Goal: Feedback & Contribution: Submit feedback/report problem

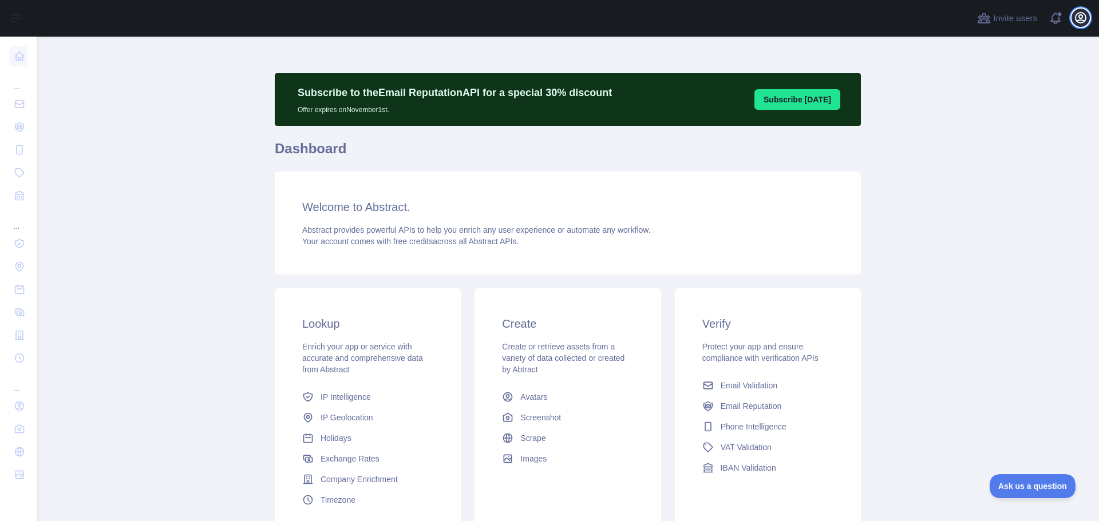
click at [1080, 18] on icon "button" at bounding box center [1080, 18] width 10 height 10
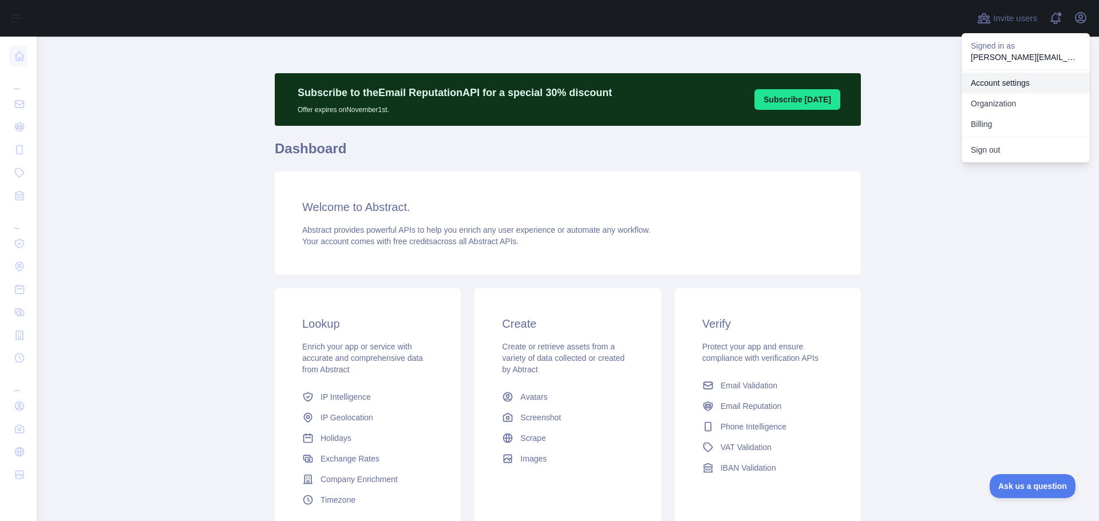
click at [1009, 81] on link "Account settings" at bounding box center [1025, 83] width 128 height 21
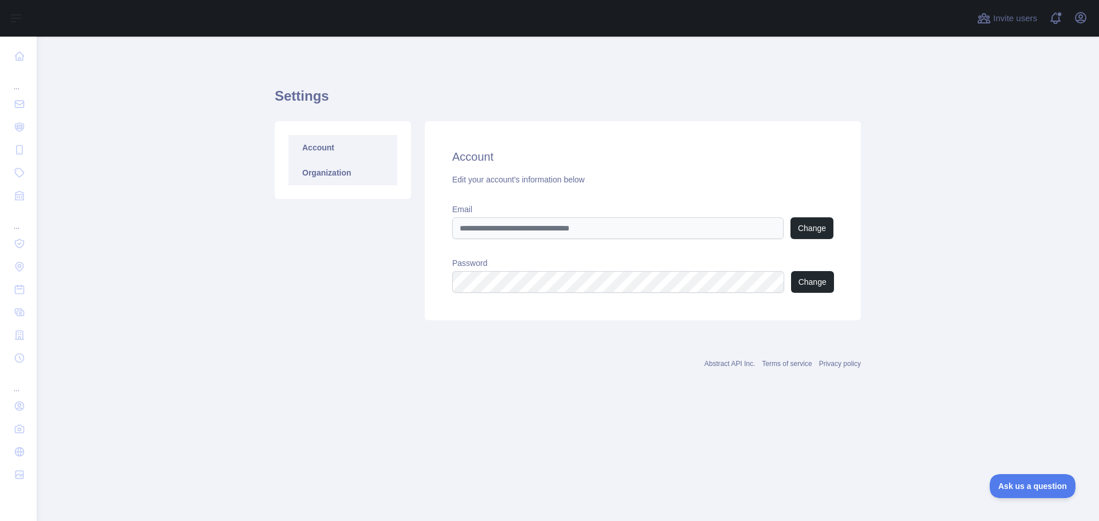
click at [307, 170] on link "Organization" at bounding box center [342, 172] width 109 height 25
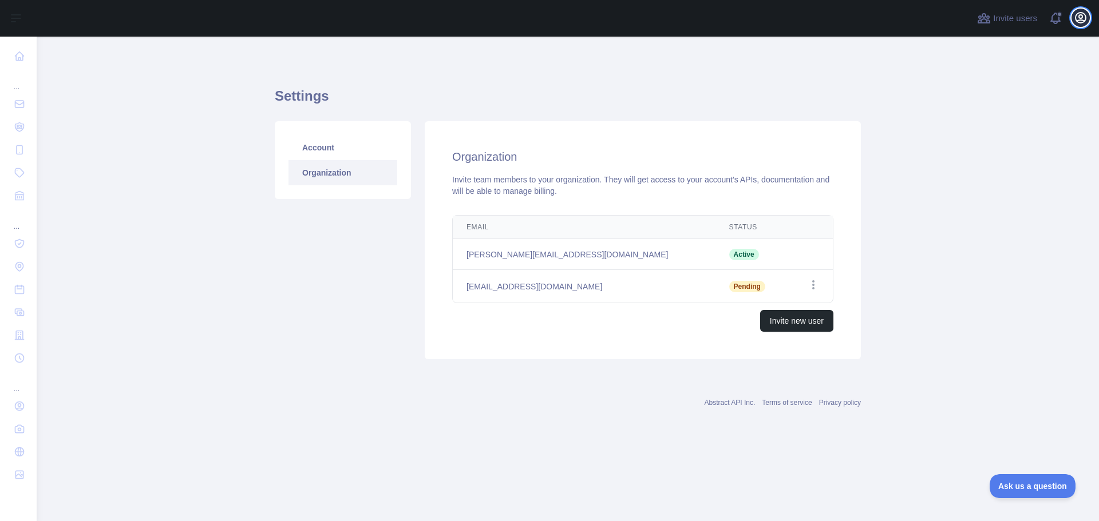
click at [1082, 14] on icon "button" at bounding box center [1081, 18] width 14 height 14
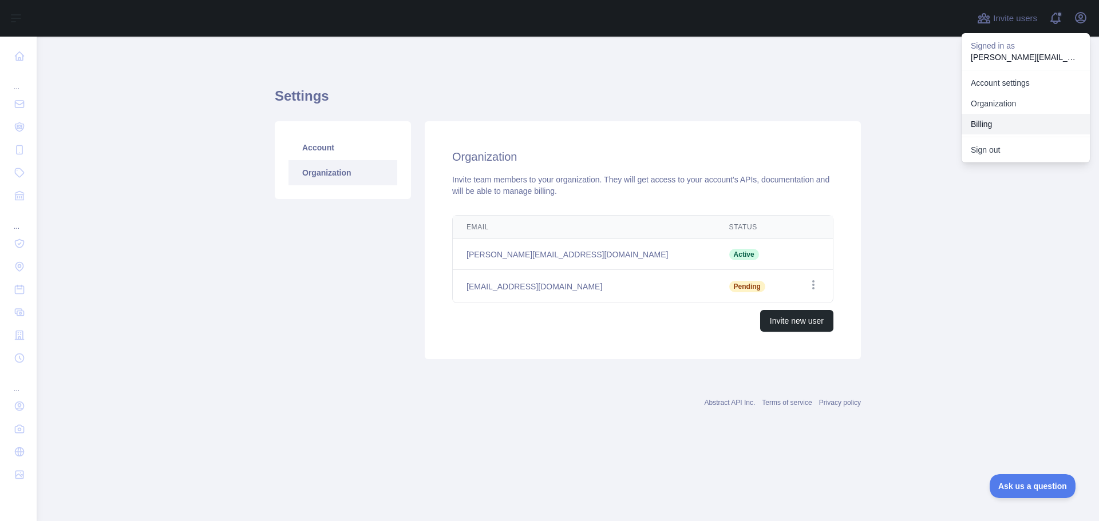
click at [992, 128] on button "Billing" at bounding box center [1025, 124] width 128 height 21
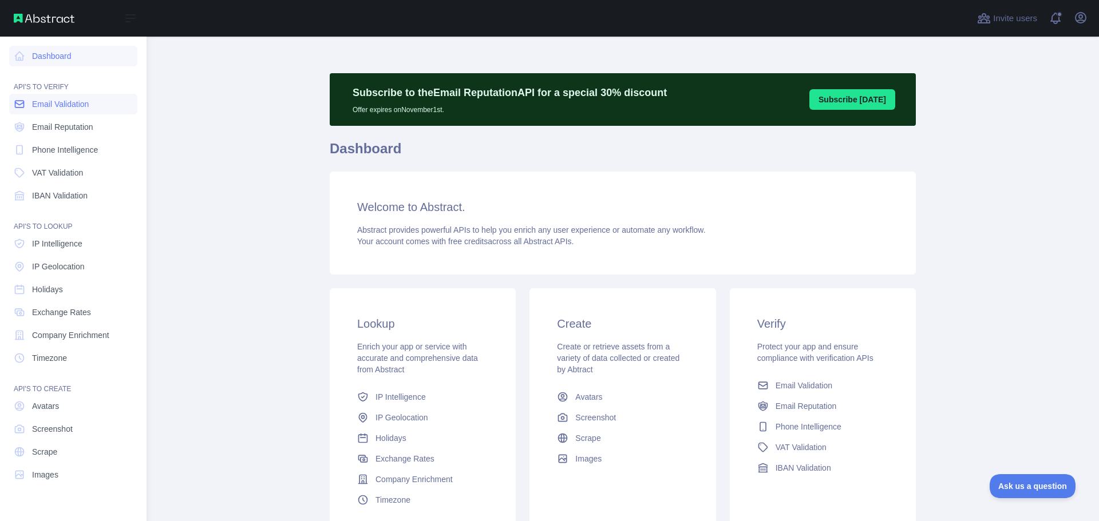
click at [35, 103] on span "Email Validation" at bounding box center [60, 103] width 57 height 11
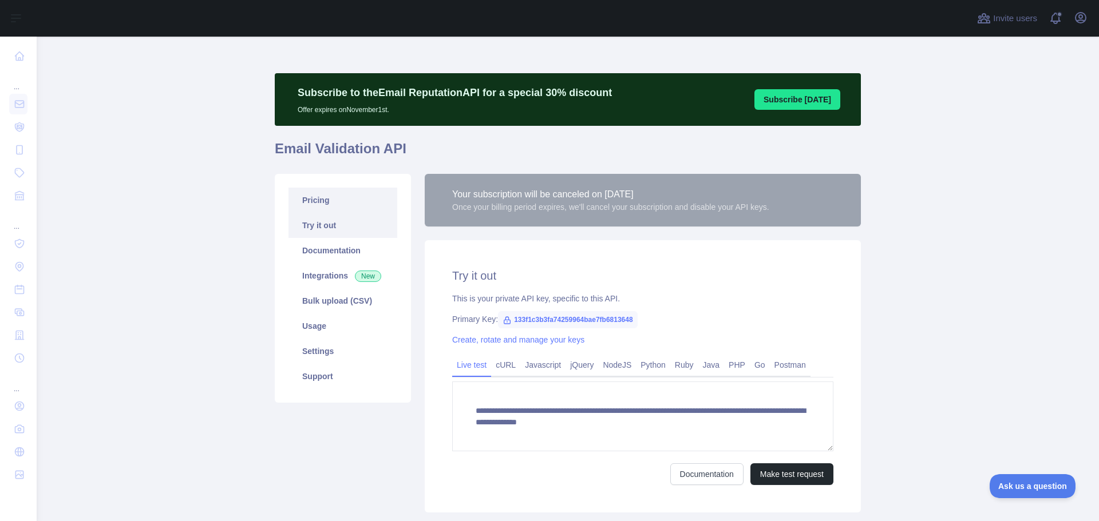
click at [303, 199] on link "Pricing" at bounding box center [342, 200] width 109 height 25
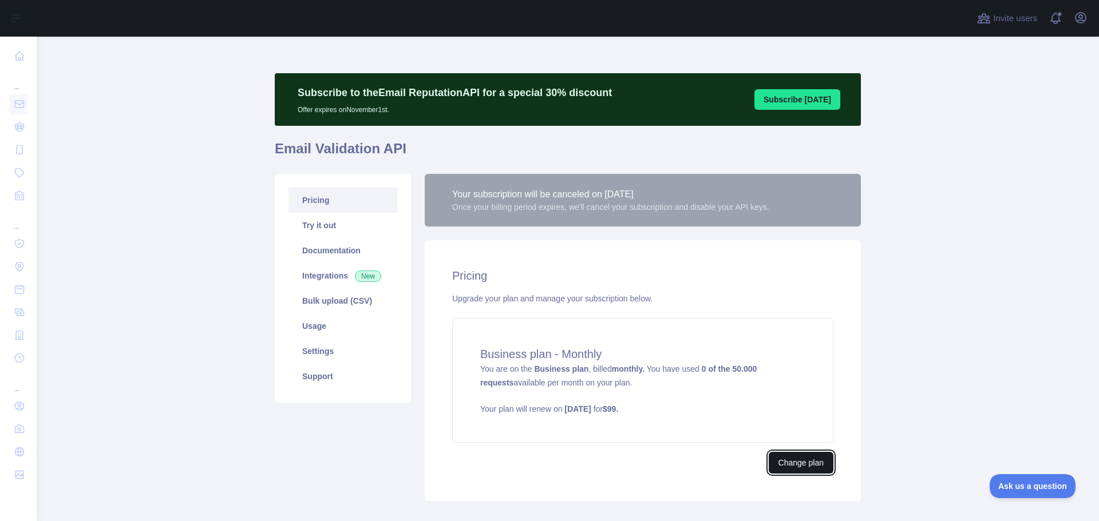
click at [793, 461] on button "Change plan" at bounding box center [801, 463] width 65 height 22
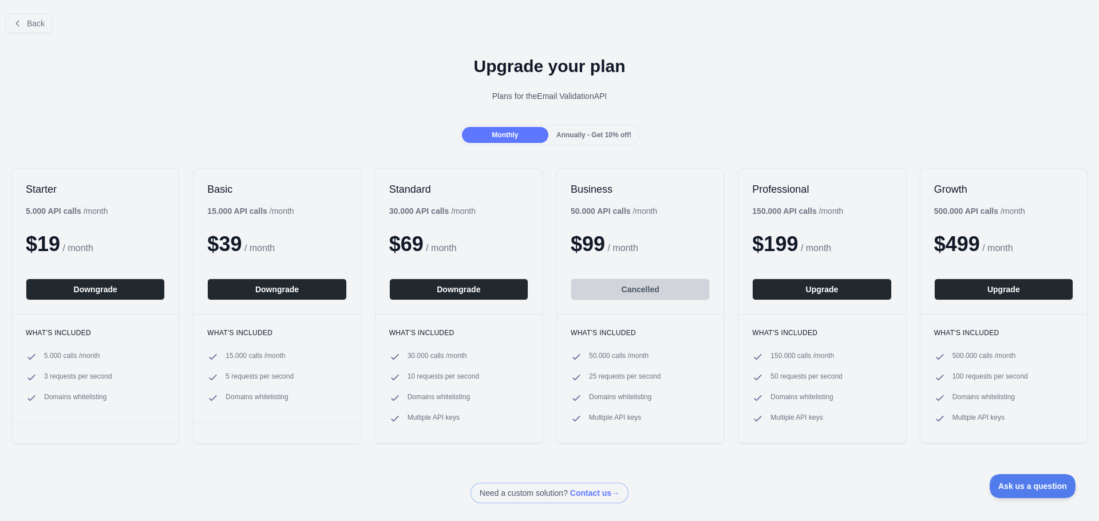
click at [366, 84] on div "Upgrade your plan Plans for the Email Validation API" at bounding box center [549, 83] width 1099 height 82
click at [24, 25] on button "Back" at bounding box center [29, 23] width 46 height 19
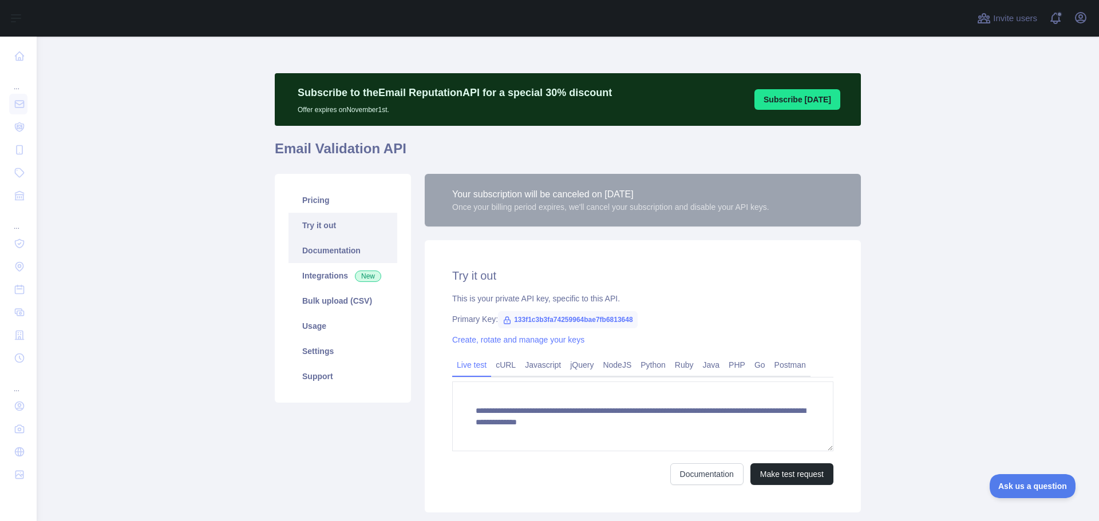
click at [322, 245] on link "Documentation" at bounding box center [342, 250] width 109 height 25
click at [316, 323] on link "Usage" at bounding box center [342, 326] width 109 height 25
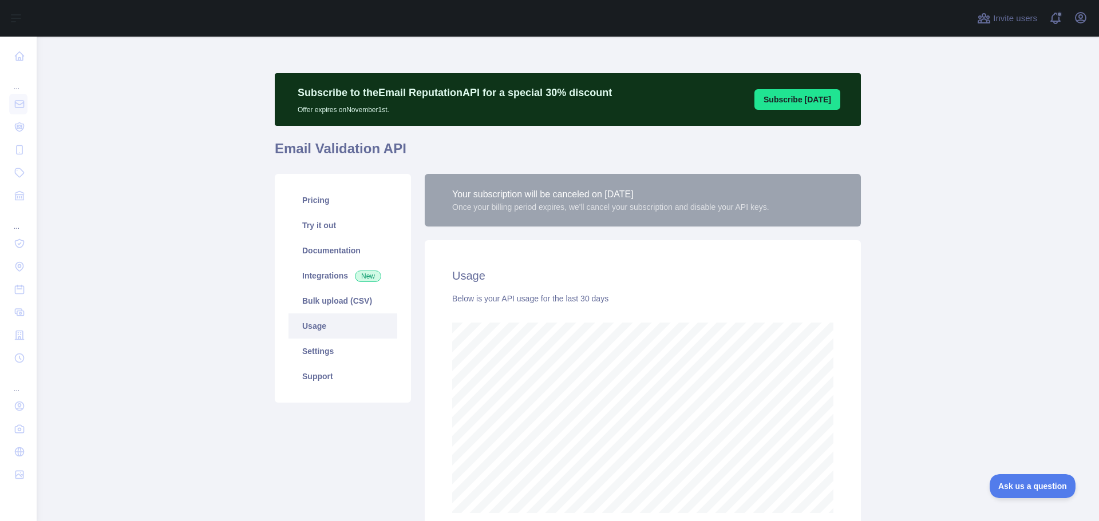
scroll to position [485, 1053]
click at [320, 348] on link "Settings" at bounding box center [342, 351] width 109 height 25
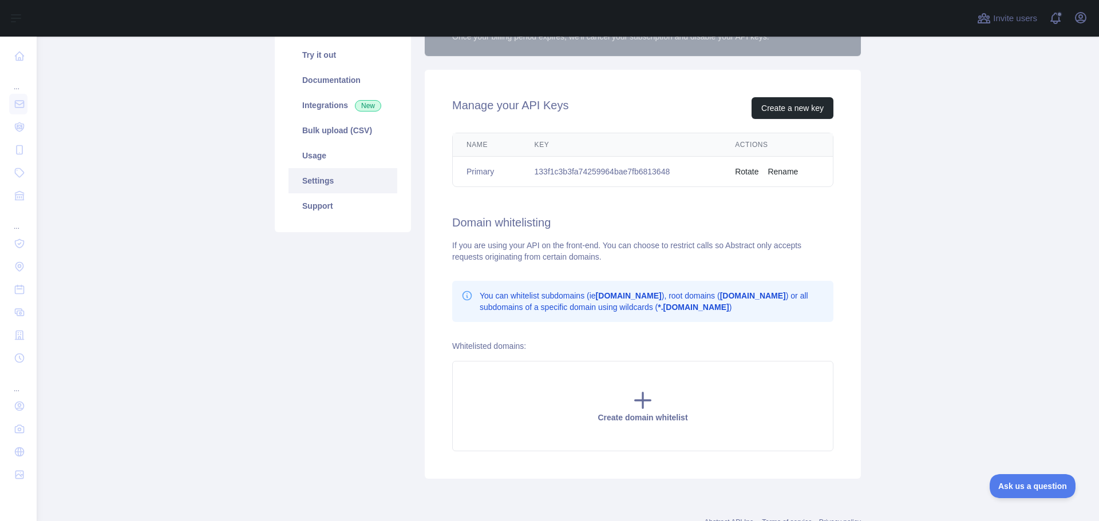
scroll to position [172, 0]
click at [332, 207] on link "Support" at bounding box center [342, 204] width 109 height 25
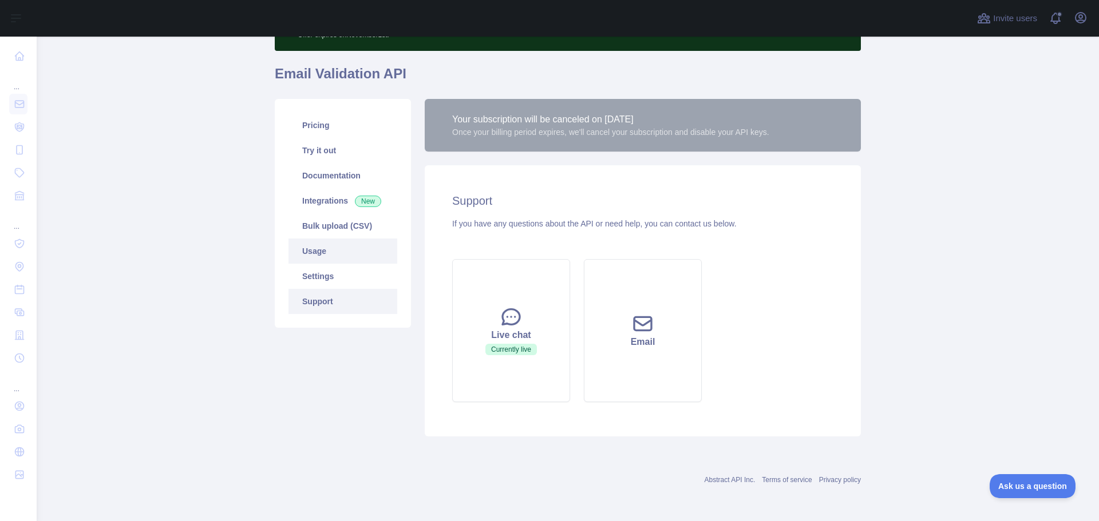
click at [315, 256] on link "Usage" at bounding box center [342, 251] width 109 height 25
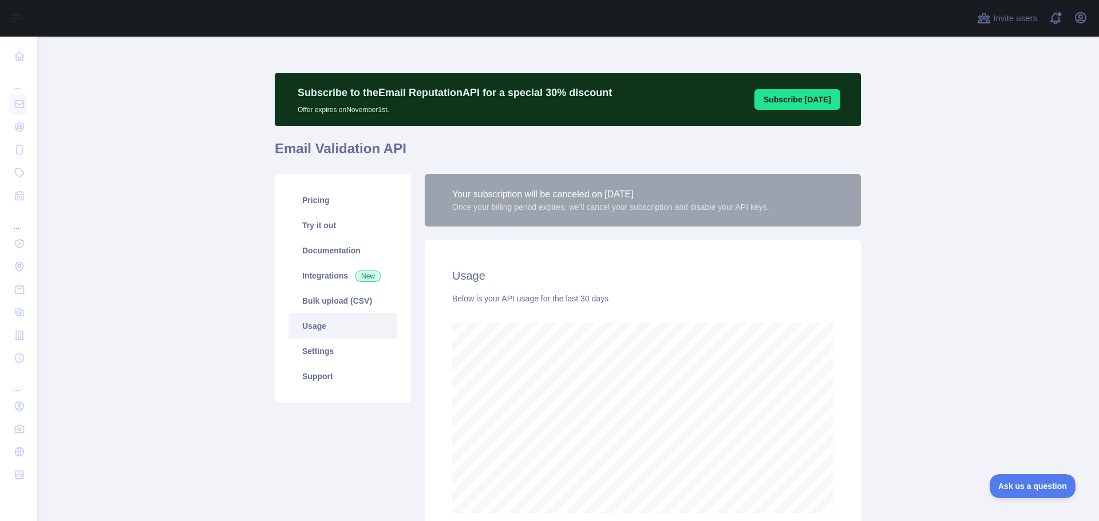
scroll to position [485, 1053]
click at [316, 204] on link "Pricing" at bounding box center [342, 200] width 109 height 25
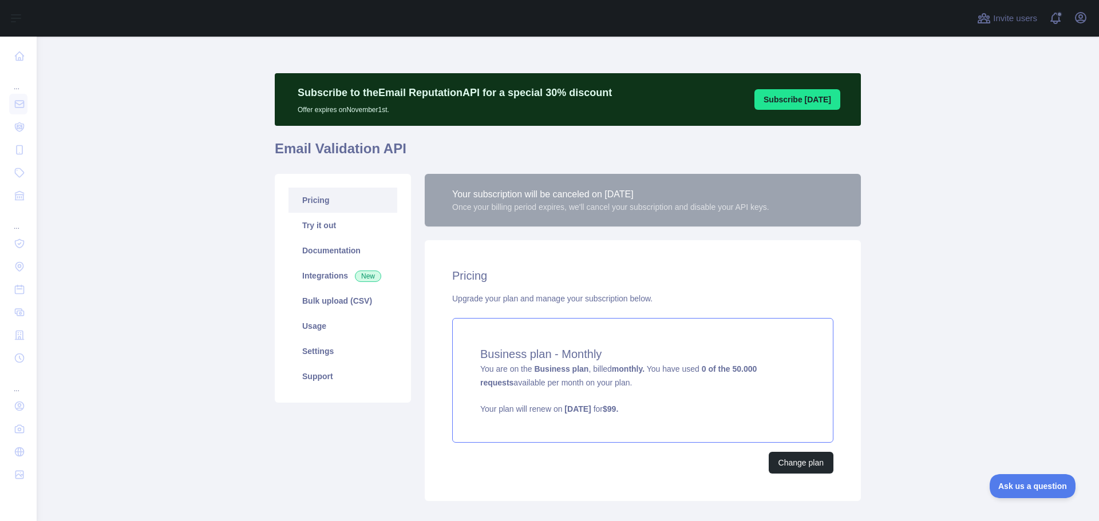
click at [517, 405] on p "Your plan will renew on October 19, 2025 for $ 99 ." at bounding box center [642, 408] width 325 height 11
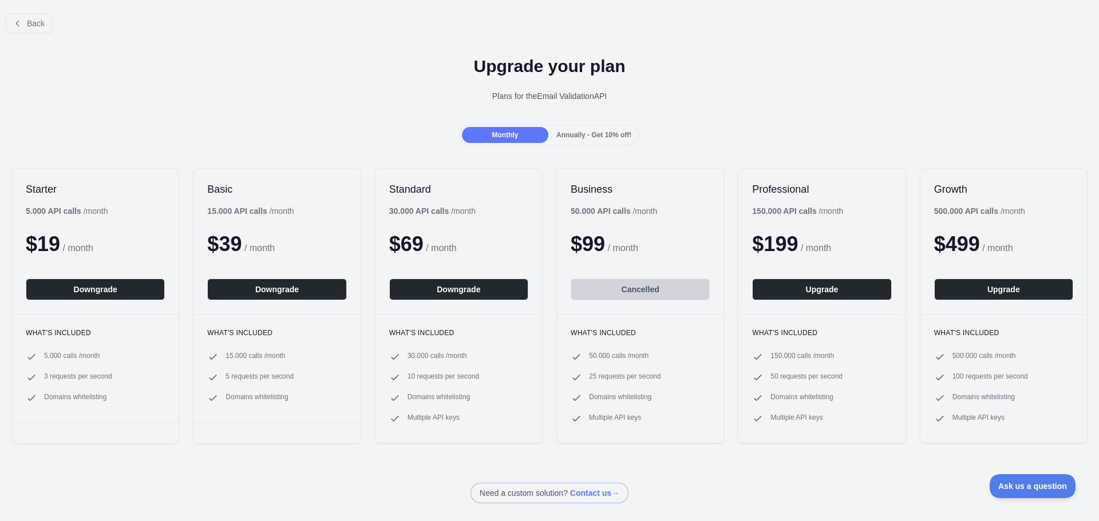
drag, startPoint x: 628, startPoint y: 292, endPoint x: 389, endPoint y: 443, distance: 282.9
click at [389, 443] on div at bounding box center [458, 443] width 167 height 1
click at [30, 29] on button "Back" at bounding box center [29, 23] width 46 height 19
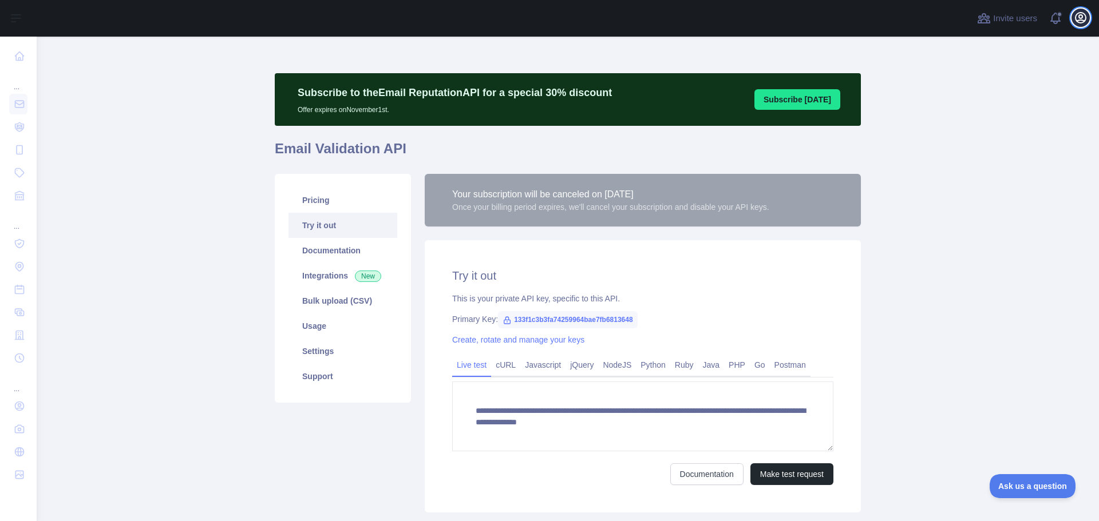
click at [1082, 19] on icon "button" at bounding box center [1081, 18] width 14 height 14
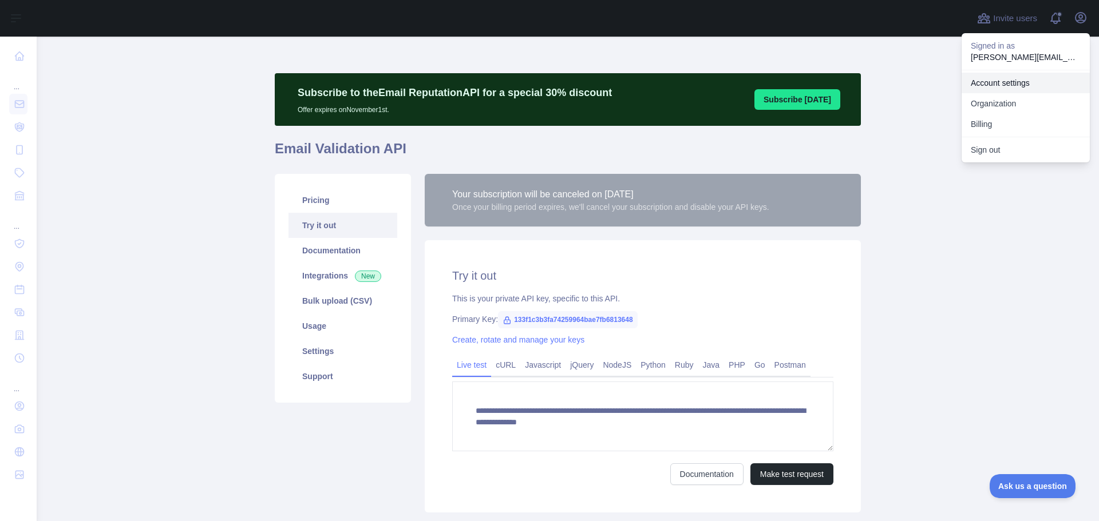
click at [1001, 88] on link "Account settings" at bounding box center [1025, 83] width 128 height 21
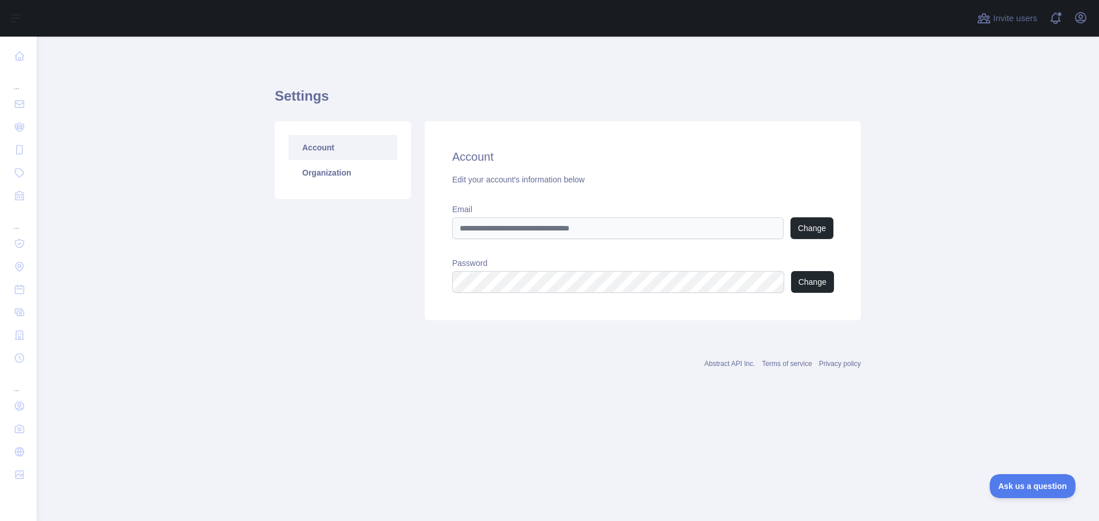
click at [505, 180] on div "Edit your account's information below" at bounding box center [642, 179] width 381 height 11
click at [330, 174] on link "Organization" at bounding box center [342, 172] width 109 height 25
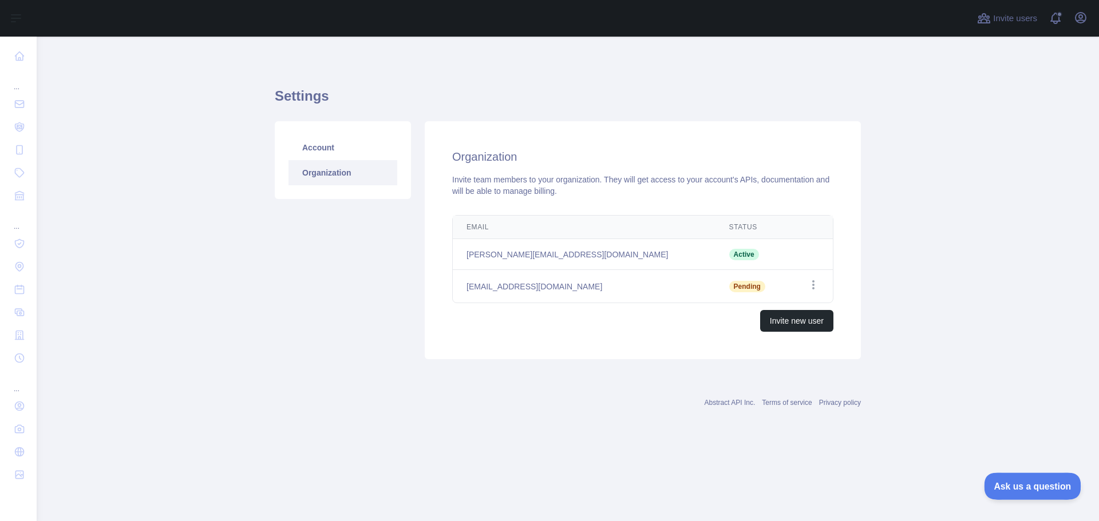
click at [1030, 478] on button "Ask us a question" at bounding box center [1027, 485] width 86 height 24
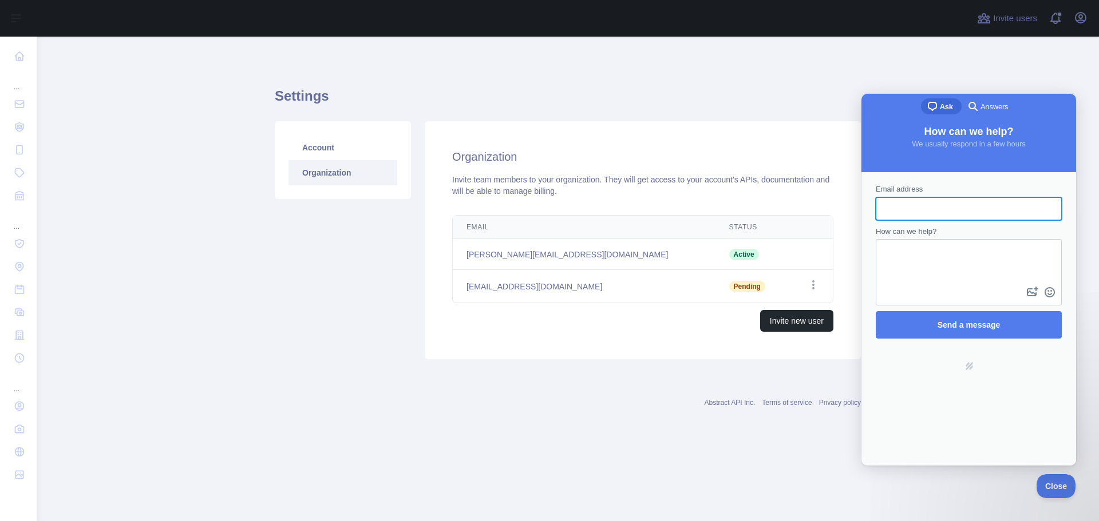
click at [664, 449] on main "Settings Account Organization Organization Invite team members to your organiza…" at bounding box center [568, 279] width 1062 height 485
click at [1049, 485] on span "Close" at bounding box center [1052, 485] width 39 height 8
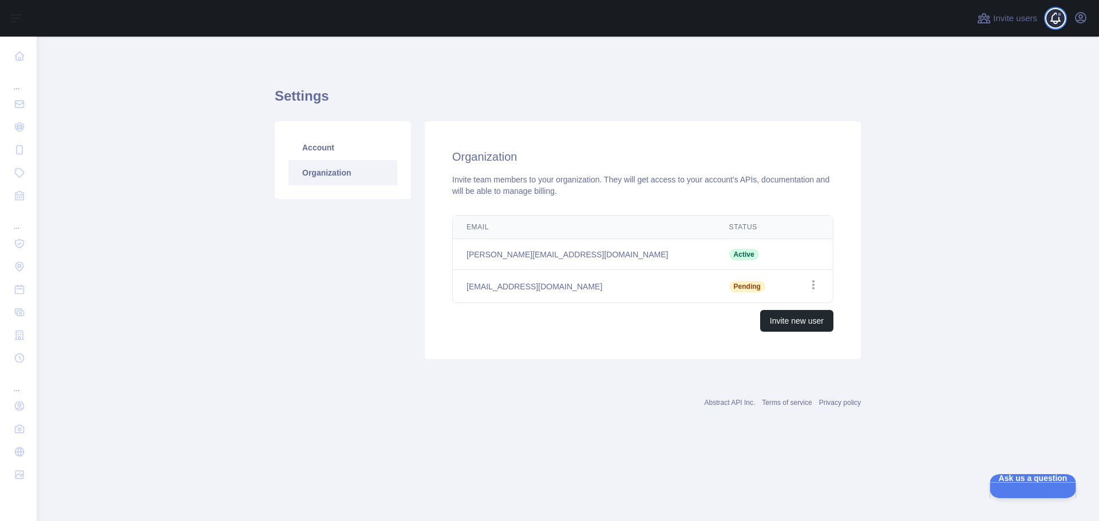
click at [1055, 21] on span at bounding box center [1059, 18] width 23 height 37
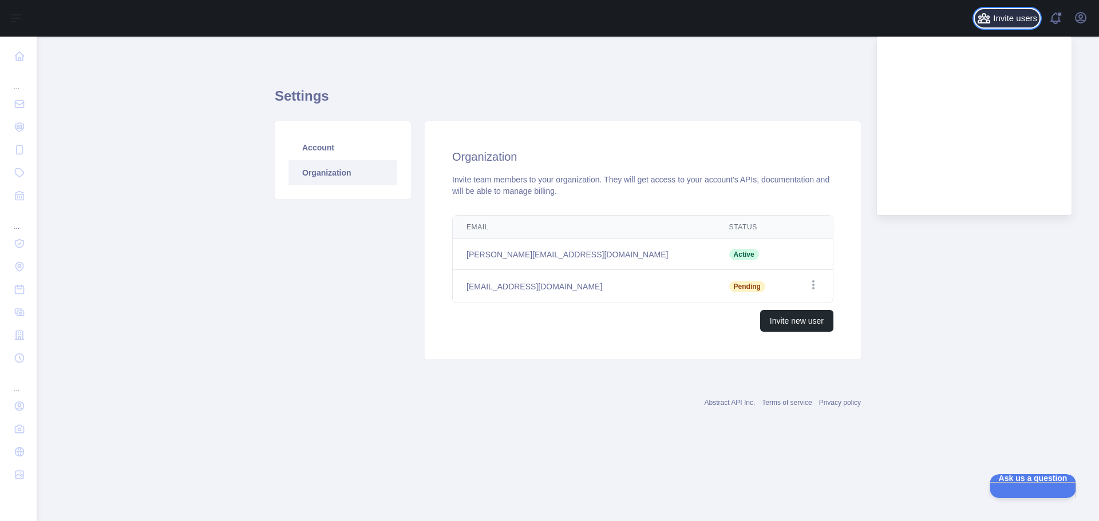
click at [1020, 18] on span "Invite users" at bounding box center [1015, 18] width 44 height 13
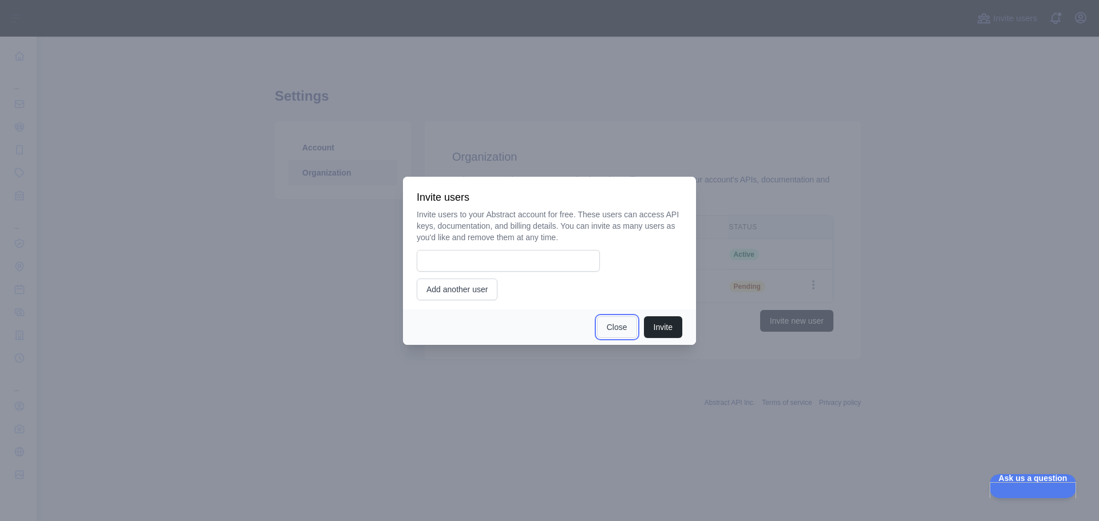
click at [613, 330] on button "Close" at bounding box center [617, 327] width 40 height 22
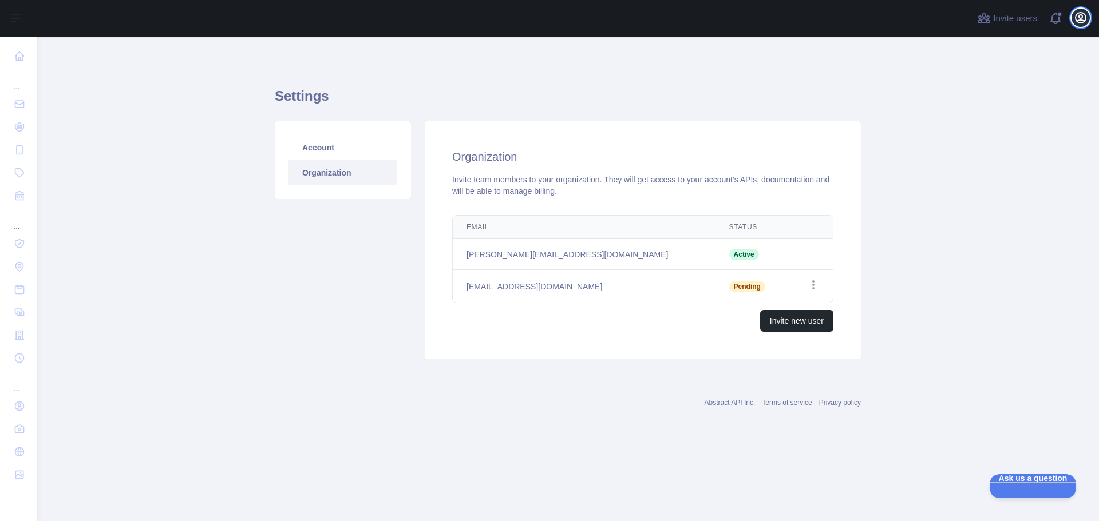
click at [1086, 24] on icon "button" at bounding box center [1081, 18] width 14 height 14
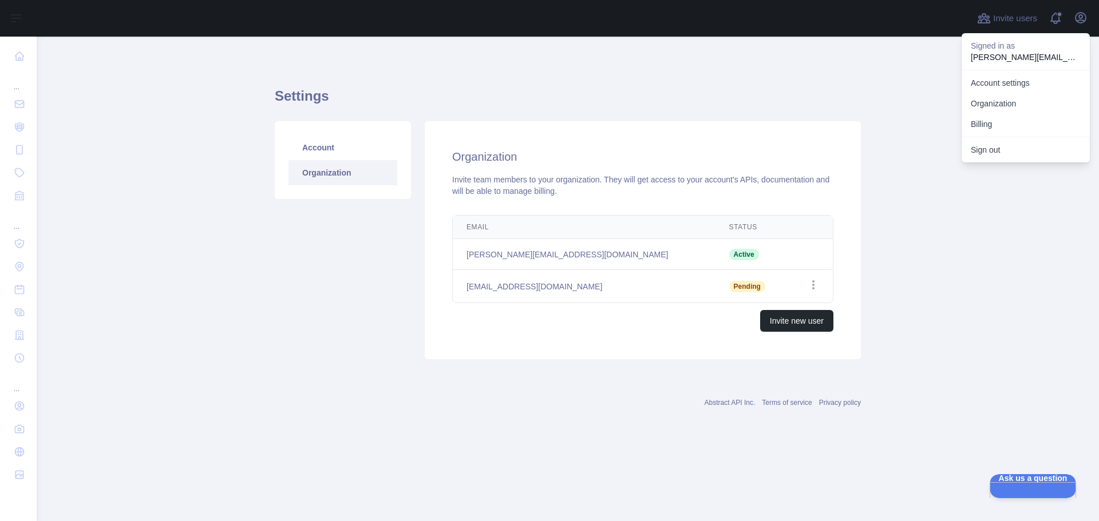
click at [1019, 54] on p "[PERSON_NAME][EMAIL_ADDRESS][DOMAIN_NAME]" at bounding box center [1026, 57] width 110 height 11
click at [1016, 43] on p "Signed in as" at bounding box center [1026, 45] width 110 height 11
click at [979, 125] on button "Billing" at bounding box center [1025, 124] width 128 height 21
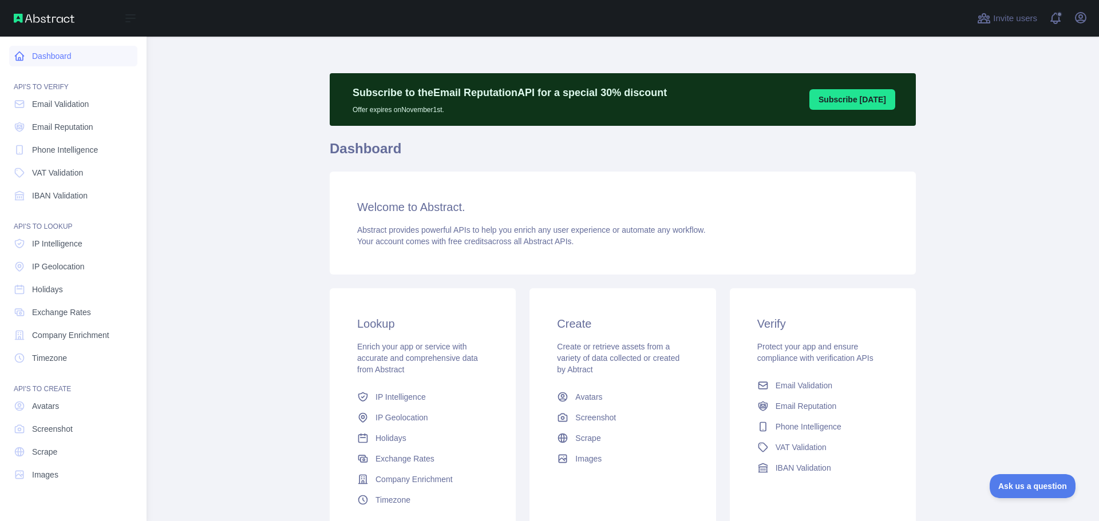
click at [42, 56] on link "Dashboard" at bounding box center [73, 56] width 128 height 21
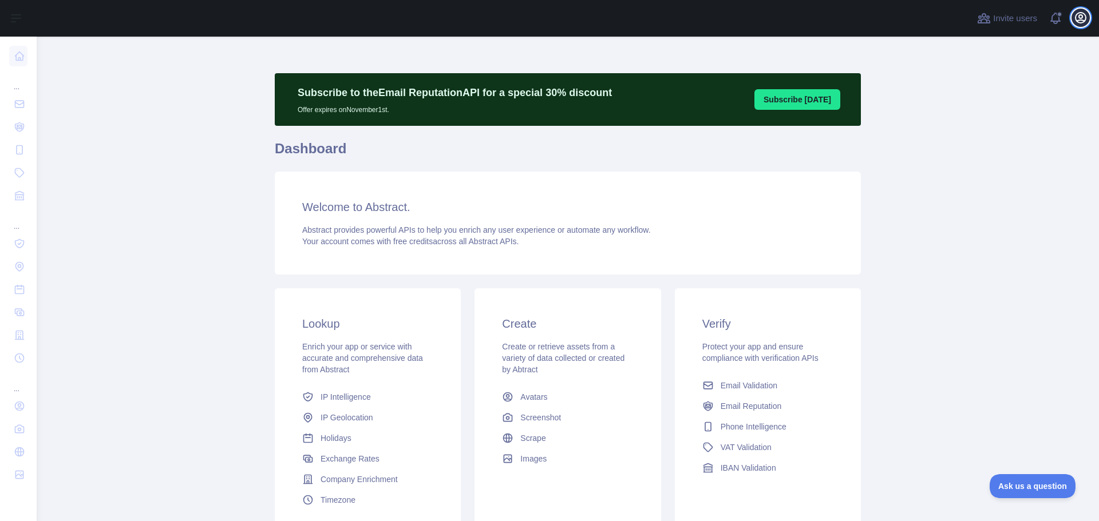
click at [1083, 23] on icon "button" at bounding box center [1081, 18] width 14 height 14
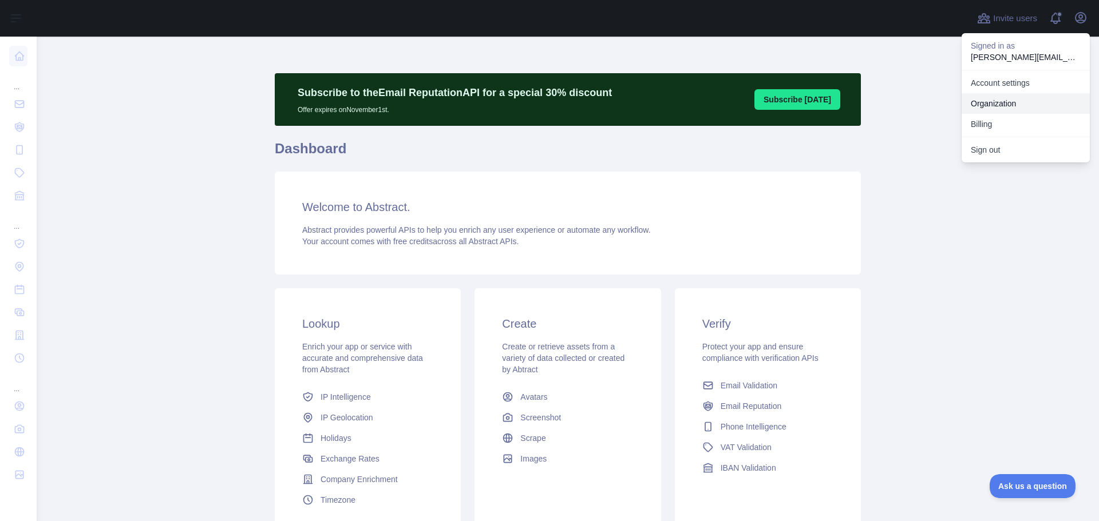
click at [997, 109] on link "Organization" at bounding box center [1025, 103] width 128 height 21
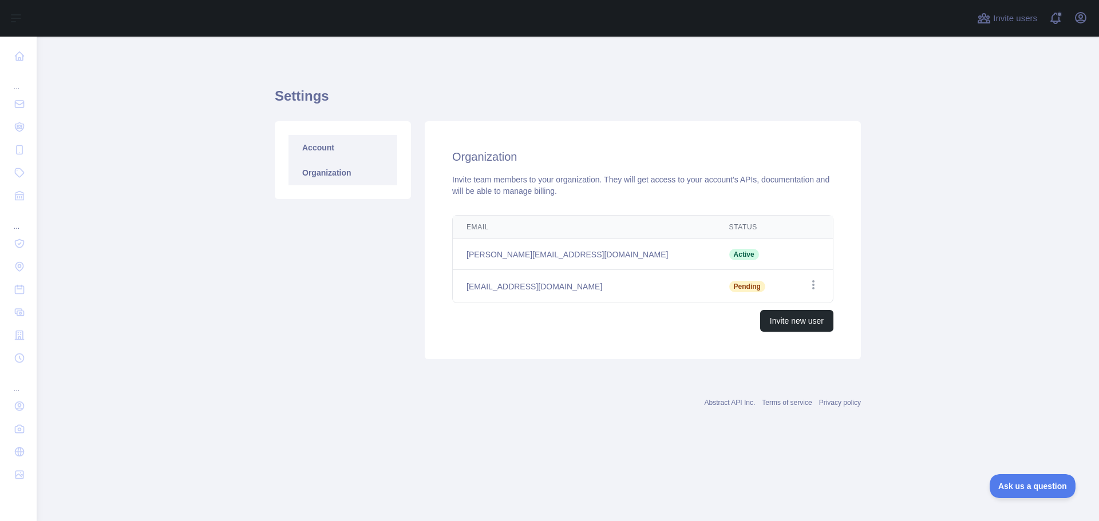
click at [306, 138] on link "Account" at bounding box center [342, 147] width 109 height 25
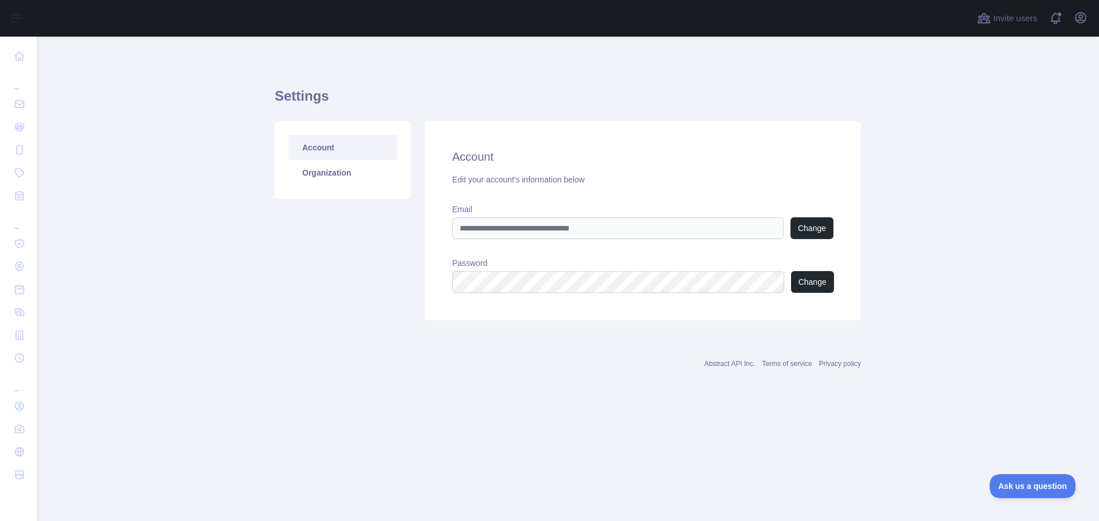
click at [514, 179] on div "Edit your account's information below" at bounding box center [642, 179] width 381 height 11
drag, startPoint x: 482, startPoint y: 163, endPoint x: 463, endPoint y: 197, distance: 39.7
click at [480, 164] on h2 "Account" at bounding box center [642, 157] width 381 height 16
click at [323, 150] on link "Account" at bounding box center [342, 147] width 109 height 25
click at [1079, 21] on icon "button" at bounding box center [1080, 18] width 10 height 10
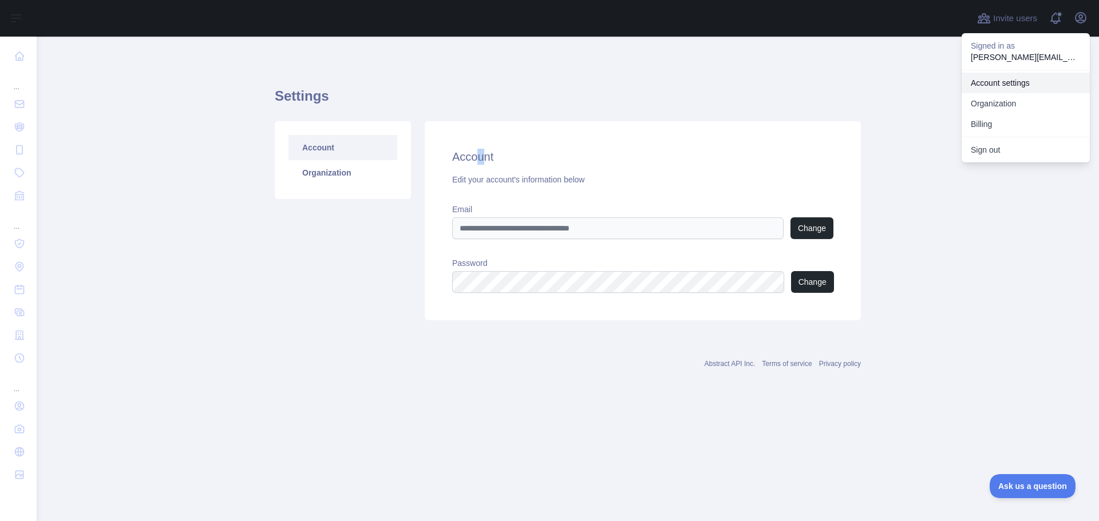
click at [998, 84] on link "Account settings" at bounding box center [1025, 83] width 128 height 21
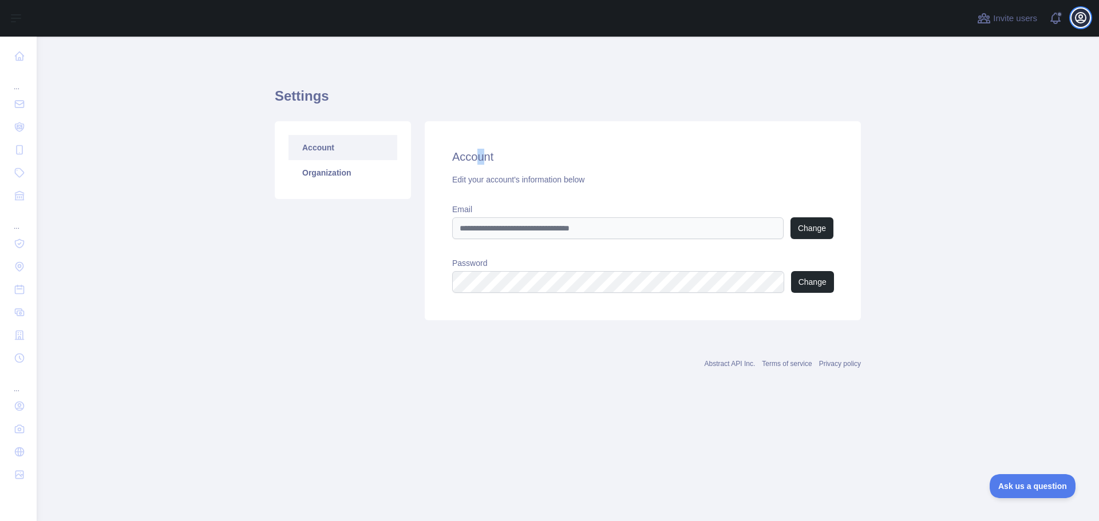
click at [1080, 21] on icon "button" at bounding box center [1081, 18] width 14 height 14
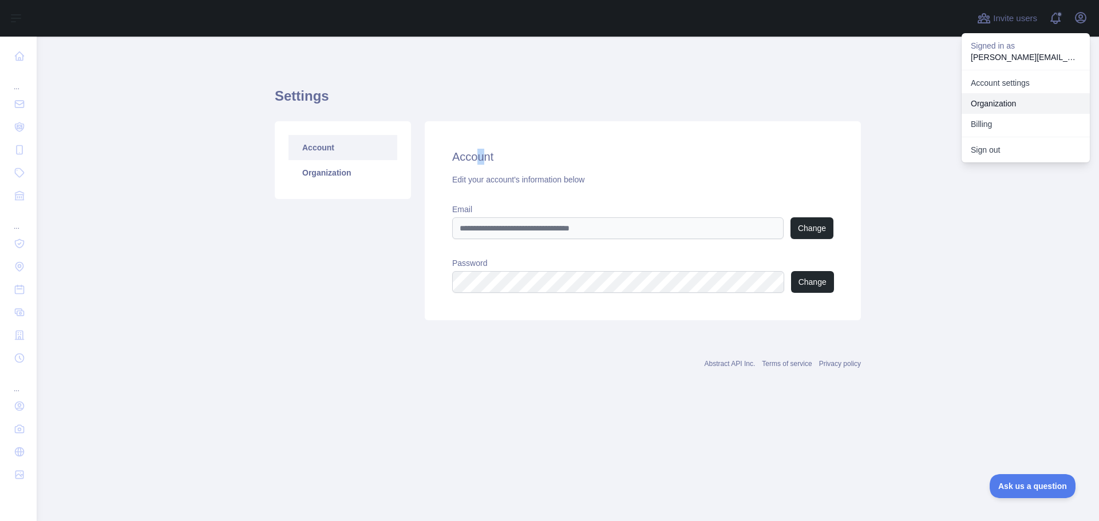
click at [1013, 95] on link "Organization" at bounding box center [1025, 103] width 128 height 21
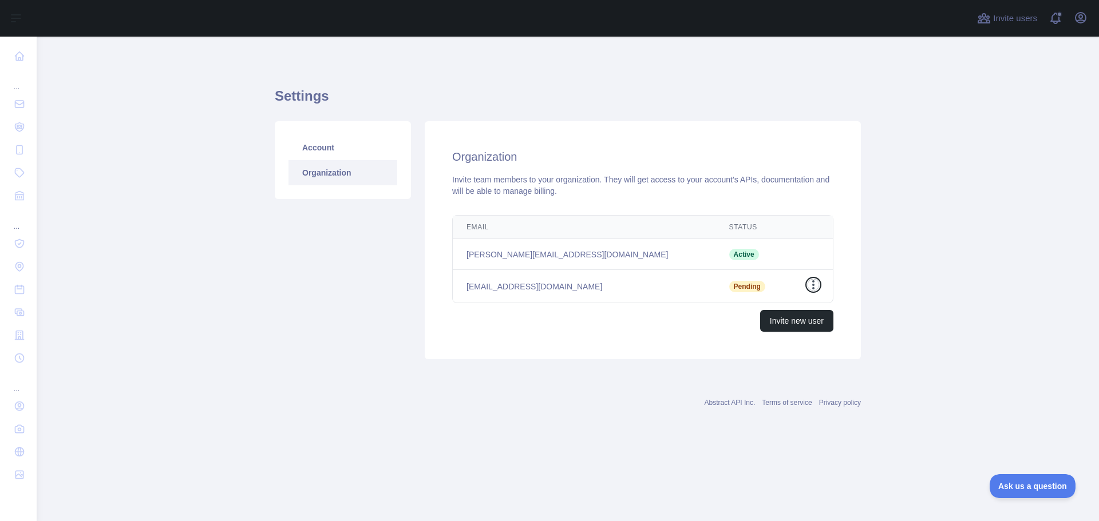
click at [813, 282] on icon "button" at bounding box center [812, 284] width 11 height 11
click at [906, 229] on main "Settings Account Organization Organization Invite team members to your organiza…" at bounding box center [568, 279] width 1062 height 485
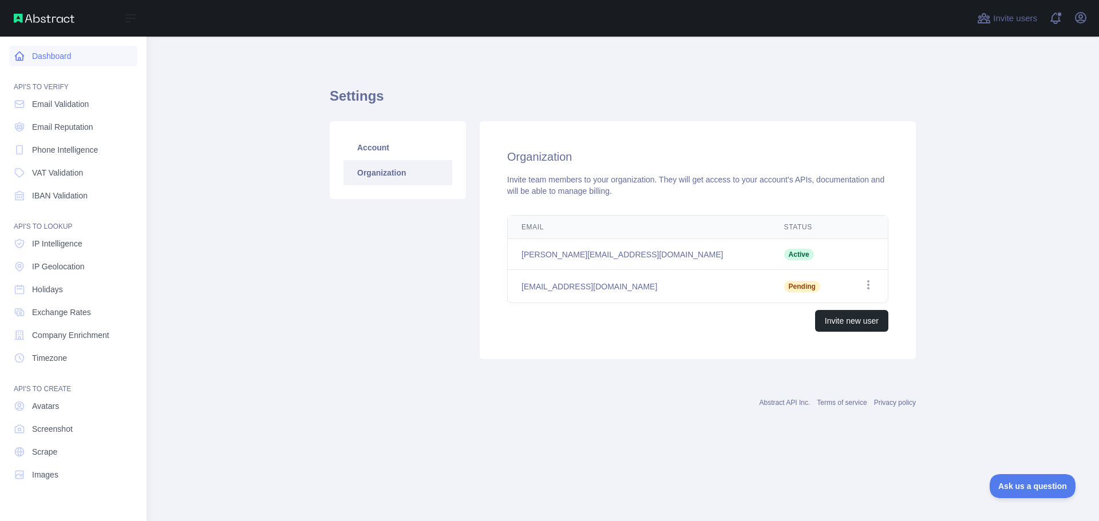
click at [48, 57] on link "Dashboard" at bounding box center [73, 56] width 128 height 21
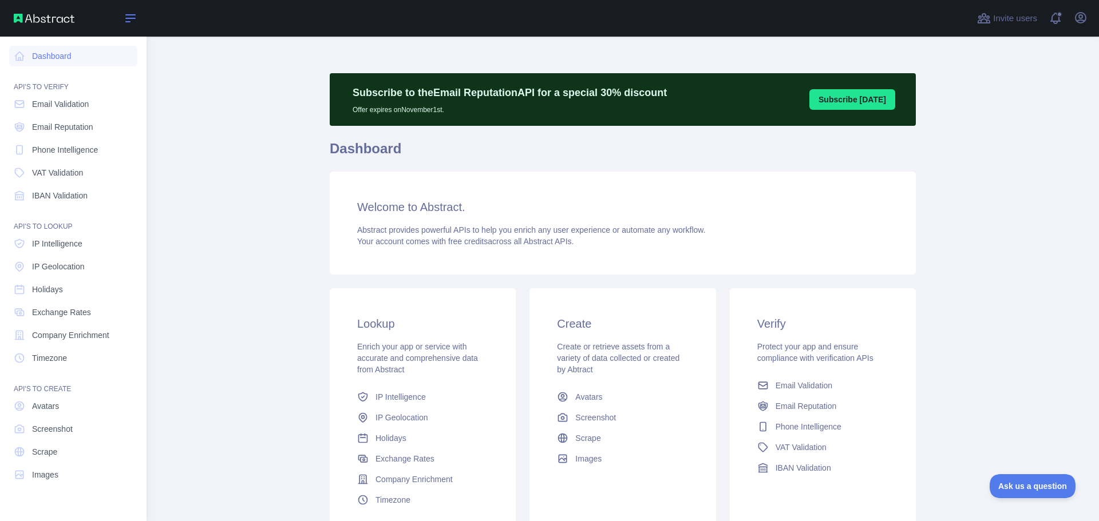
click at [130, 19] on icon at bounding box center [130, 18] width 9 height 7
click at [130, 18] on icon at bounding box center [130, 18] width 9 height 7
click at [124, 17] on icon at bounding box center [131, 18] width 14 height 14
click at [55, 106] on span "Email Validation" at bounding box center [60, 103] width 57 height 11
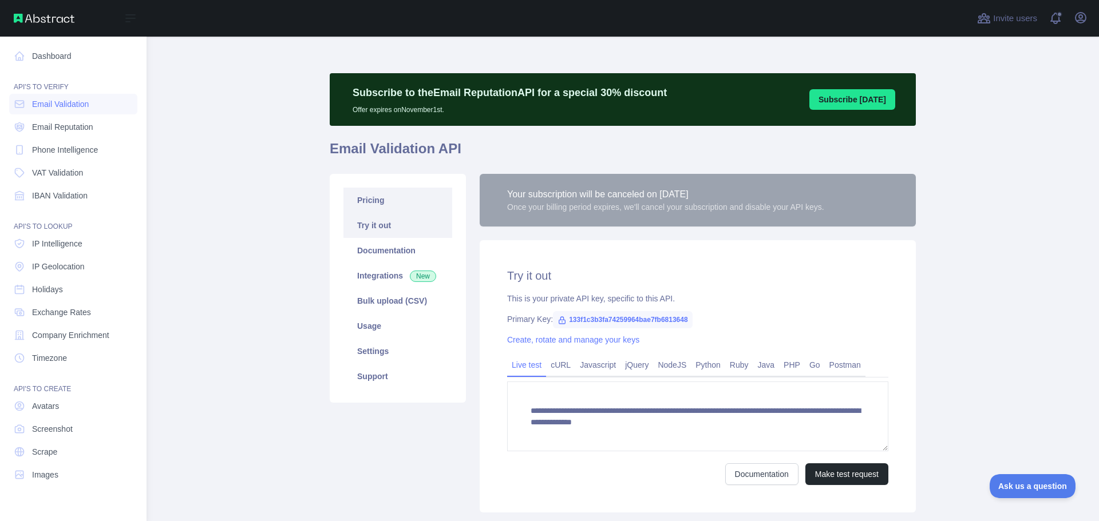
click at [372, 196] on link "Pricing" at bounding box center [397, 200] width 109 height 25
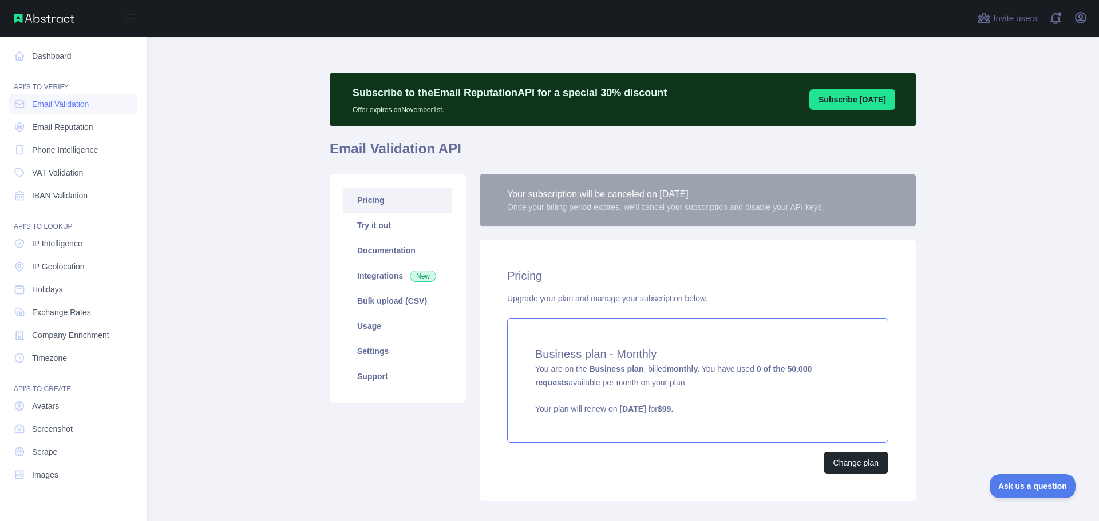
click at [667, 381] on div "Business plan - Monthly You are on the Business plan , billed monthly. You have…" at bounding box center [697, 380] width 381 height 125
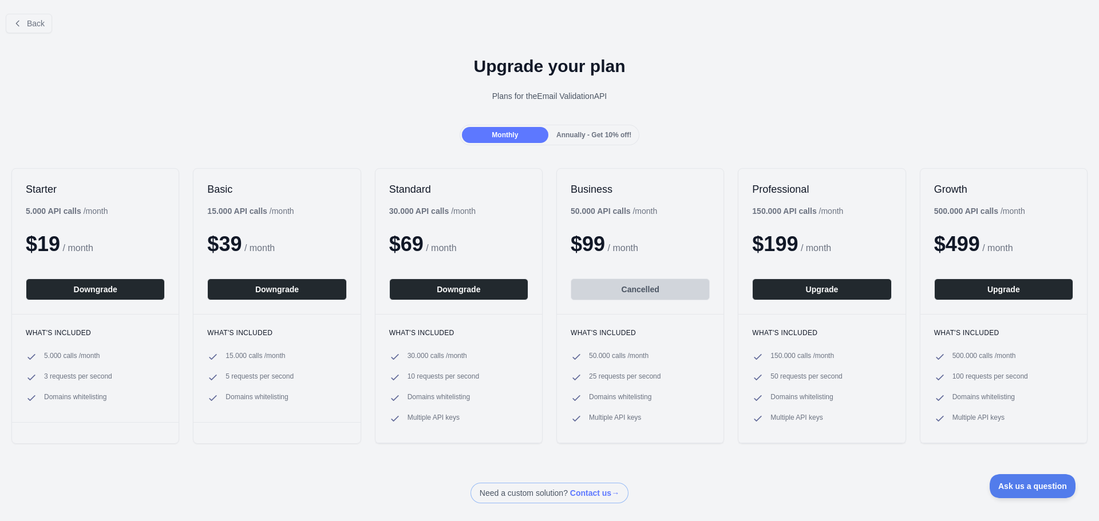
click at [514, 93] on div "Plans for the Email Validation API" at bounding box center [549, 95] width 1080 height 11
click at [521, 68] on h1 "Upgrade your plan" at bounding box center [549, 66] width 1080 height 21
click at [84, 287] on button "Downgrade" at bounding box center [95, 290] width 139 height 22
click at [15, 21] on icon at bounding box center [17, 23] width 9 height 9
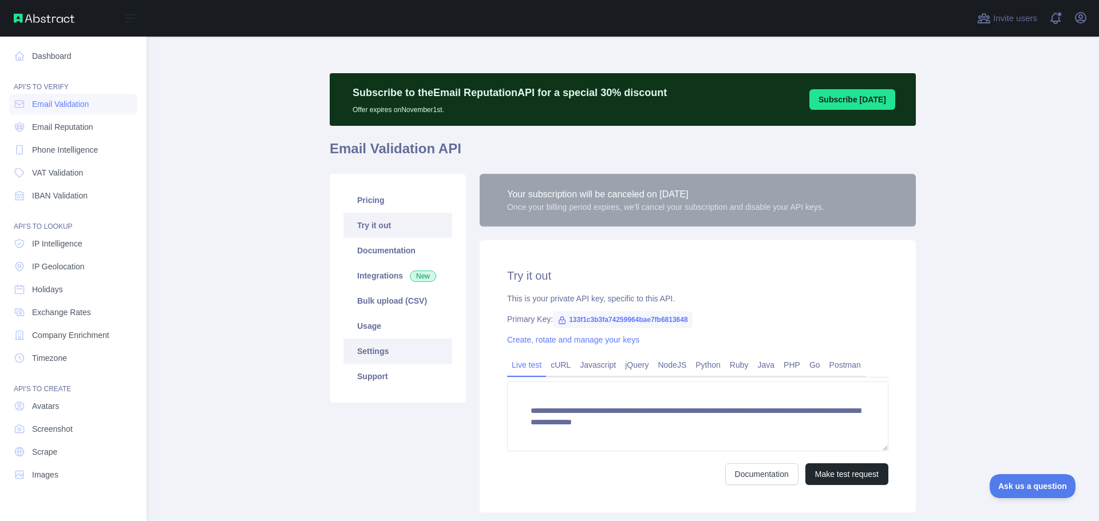
click at [363, 356] on link "Settings" at bounding box center [397, 351] width 109 height 25
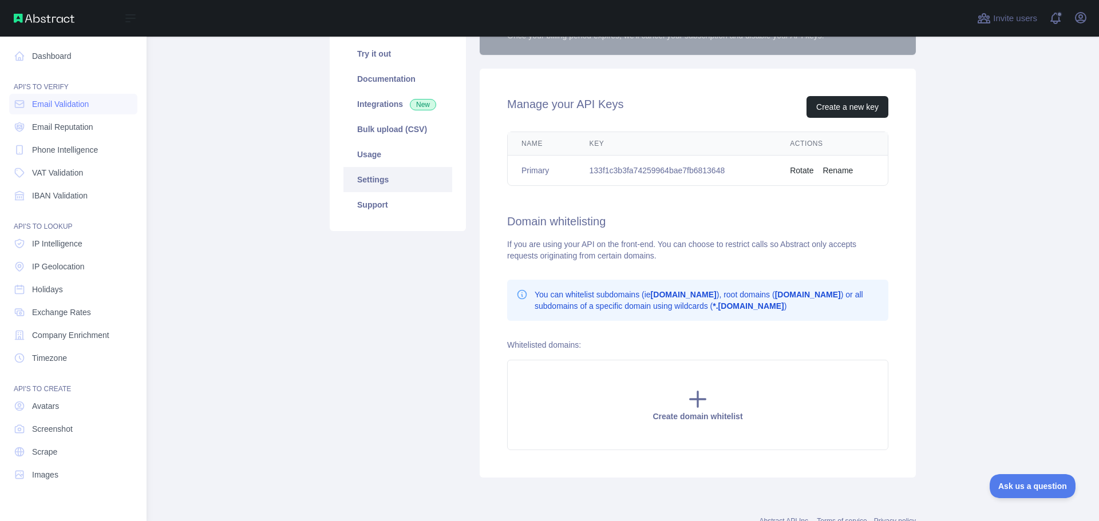
scroll to position [57, 0]
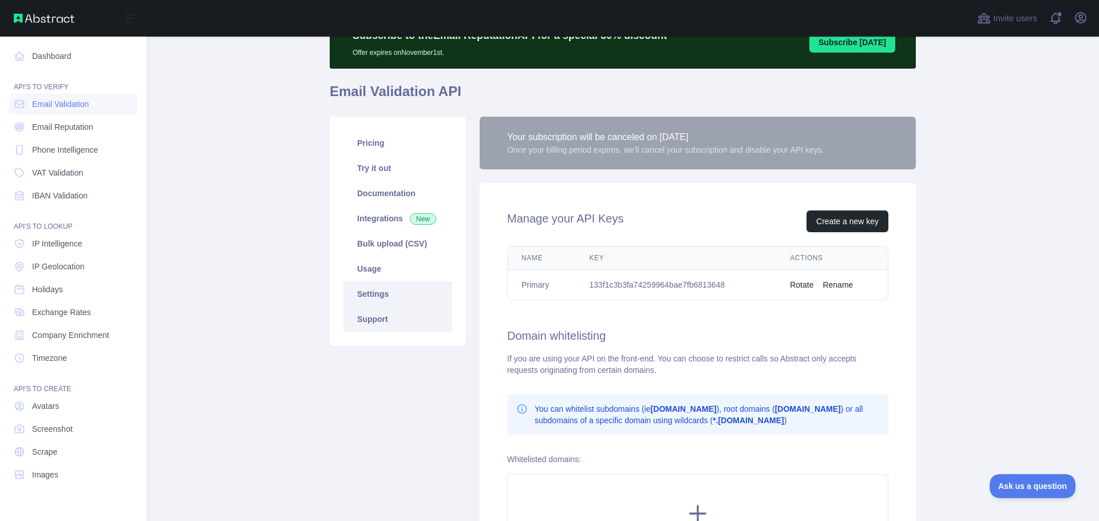
click at [358, 324] on link "Support" at bounding box center [397, 319] width 109 height 25
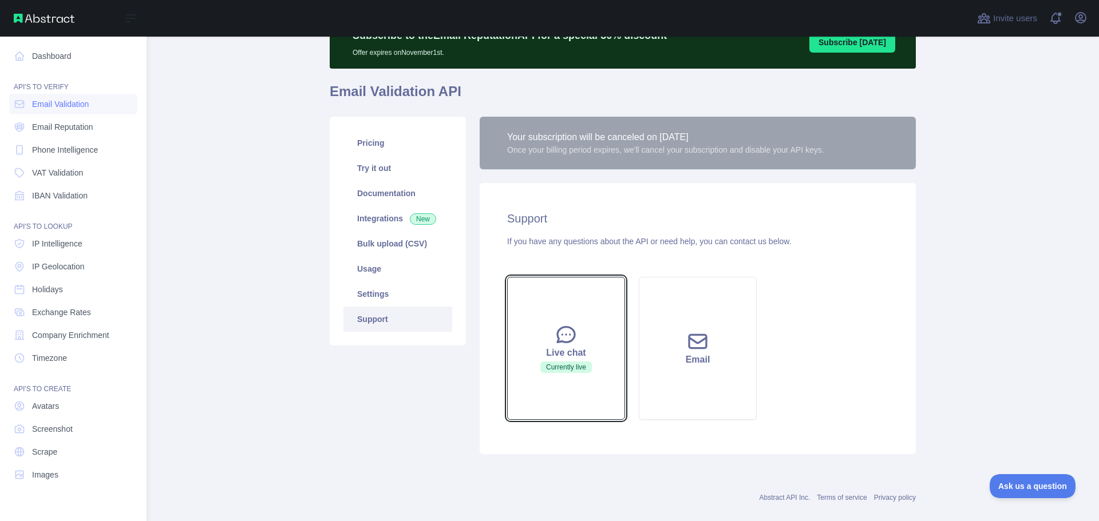
click at [559, 335] on icon at bounding box center [566, 334] width 23 height 23
click at [557, 360] on button "Live chat Currently live" at bounding box center [566, 348] width 118 height 143
click at [570, 320] on button "Live chat Currently live" at bounding box center [566, 348] width 118 height 143
click at [560, 339] on icon at bounding box center [566, 334] width 23 height 23
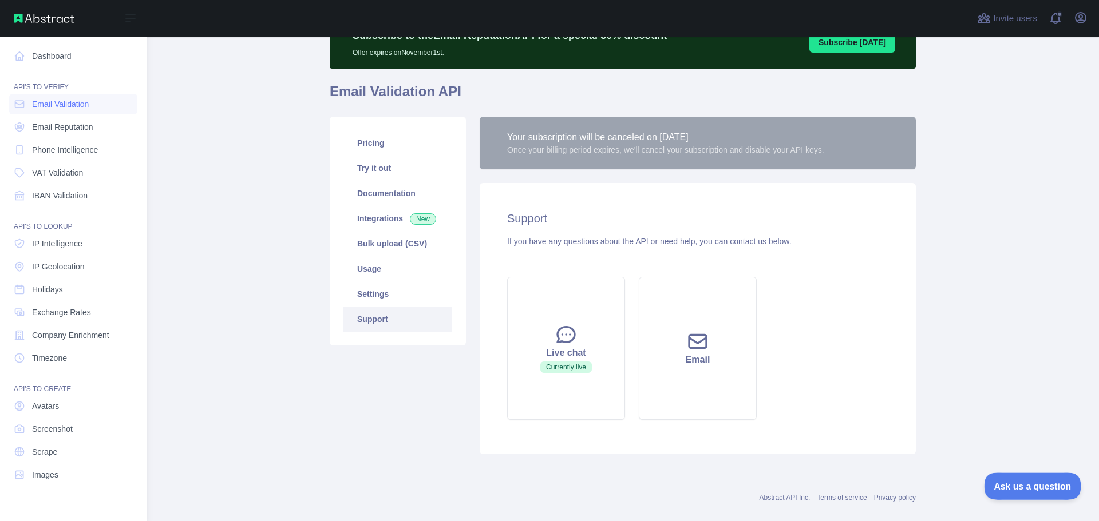
click at [1020, 487] on span "Ask us a question" at bounding box center [1027, 485] width 86 height 8
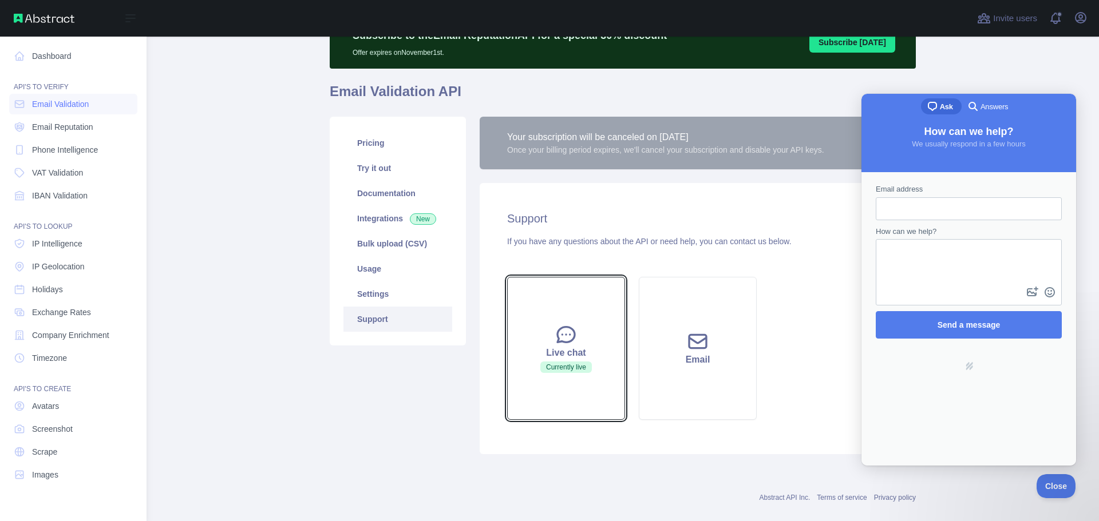
click at [579, 346] on div "Live chat" at bounding box center [565, 353] width 89 height 14
click at [990, 106] on span "Answers" at bounding box center [993, 106] width 27 height 11
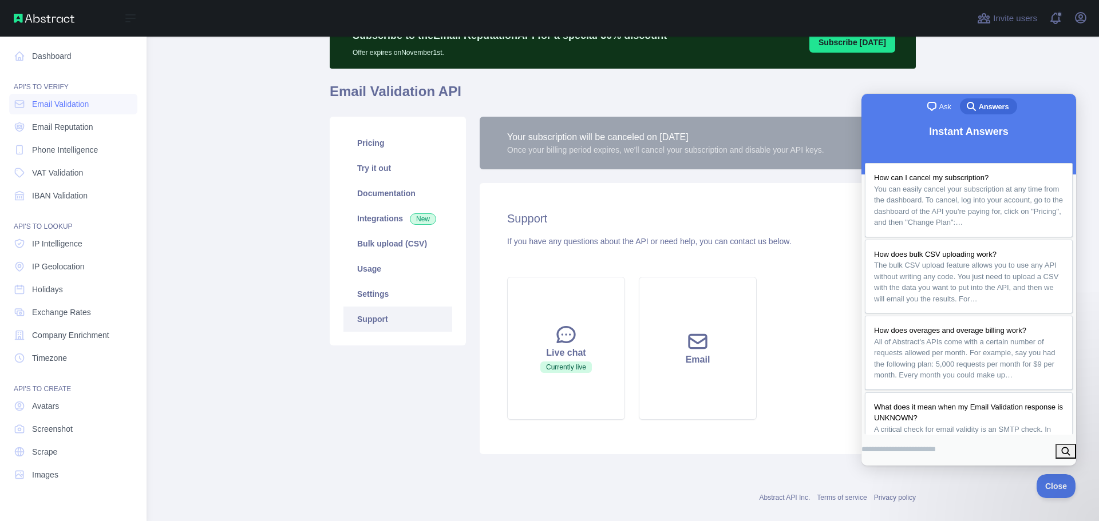
click at [926, 106] on span "chat-square" at bounding box center [932, 107] width 14 height 14
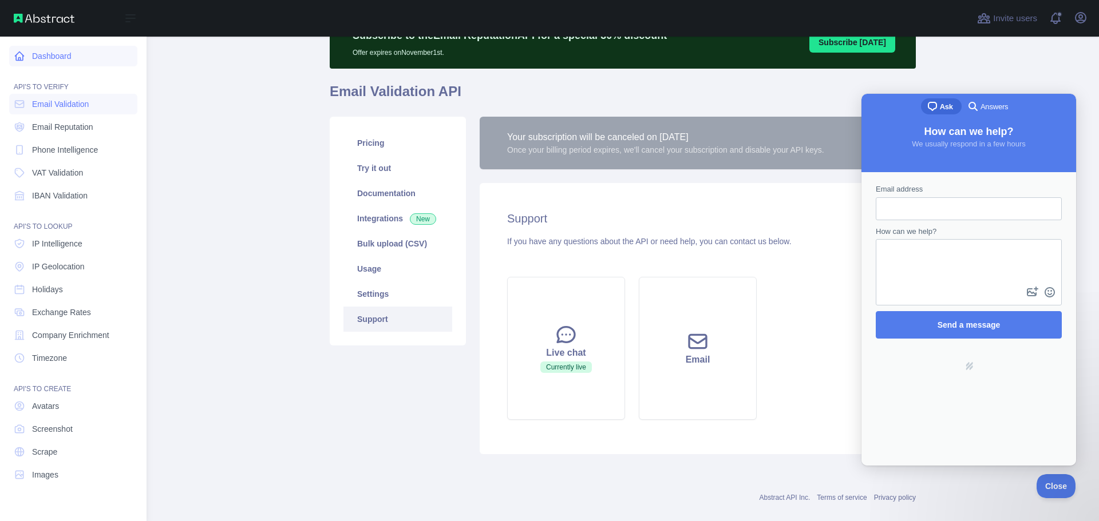
click at [42, 62] on link "Dashboard" at bounding box center [73, 56] width 128 height 21
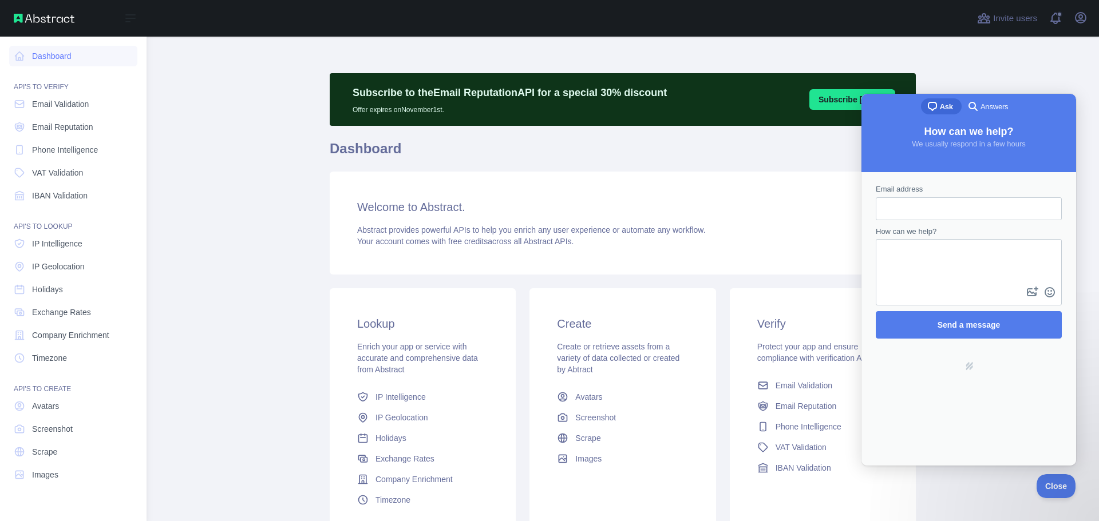
click at [985, 72] on main "Subscribe to the Email Reputation API for a special 30 % discount Offer expires…" at bounding box center [622, 279] width 952 height 485
click at [1047, 487] on span "Close" at bounding box center [1052, 485] width 39 height 8
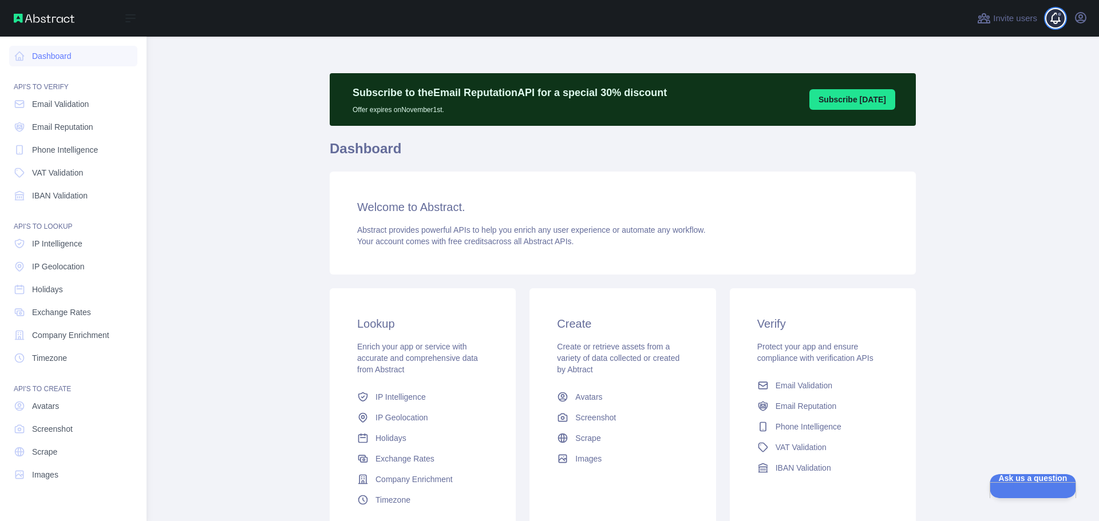
click at [1062, 21] on span at bounding box center [1059, 18] width 23 height 37
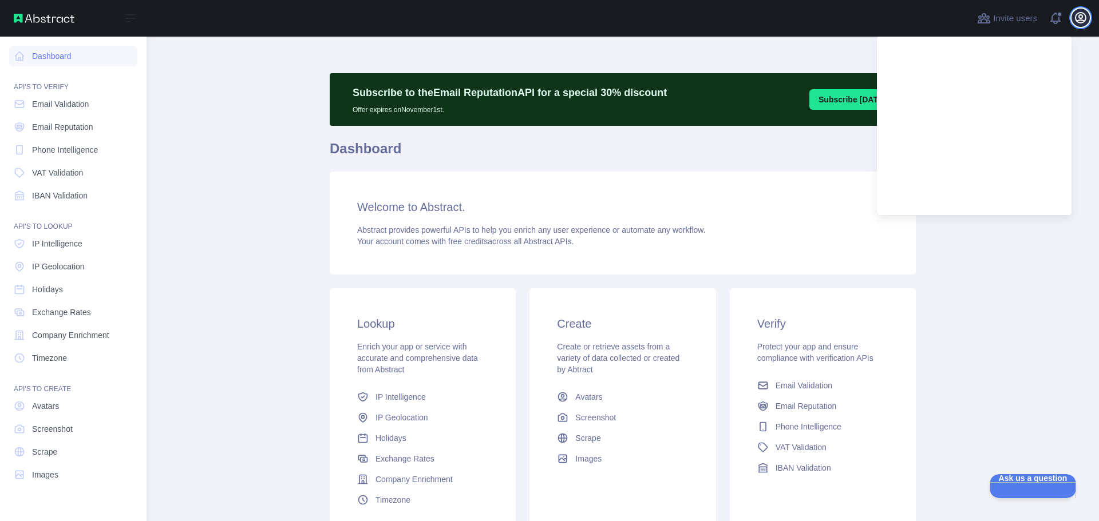
click at [1088, 17] on button "Open user menu" at bounding box center [1080, 18] width 18 height 18
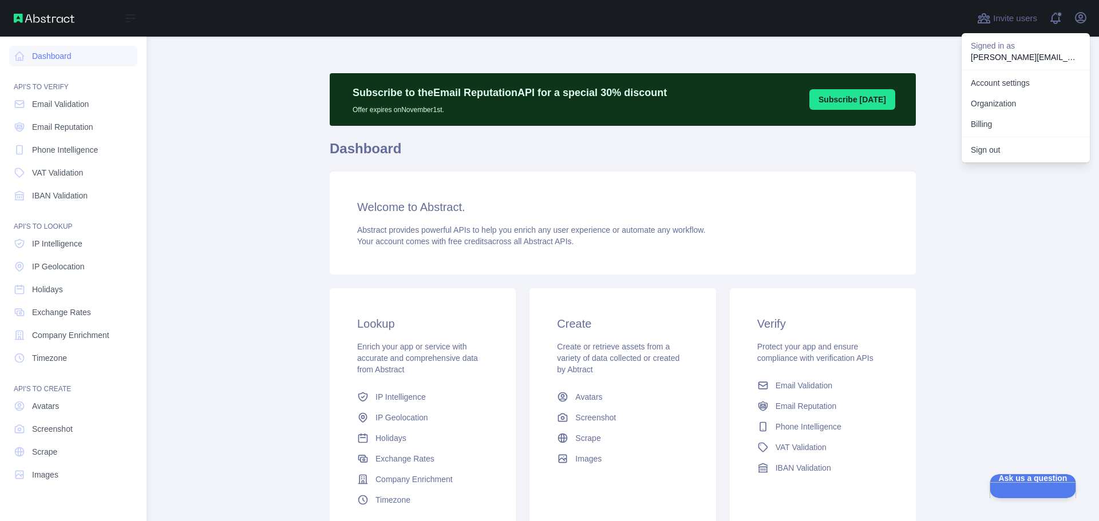
click at [1043, 56] on p "[PERSON_NAME][EMAIL_ADDRESS][DOMAIN_NAME]" at bounding box center [1026, 57] width 110 height 11
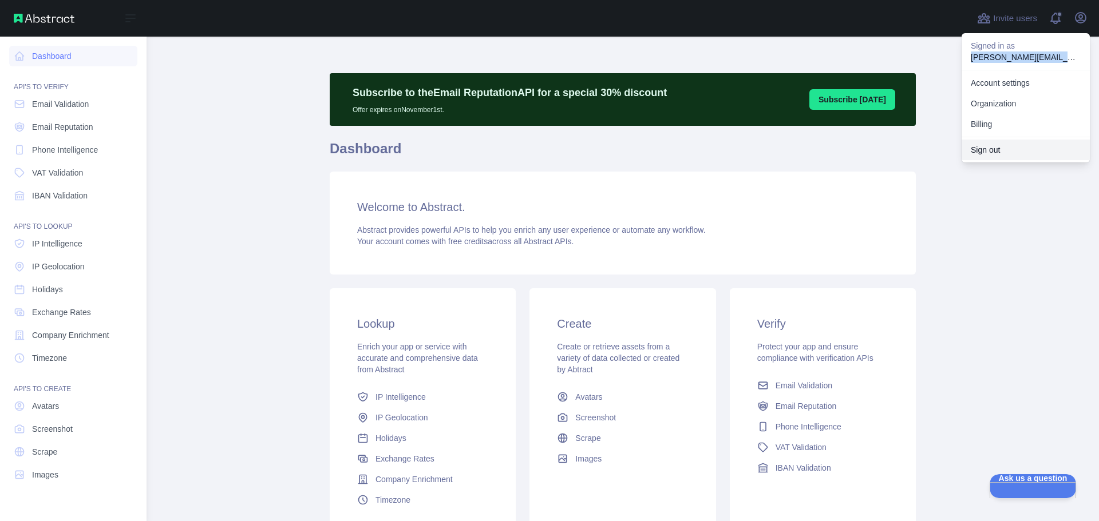
click at [977, 148] on button "Sign out" at bounding box center [1025, 150] width 128 height 21
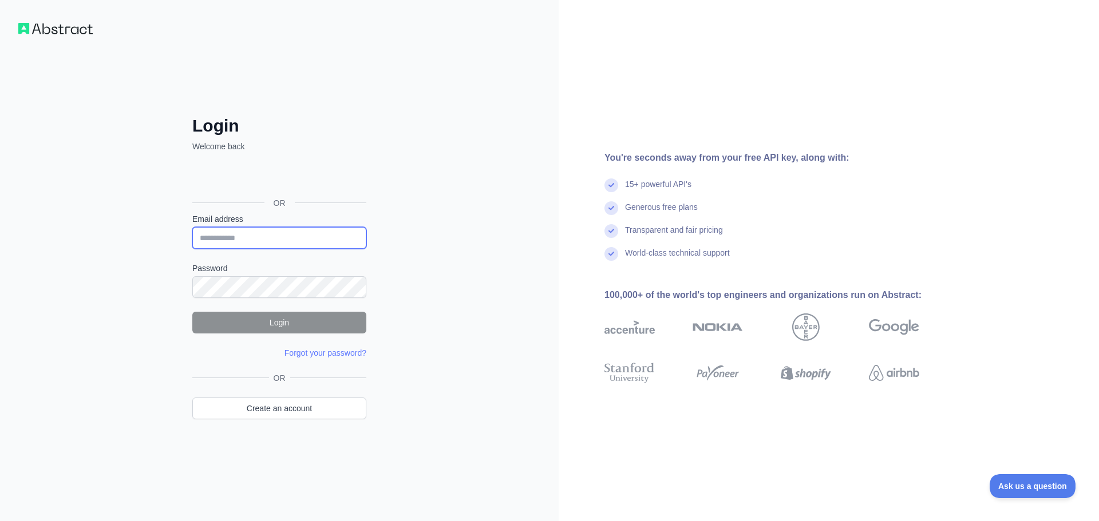
type input "**********"
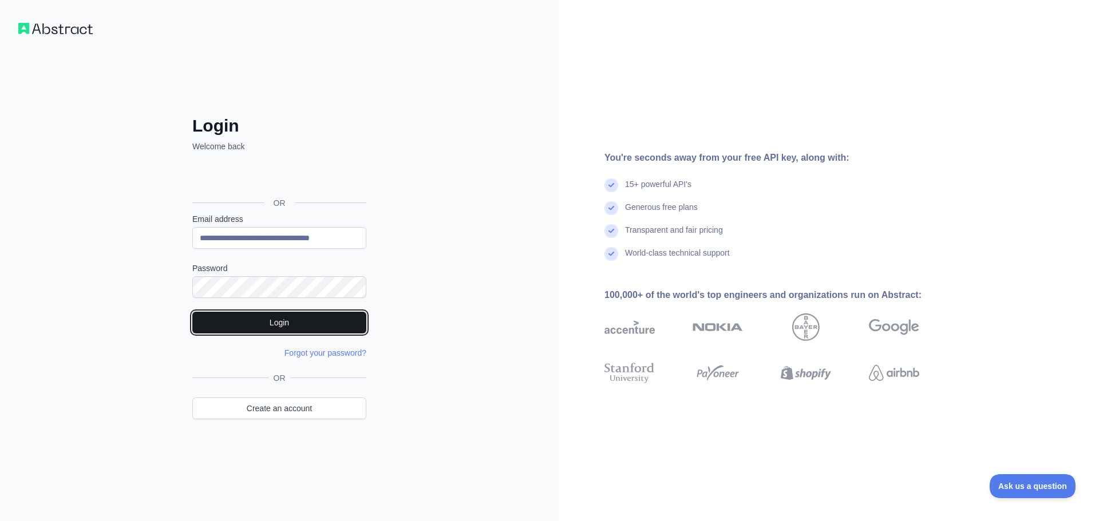
click at [276, 318] on button "Login" at bounding box center [279, 323] width 174 height 22
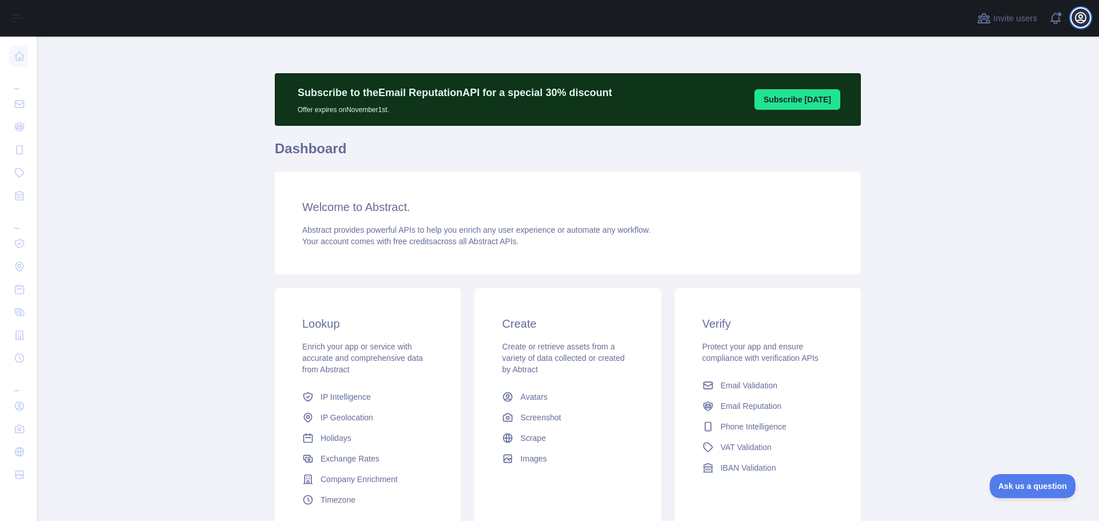
click at [1082, 16] on icon "button" at bounding box center [1080, 18] width 10 height 10
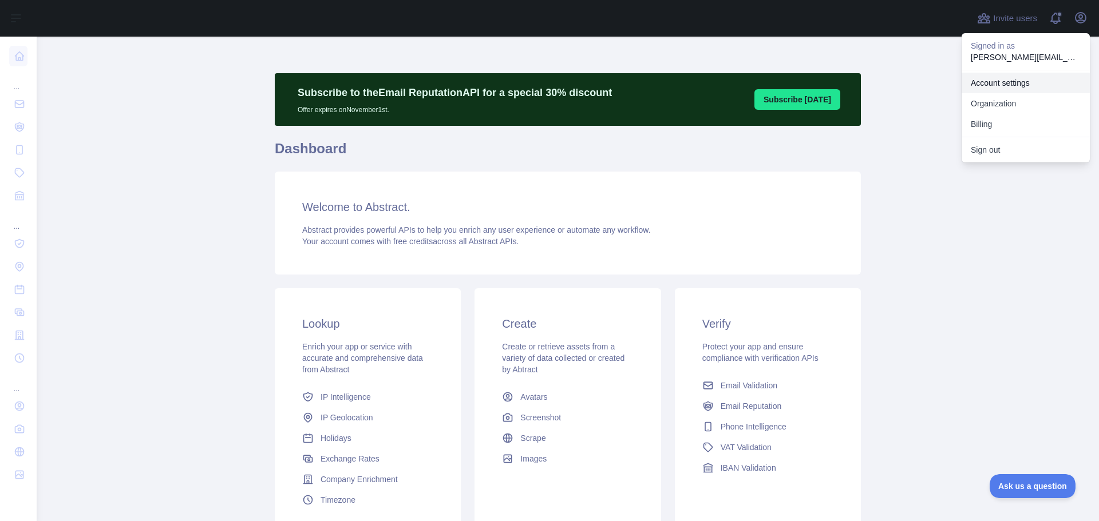
click at [1025, 85] on link "Account settings" at bounding box center [1025, 83] width 128 height 21
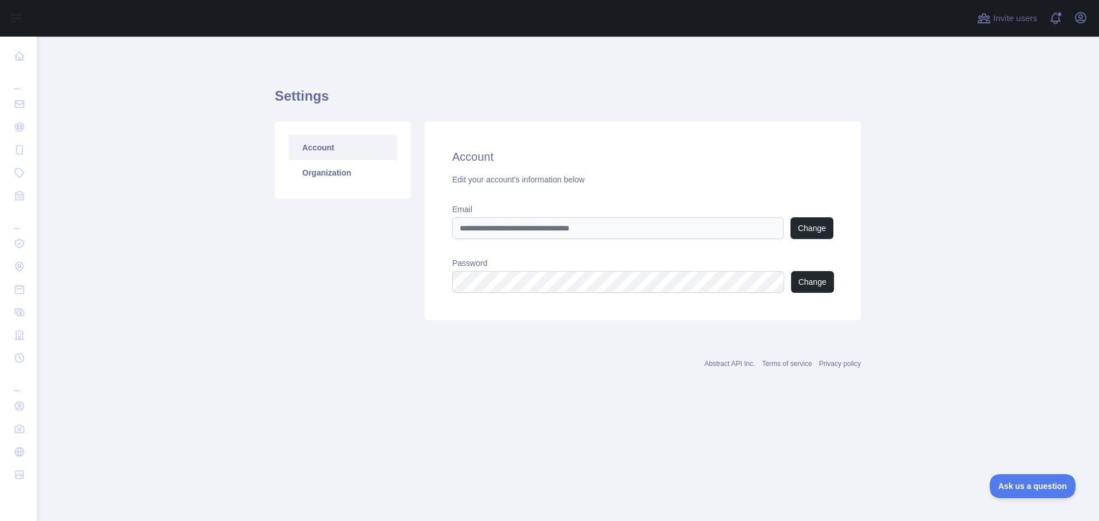
click at [508, 166] on div "Account Edit your account's information below Email Change Password Change" at bounding box center [643, 220] width 436 height 199
click at [334, 165] on link "Organization" at bounding box center [342, 172] width 109 height 25
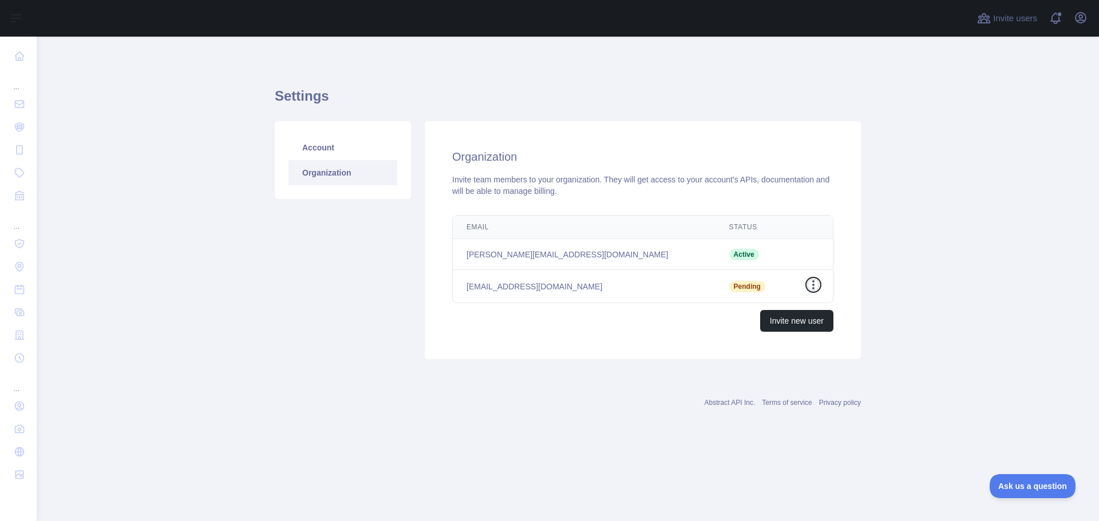
click at [814, 284] on icon "button" at bounding box center [813, 284] width 2 height 9
click at [728, 299] on button "Resend invite" at bounding box center [755, 308] width 128 height 21
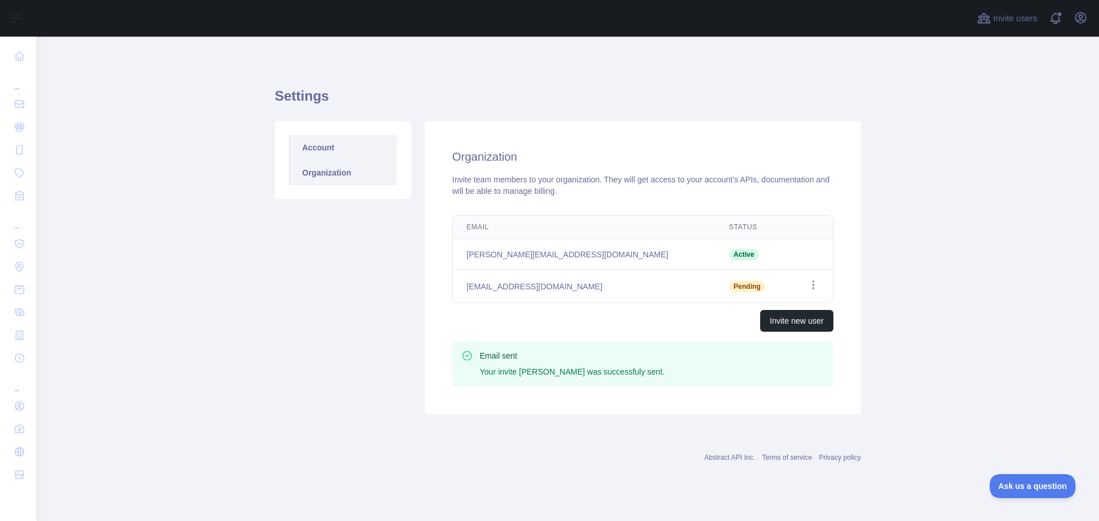
click at [327, 143] on link "Account" at bounding box center [342, 147] width 109 height 25
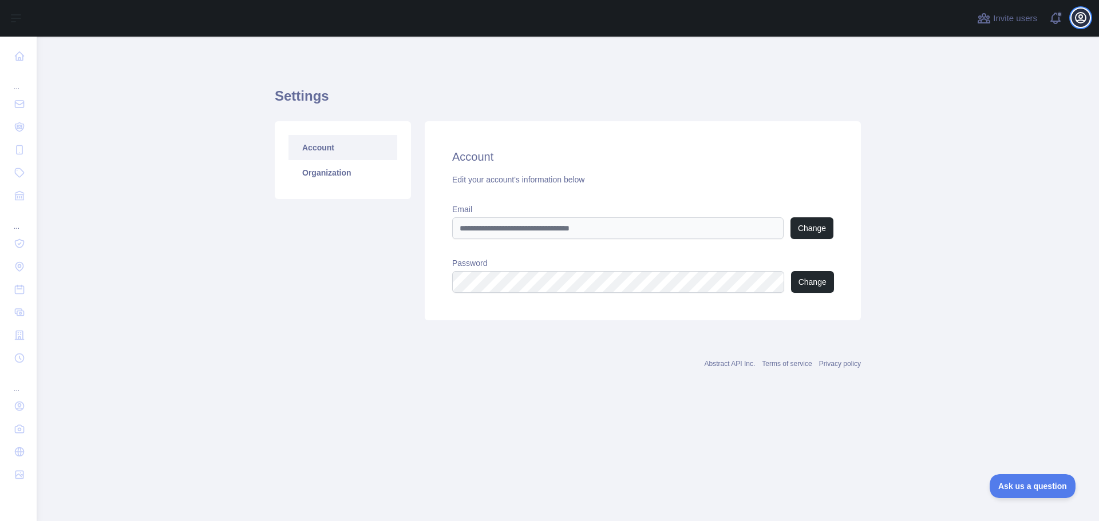
click at [1082, 16] on icon "button" at bounding box center [1080, 18] width 10 height 10
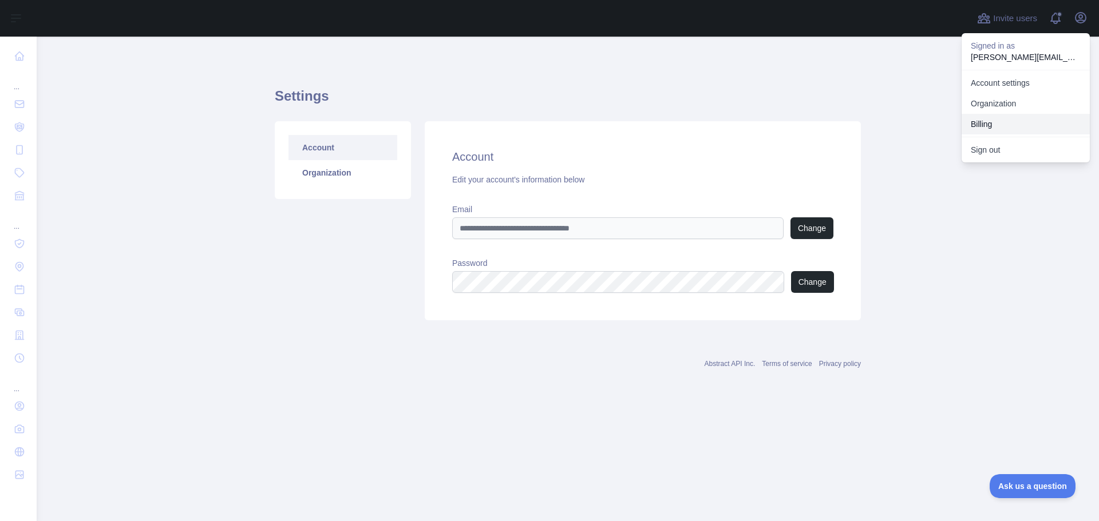
click at [981, 122] on button "Billing" at bounding box center [1025, 124] width 128 height 21
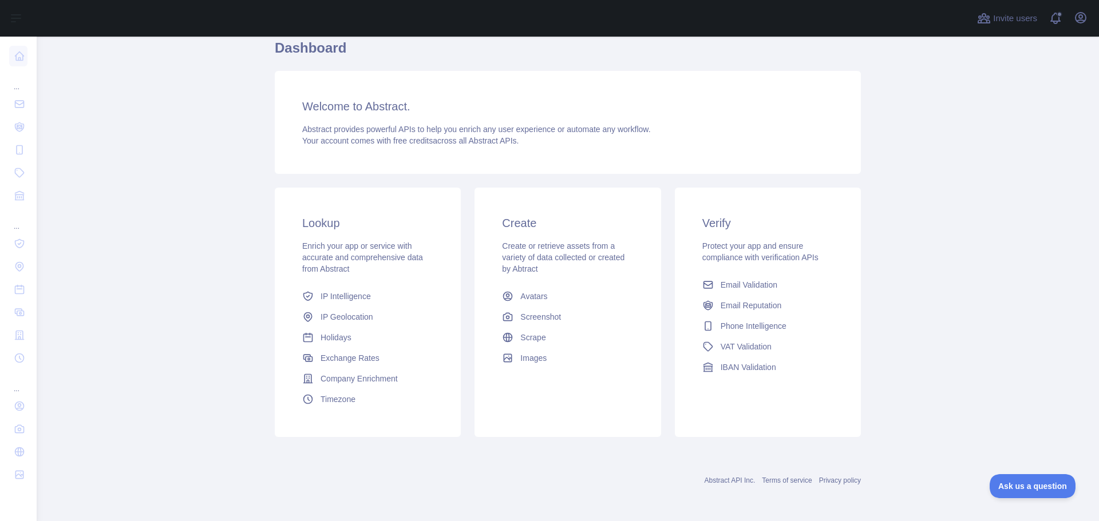
scroll to position [101, 0]
click at [735, 291] on link "Email Validation" at bounding box center [768, 284] width 140 height 21
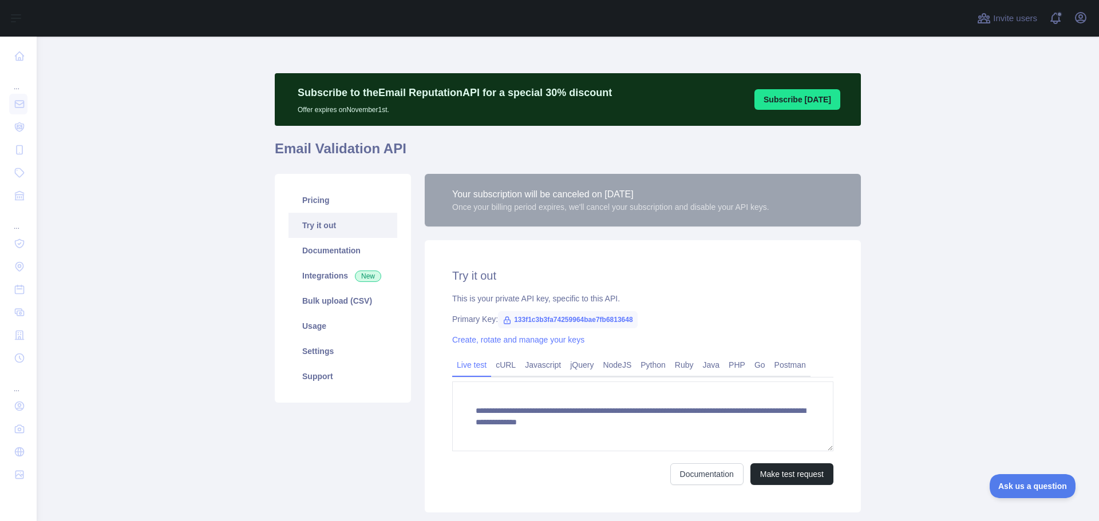
click at [695, 200] on div "Your subscription will be canceled on [DATE]" at bounding box center [610, 195] width 317 height 14
click at [319, 252] on link "Documentation" at bounding box center [342, 250] width 109 height 25
click at [332, 320] on link "Usage" at bounding box center [342, 326] width 109 height 25
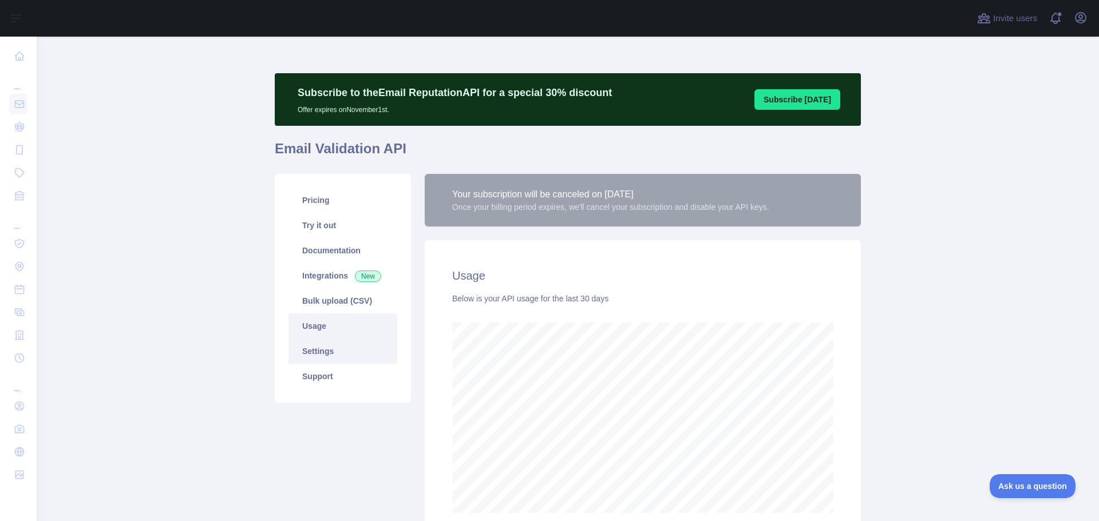
click at [321, 357] on link "Settings" at bounding box center [342, 351] width 109 height 25
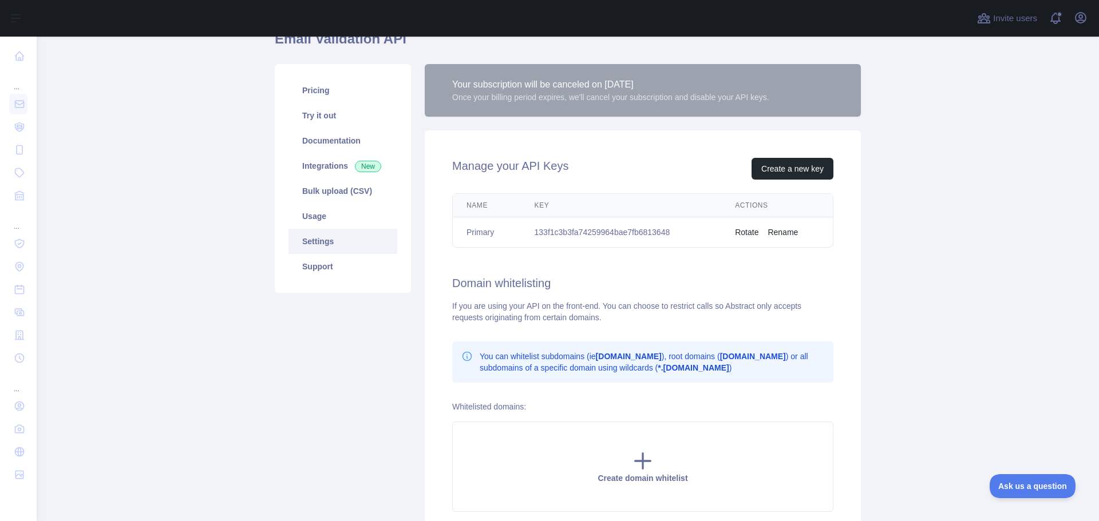
scroll to position [114, 0]
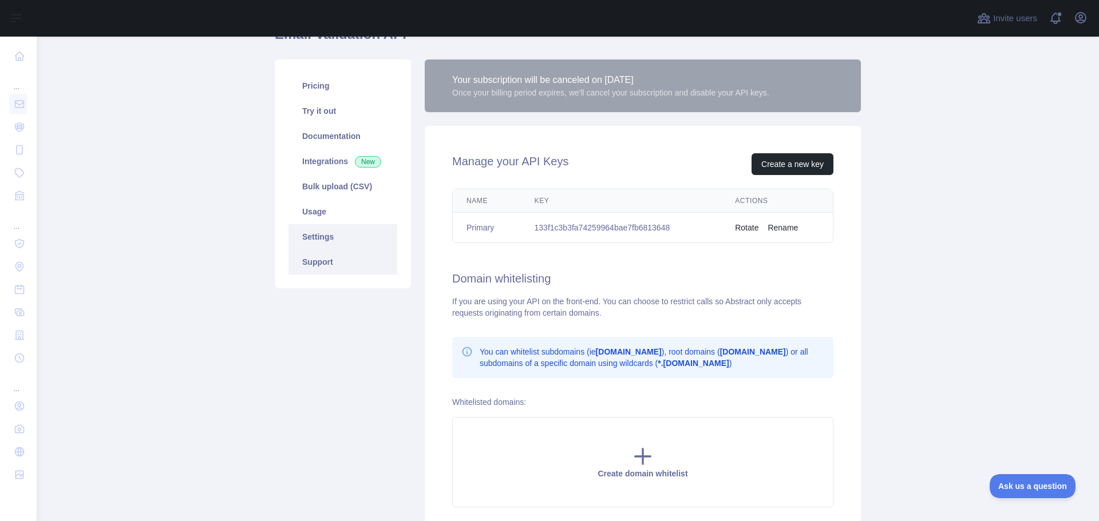
click at [327, 261] on link "Support" at bounding box center [342, 261] width 109 height 25
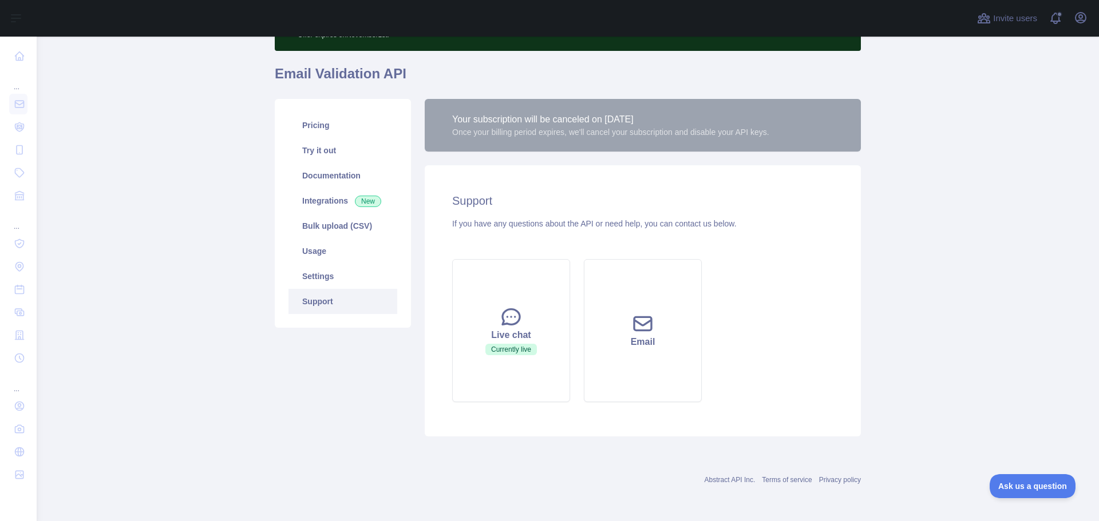
scroll to position [75, 0]
click at [501, 331] on div "Live chat" at bounding box center [510, 335] width 89 height 14
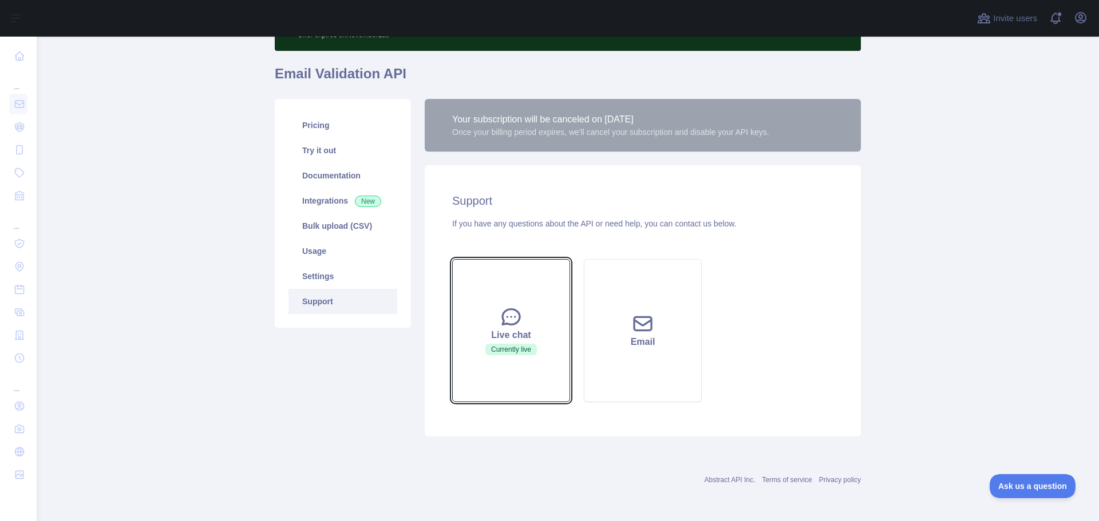
click at [504, 320] on icon at bounding box center [511, 317] width 23 height 23
click at [153, 338] on main "Subscribe to the Email Reputation API for a special 30 % discount Offer expires…" at bounding box center [568, 279] width 1062 height 485
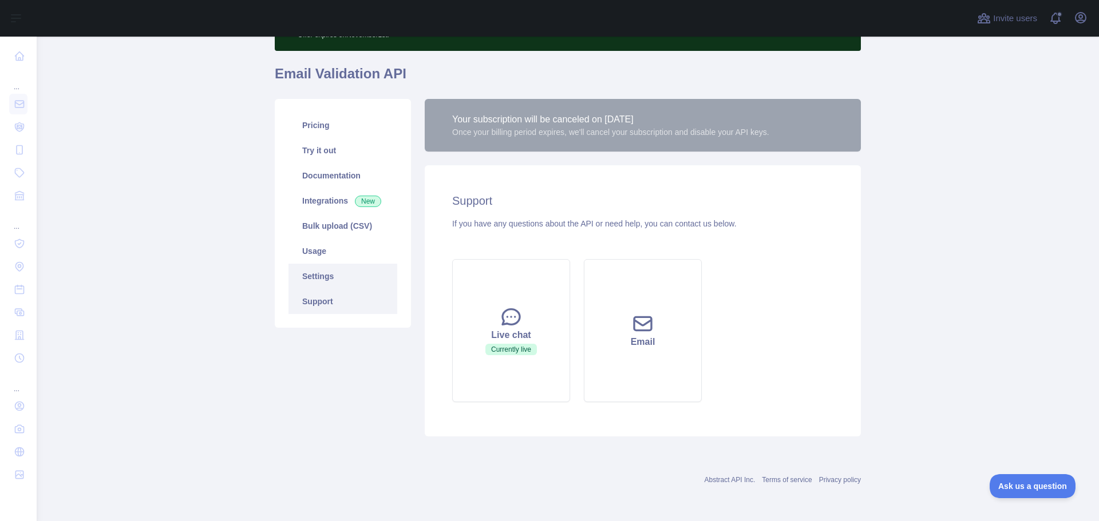
click at [311, 274] on link "Settings" at bounding box center [342, 276] width 109 height 25
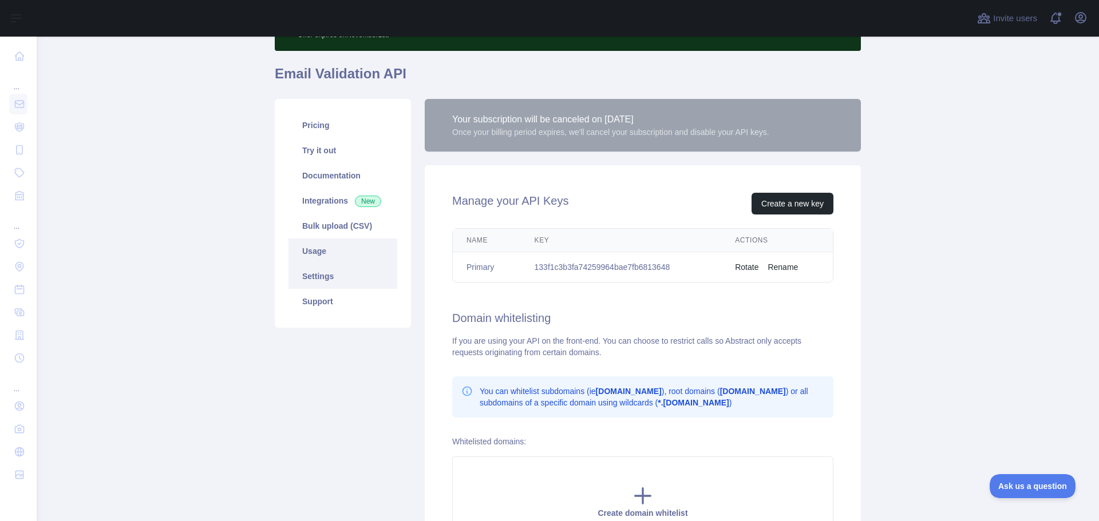
click at [310, 245] on link "Usage" at bounding box center [342, 251] width 109 height 25
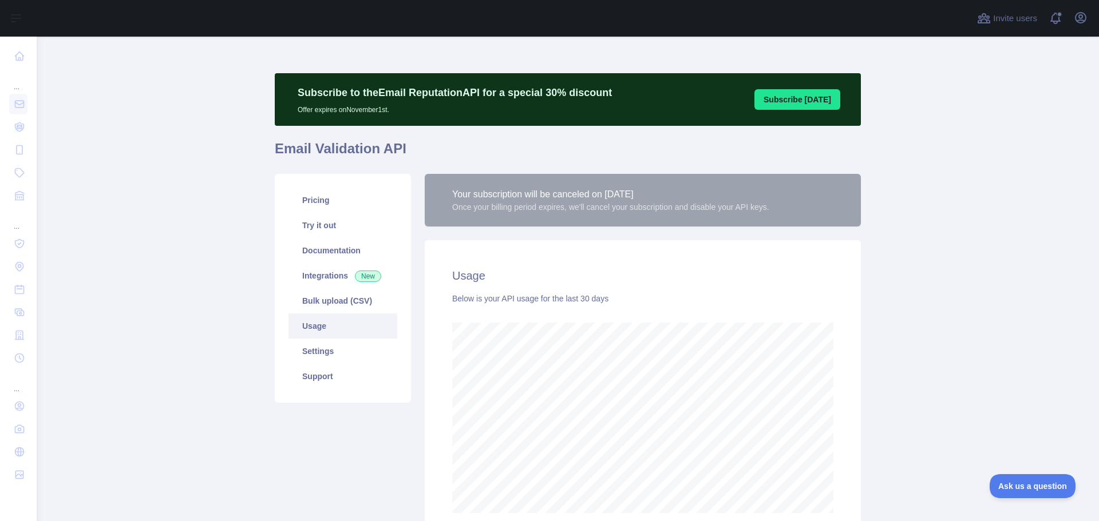
scroll to position [485, 1053]
click at [309, 199] on link "Pricing" at bounding box center [342, 200] width 109 height 25
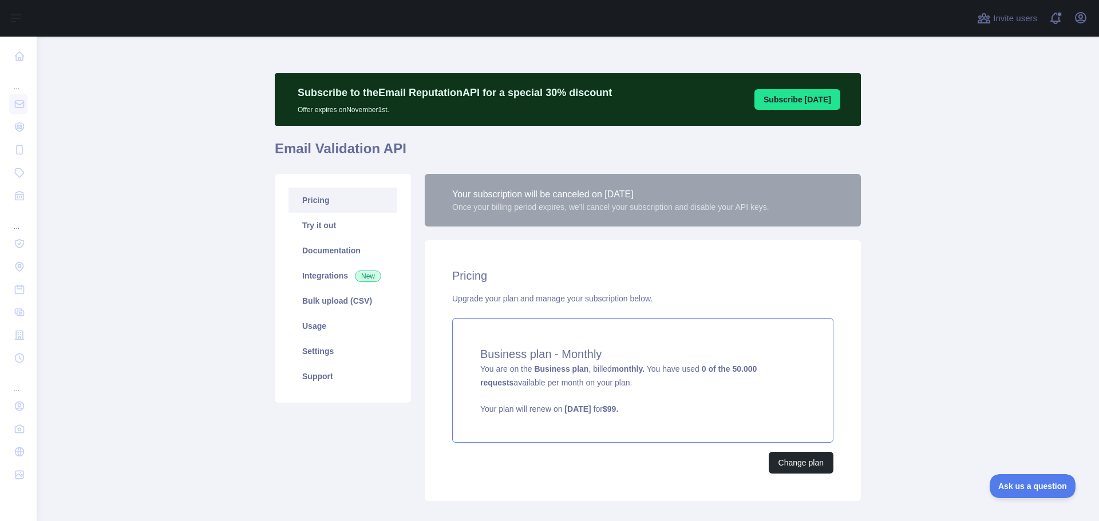
click at [501, 408] on p "Your plan will renew on October 19, 2025 for $ 99 ." at bounding box center [642, 408] width 325 height 11
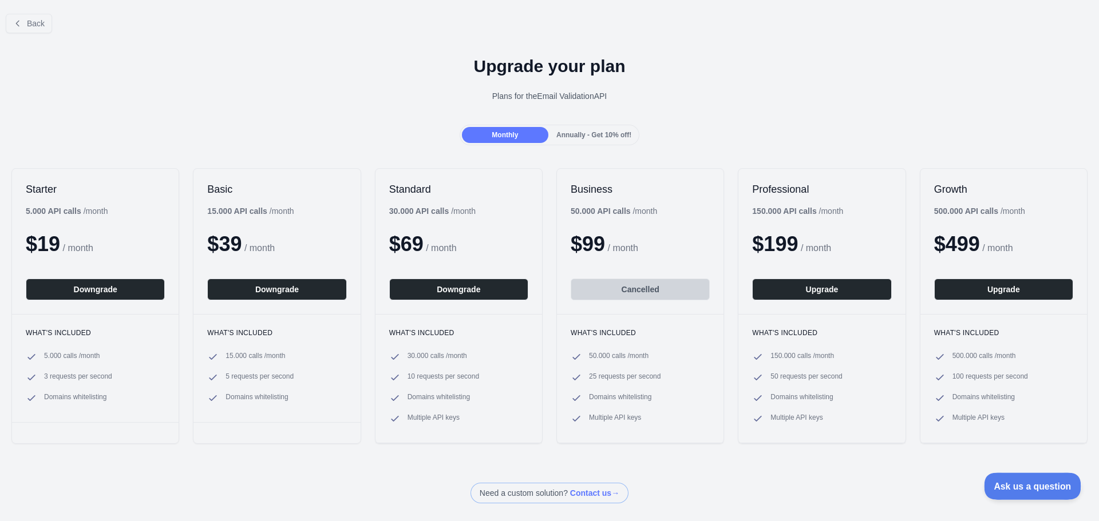
click at [1038, 486] on span "Ask us a question" at bounding box center [1027, 485] width 86 height 8
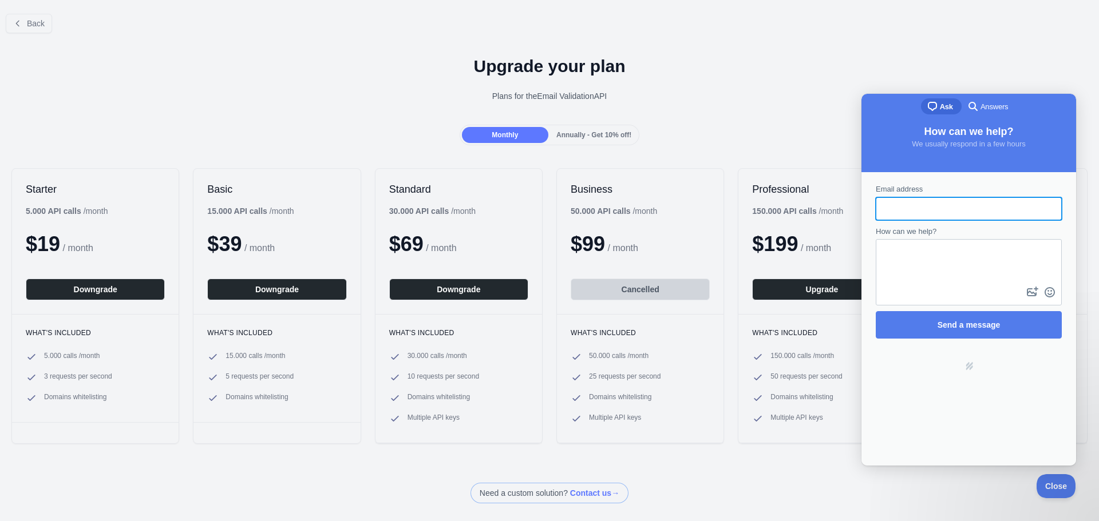
click at [909, 208] on input "Email address" at bounding box center [969, 209] width 168 height 21
click at [755, 94] on div "Plans for the Email Validation API" at bounding box center [549, 95] width 1080 height 11
click at [1043, 477] on button "Close" at bounding box center [1052, 485] width 39 height 24
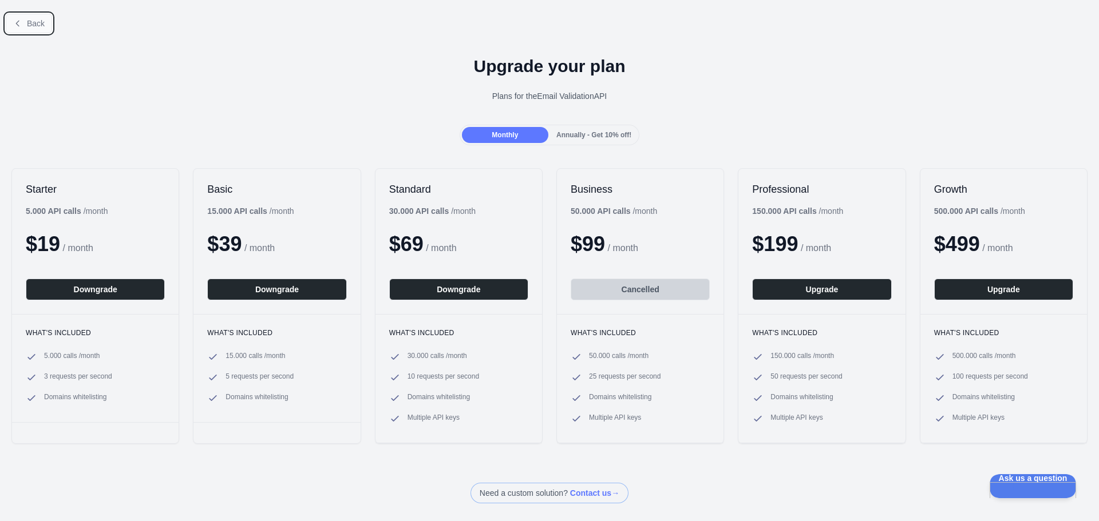
click at [25, 23] on button "Back" at bounding box center [29, 23] width 46 height 19
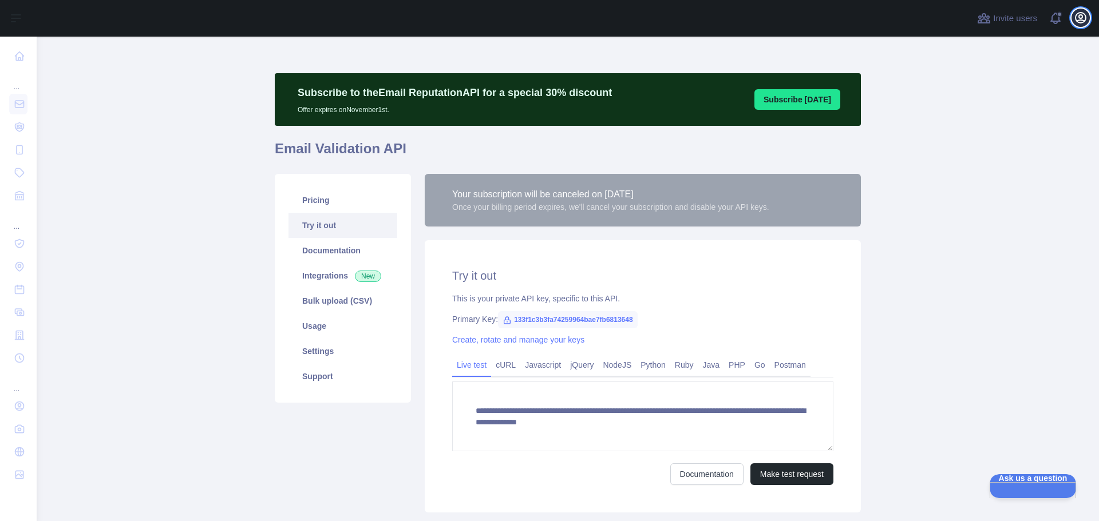
click at [1084, 15] on icon "button" at bounding box center [1081, 18] width 14 height 14
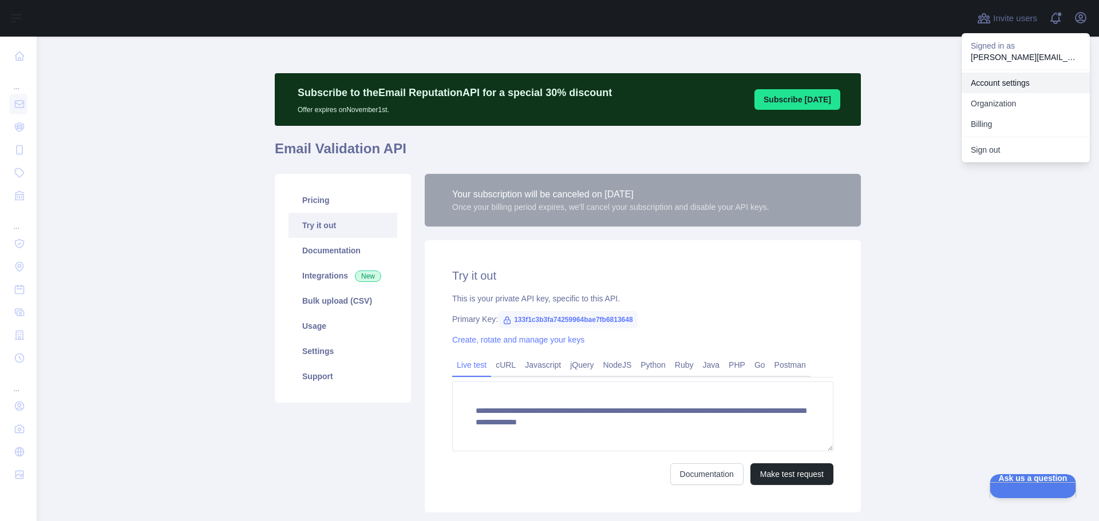
click at [1005, 84] on link "Account settings" at bounding box center [1025, 83] width 128 height 21
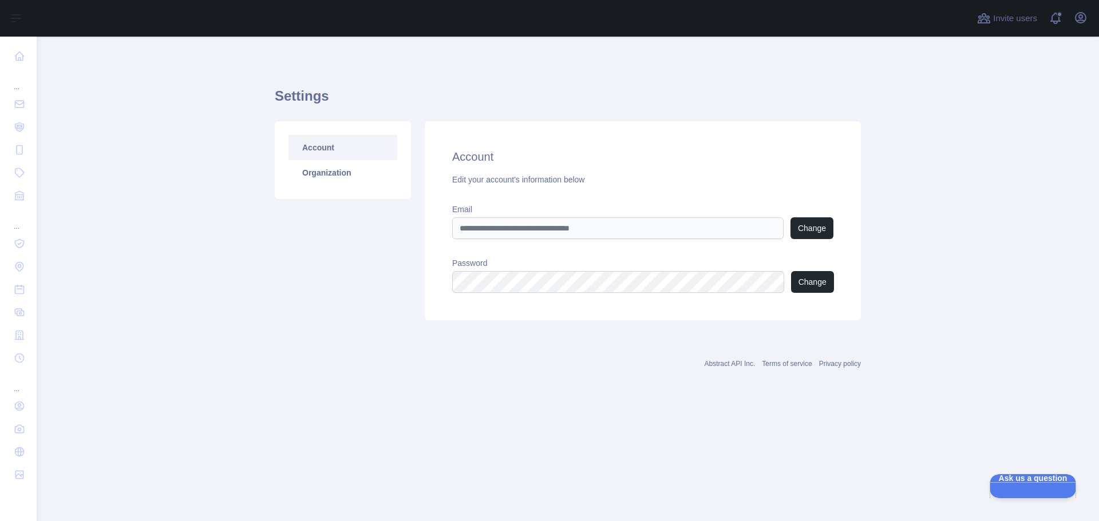
click at [818, 239] on div "Account Edit your account's information below Email Change Password Change" at bounding box center [643, 220] width 436 height 199
click at [821, 231] on button "Change" at bounding box center [811, 228] width 43 height 22
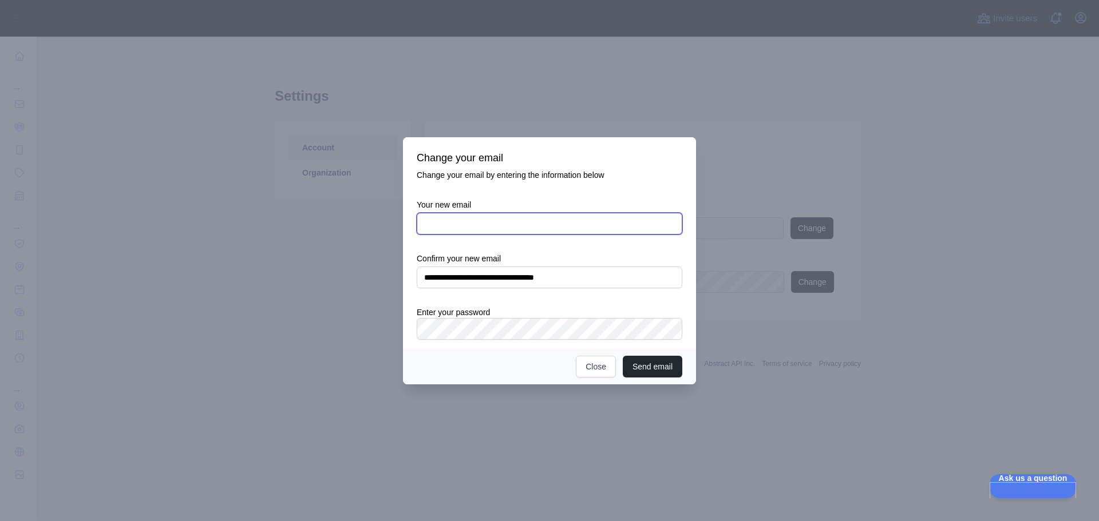
click at [490, 221] on input "Your new email" at bounding box center [550, 224] width 266 height 22
click at [520, 214] on input "Your new email" at bounding box center [550, 224] width 266 height 22
paste input "**********"
type input "**********"
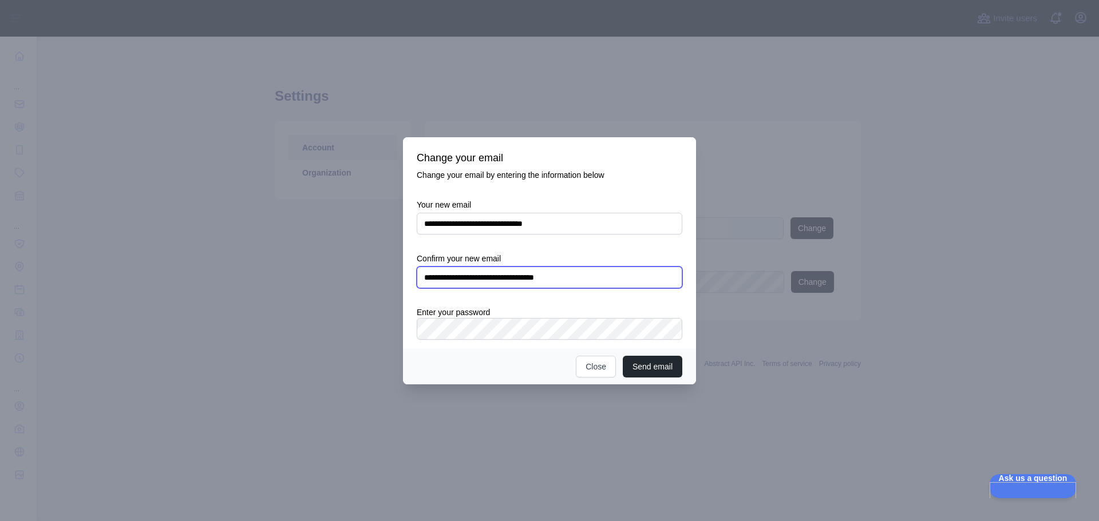
click at [480, 278] on input "**********" at bounding box center [550, 278] width 266 height 22
paste input "text"
click at [587, 277] on input "**********" at bounding box center [550, 278] width 266 height 22
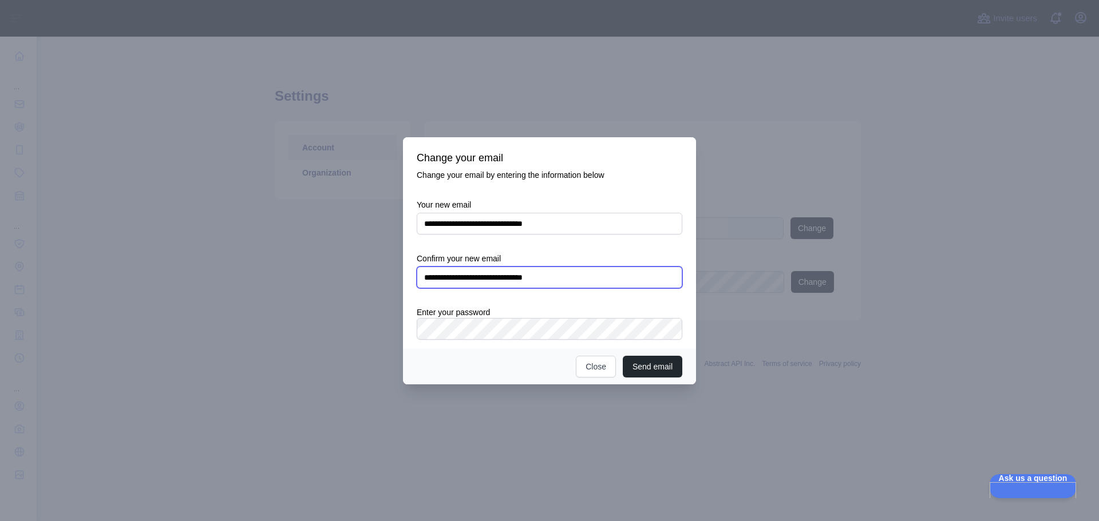
type input "**********"
click at [403, 329] on div "**********" at bounding box center [549, 243] width 293 height 212
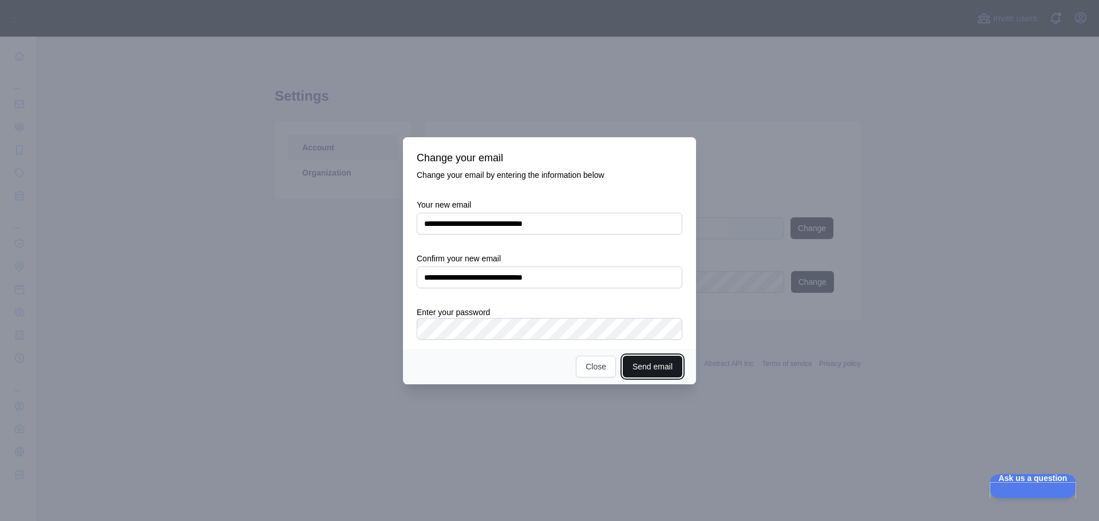
click at [645, 367] on button "Send email" at bounding box center [653, 367] width 60 height 22
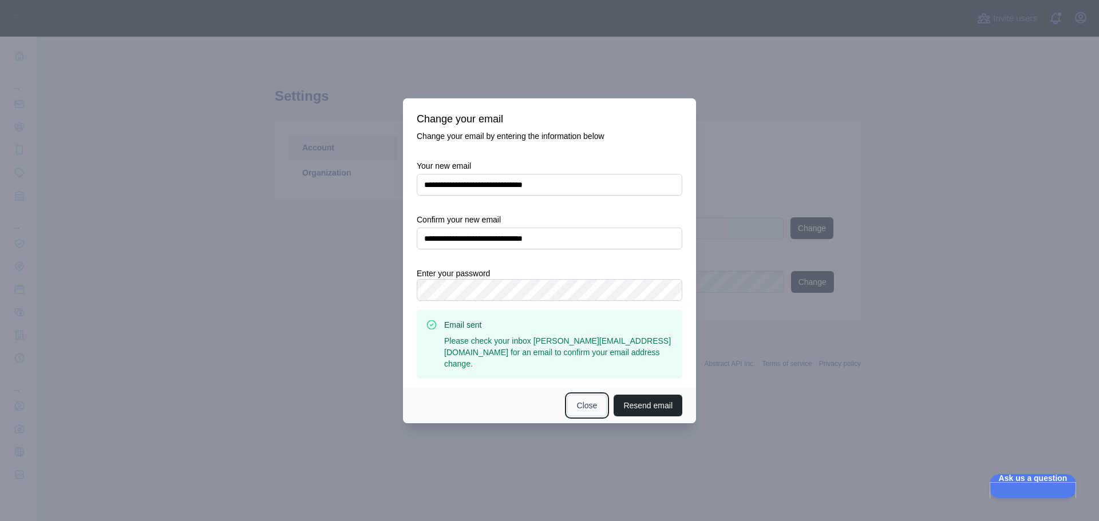
click at [588, 400] on button "Close" at bounding box center [587, 406] width 40 height 22
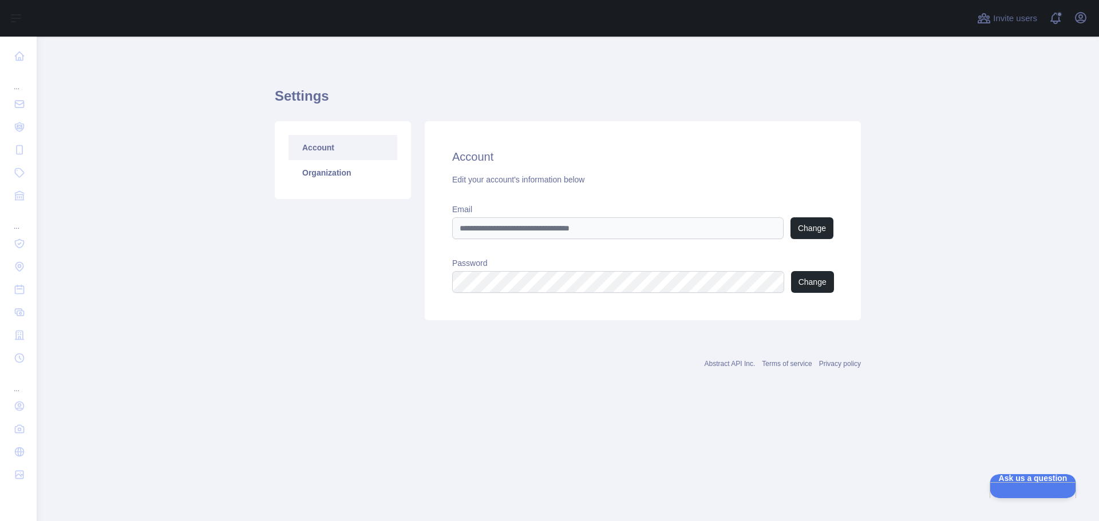
click at [380, 406] on main "Settings Account Organization Account Edit your account's information below Ema…" at bounding box center [568, 279] width 1062 height 485
click at [1082, 21] on icon "button" at bounding box center [1080, 18] width 10 height 10
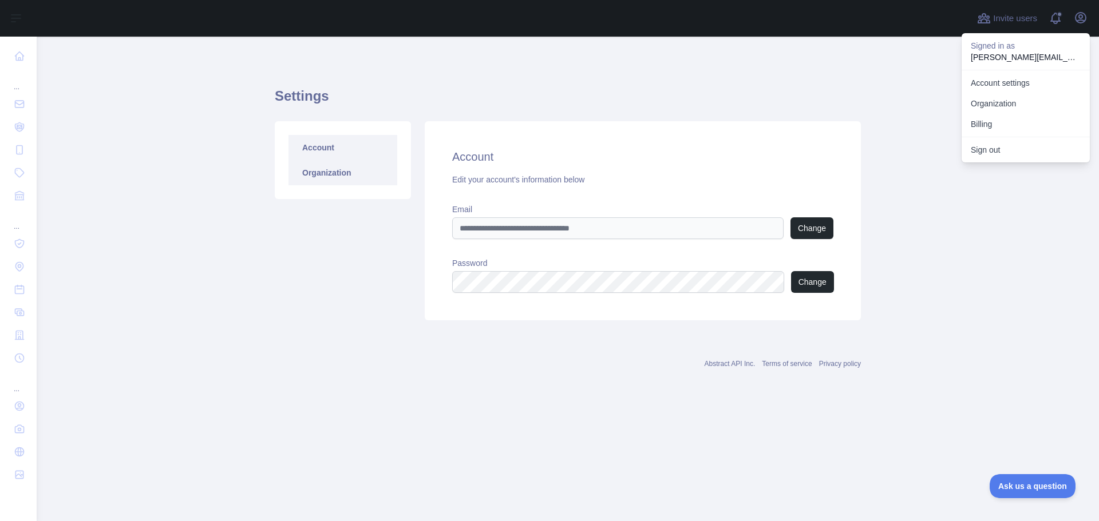
click at [333, 176] on link "Organization" at bounding box center [342, 172] width 109 height 25
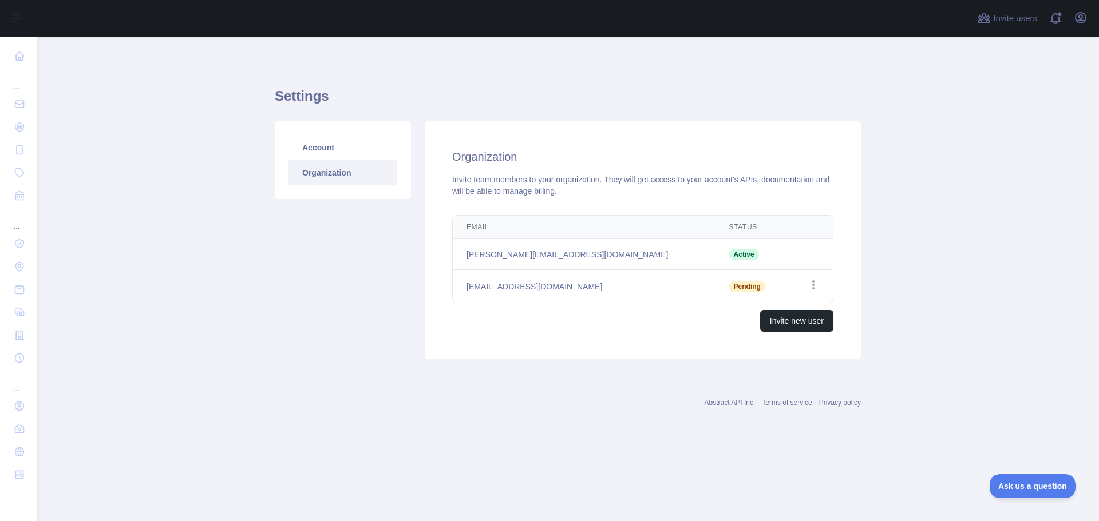
click at [605, 257] on td "[PERSON_NAME][EMAIL_ADDRESS][DOMAIN_NAME]" at bounding box center [584, 254] width 263 height 31
click at [314, 148] on link "Account" at bounding box center [342, 147] width 109 height 25
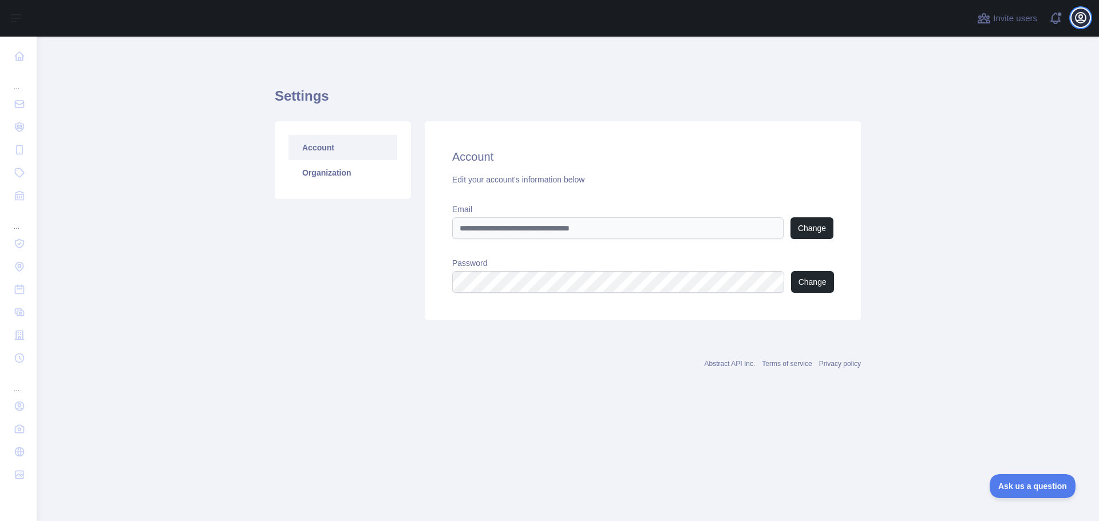
click at [1083, 17] on icon "button" at bounding box center [1081, 18] width 14 height 14
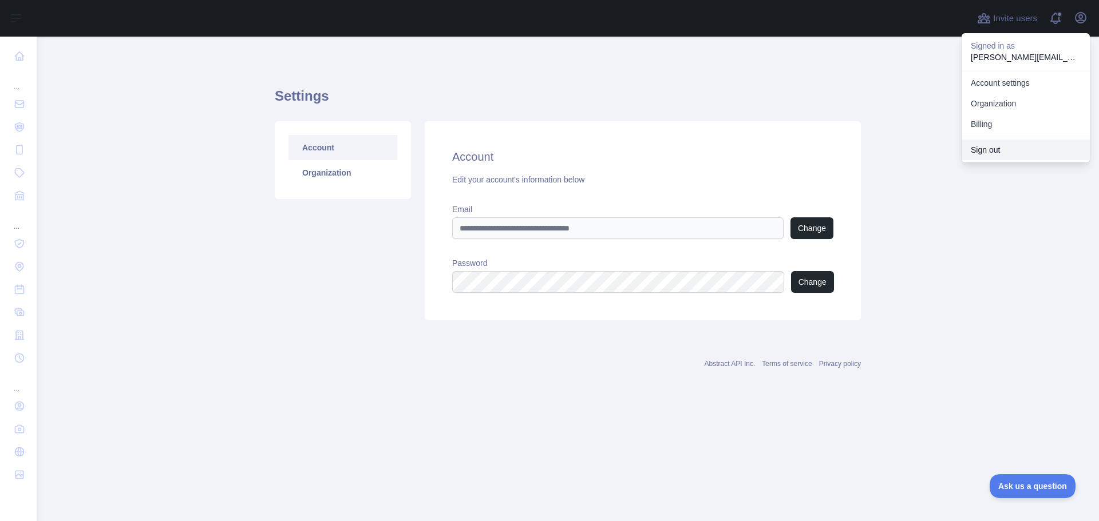
click at [987, 149] on button "Sign out" at bounding box center [1025, 150] width 128 height 21
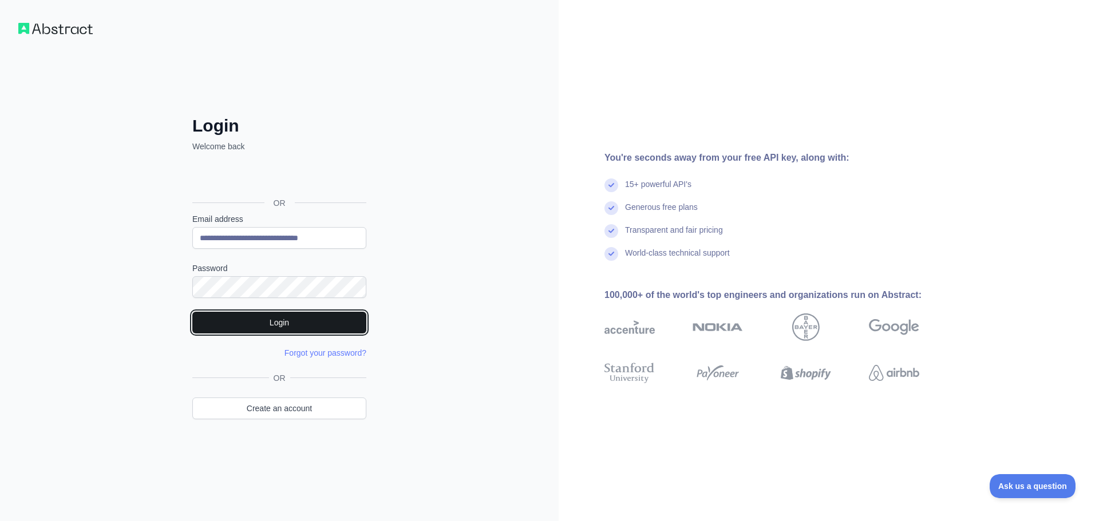
click at [271, 323] on button "Login" at bounding box center [279, 323] width 174 height 22
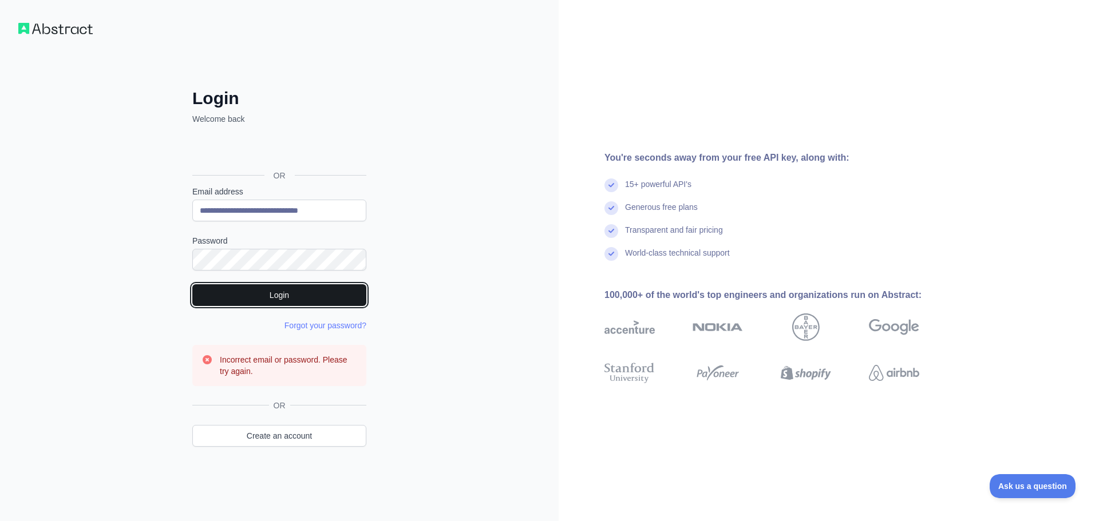
click at [276, 292] on button "Login" at bounding box center [279, 295] width 174 height 22
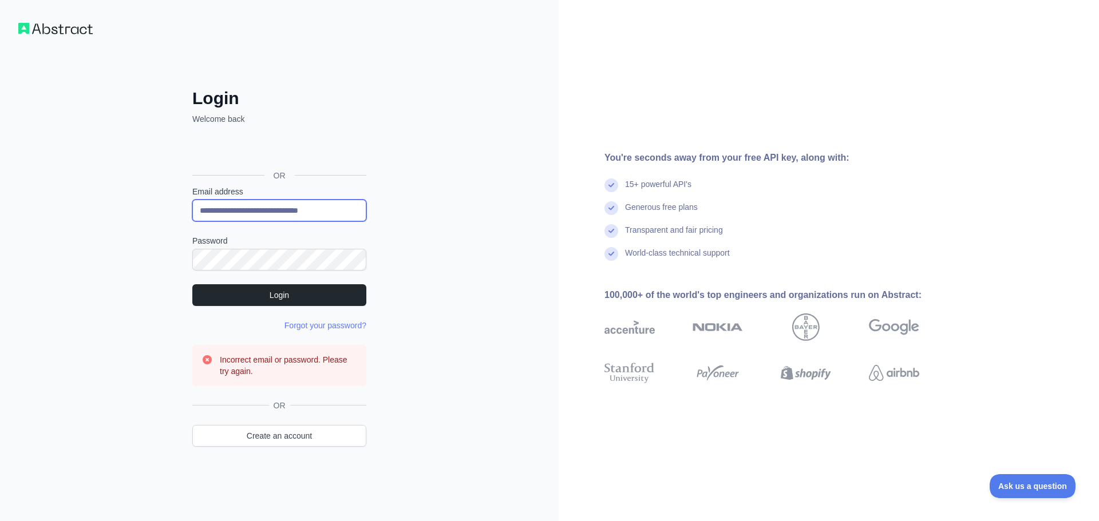
click at [302, 205] on input "**********" at bounding box center [279, 211] width 174 height 22
type input "**********"
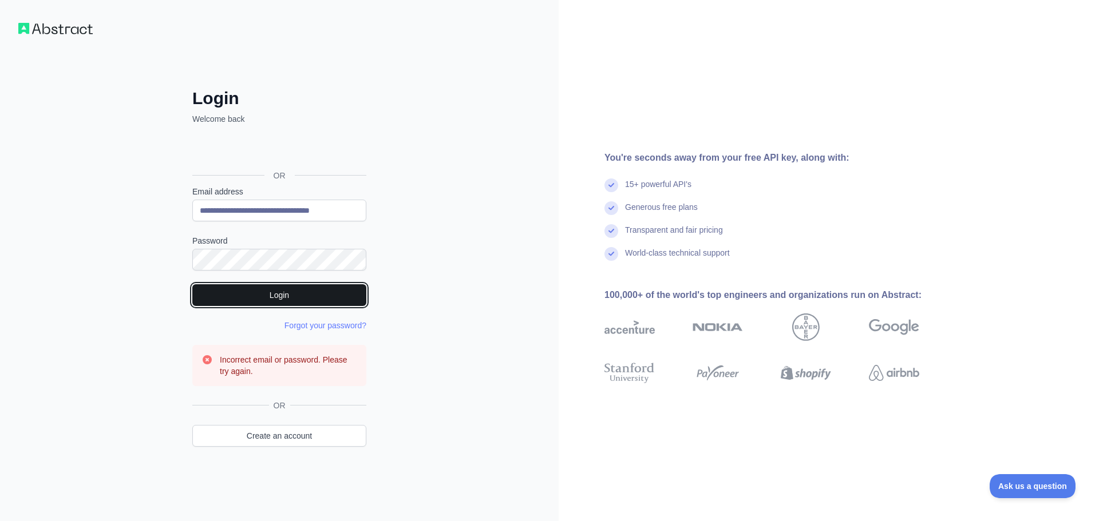
click at [290, 292] on button "Login" at bounding box center [279, 295] width 174 height 22
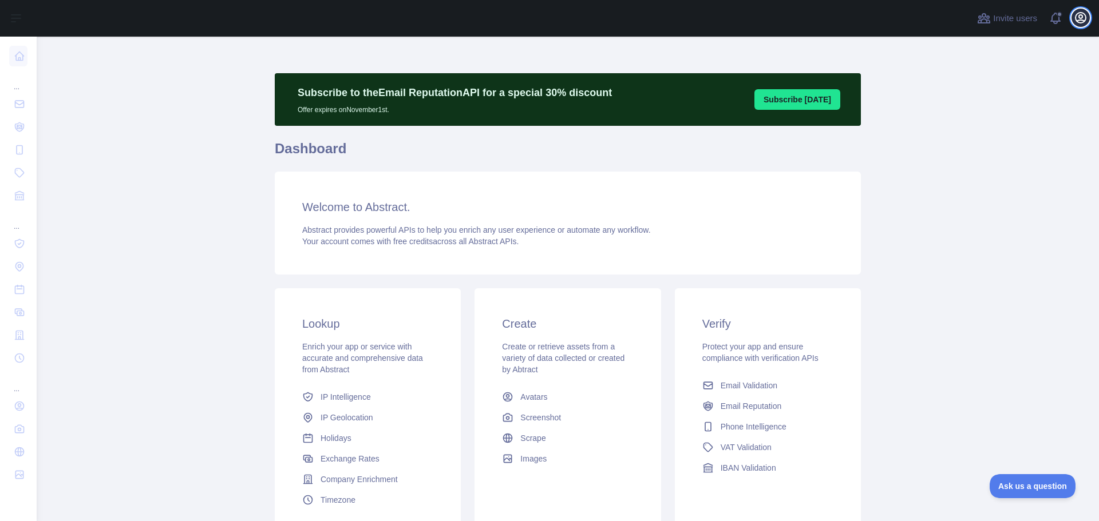
click at [1078, 18] on icon "button" at bounding box center [1081, 18] width 14 height 14
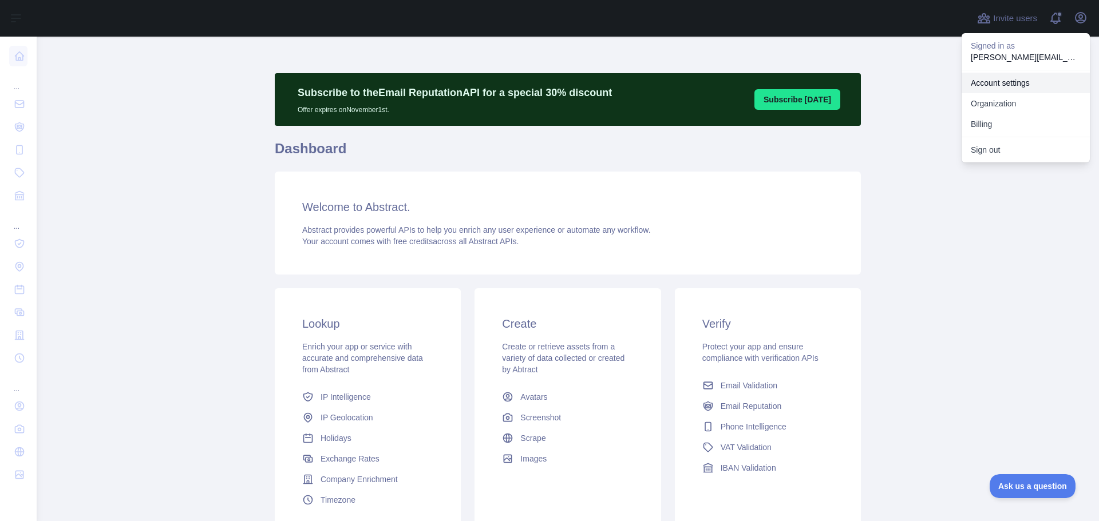
click at [1007, 82] on link "Account settings" at bounding box center [1025, 83] width 128 height 21
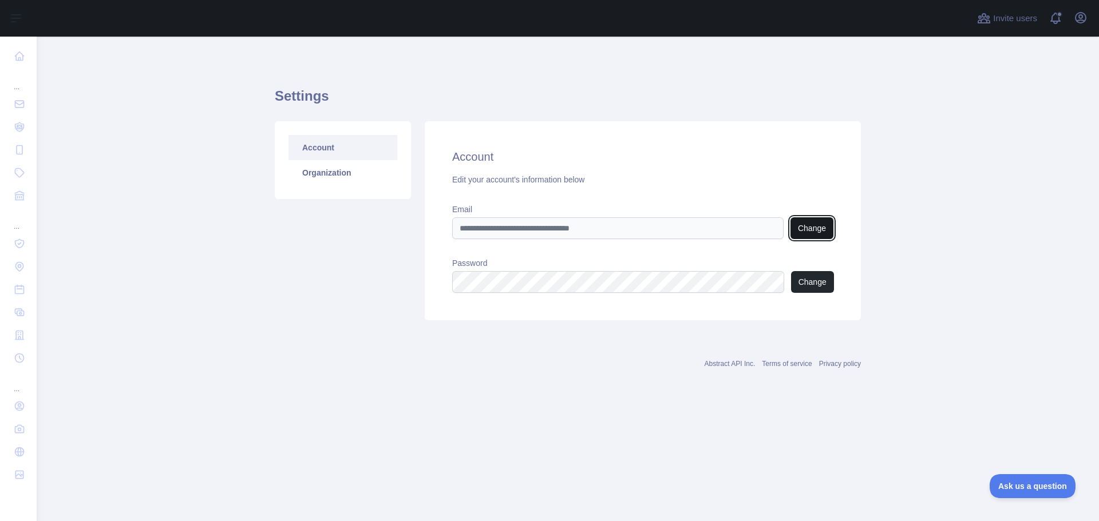
click at [803, 224] on button "Change" at bounding box center [811, 228] width 43 height 22
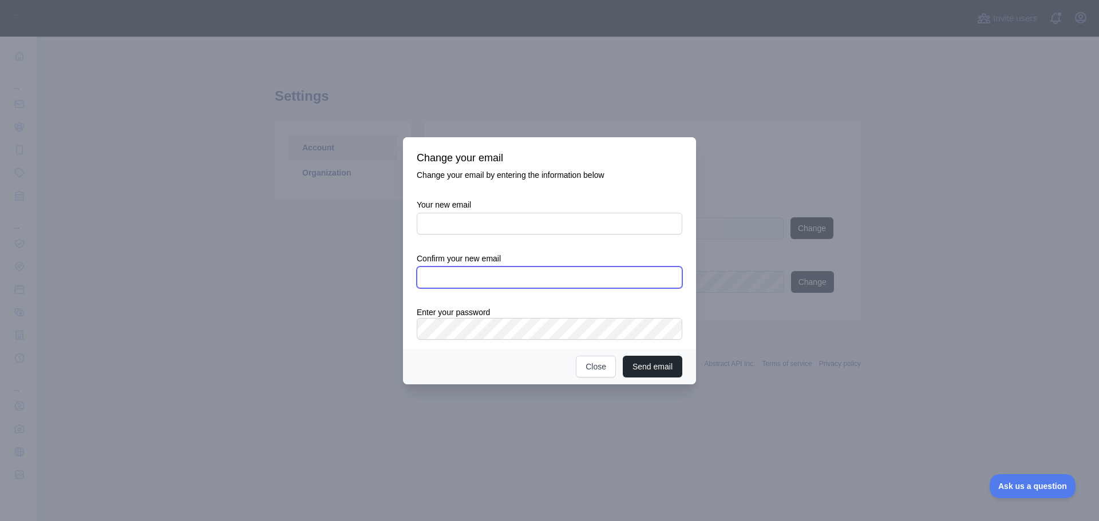
type input "**********"
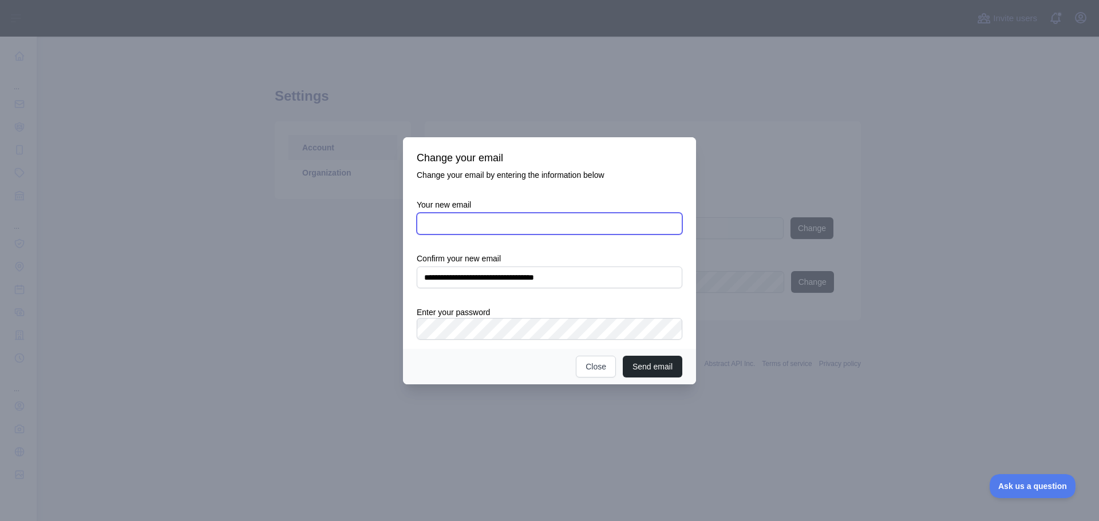
click at [460, 219] on input "Your new email" at bounding box center [550, 224] width 266 height 22
type input "**********"
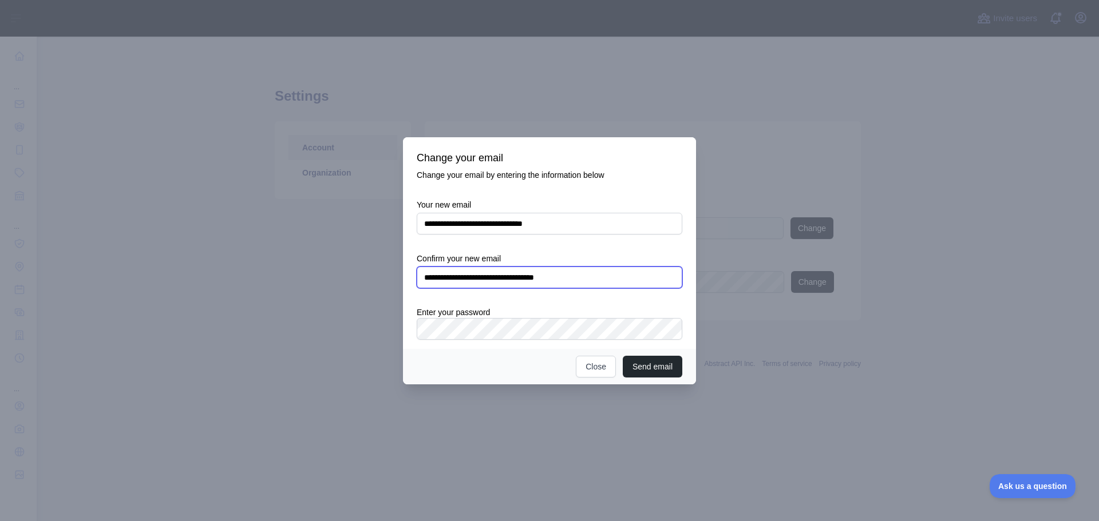
click at [608, 279] on input "**********" at bounding box center [550, 278] width 266 height 22
click at [461, 313] on label "Enter your password" at bounding box center [550, 312] width 266 height 11
click at [572, 277] on input "**********" at bounding box center [550, 278] width 266 height 22
type input "**********"
click at [406, 328] on div "**********" at bounding box center [549, 243] width 293 height 212
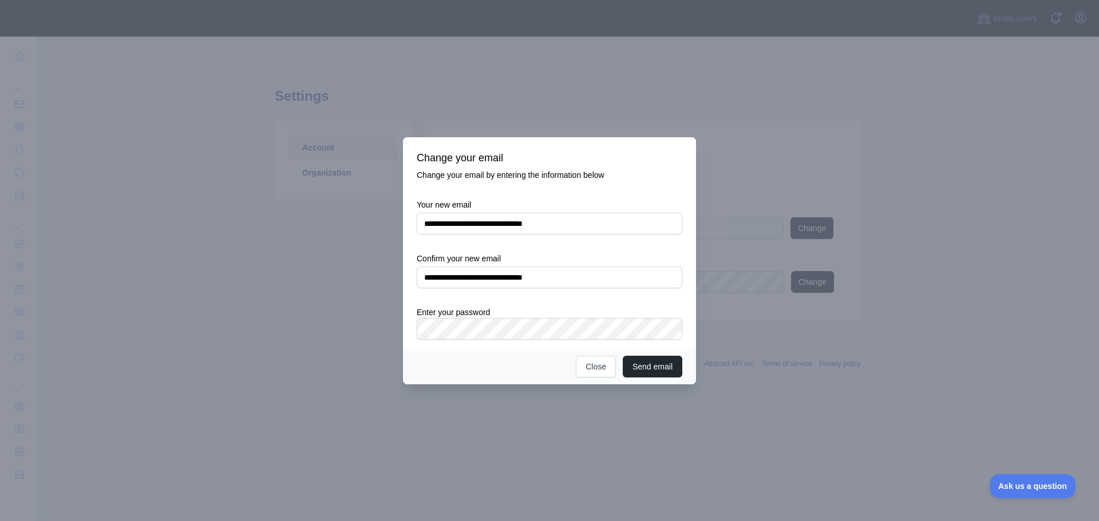
click at [682, 343] on div "**********" at bounding box center [549, 243] width 293 height 212
click at [656, 361] on button "Send email" at bounding box center [653, 367] width 60 height 22
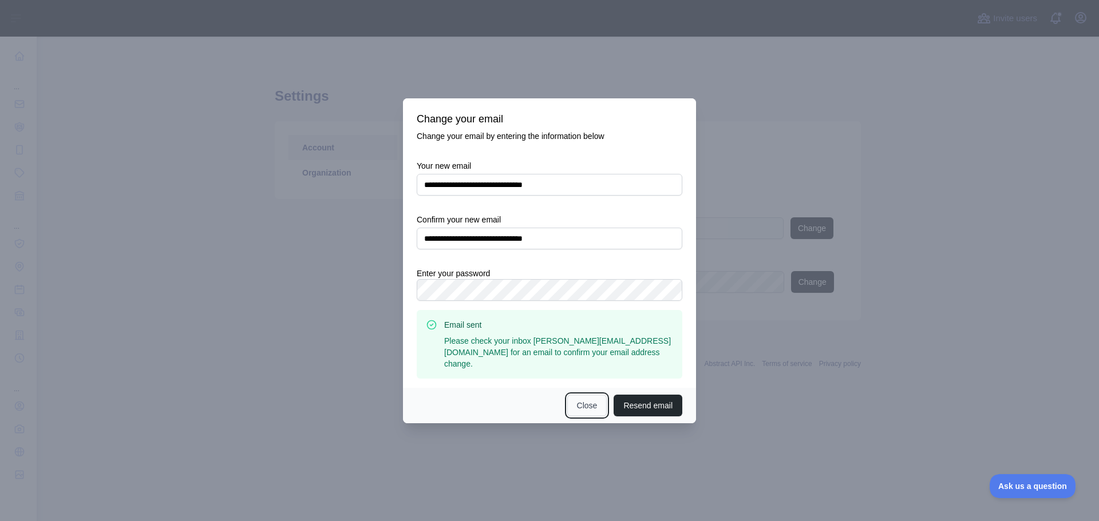
click at [589, 406] on button "Close" at bounding box center [587, 406] width 40 height 22
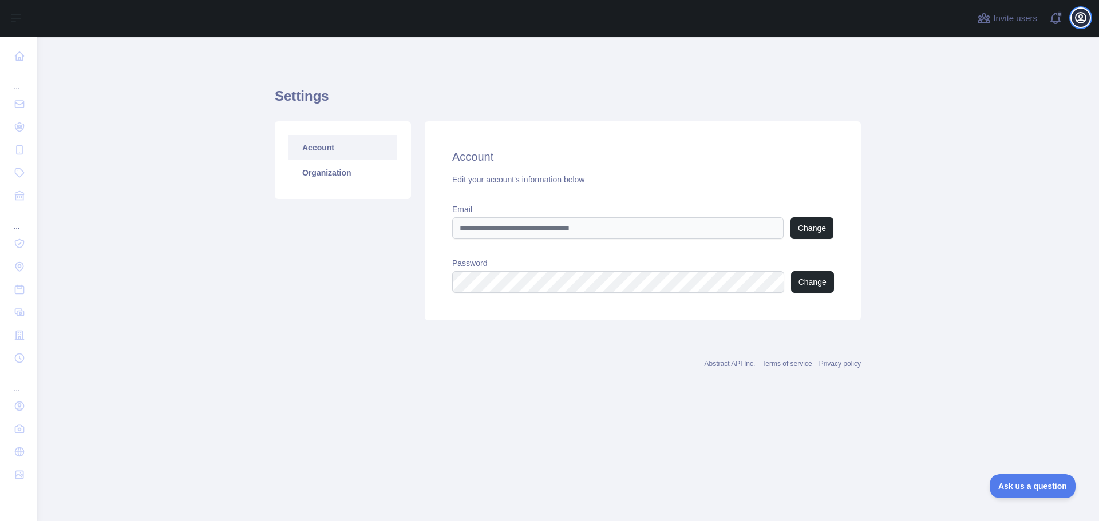
click at [1078, 21] on icon "button" at bounding box center [1081, 18] width 14 height 14
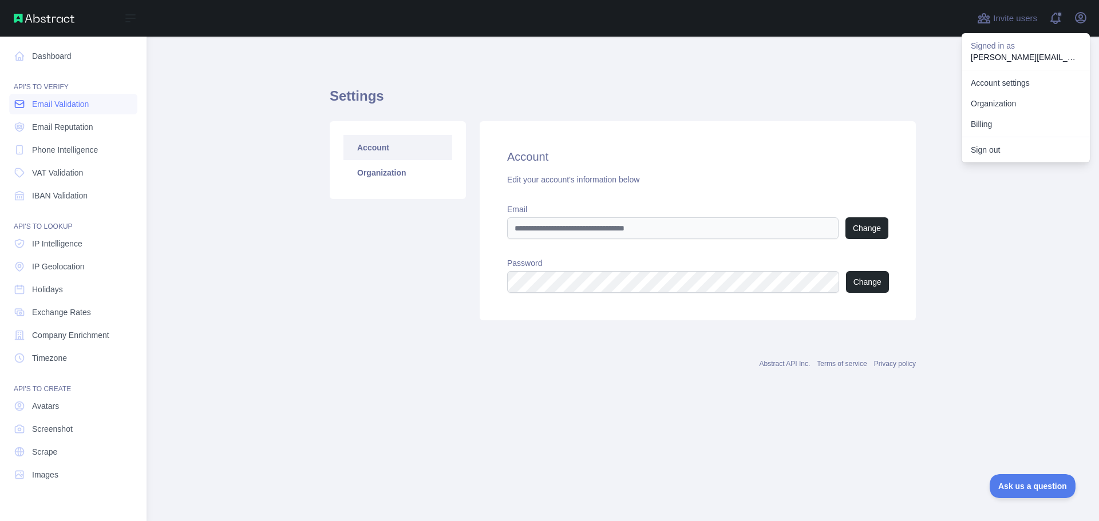
click at [63, 106] on span "Email Validation" at bounding box center [60, 103] width 57 height 11
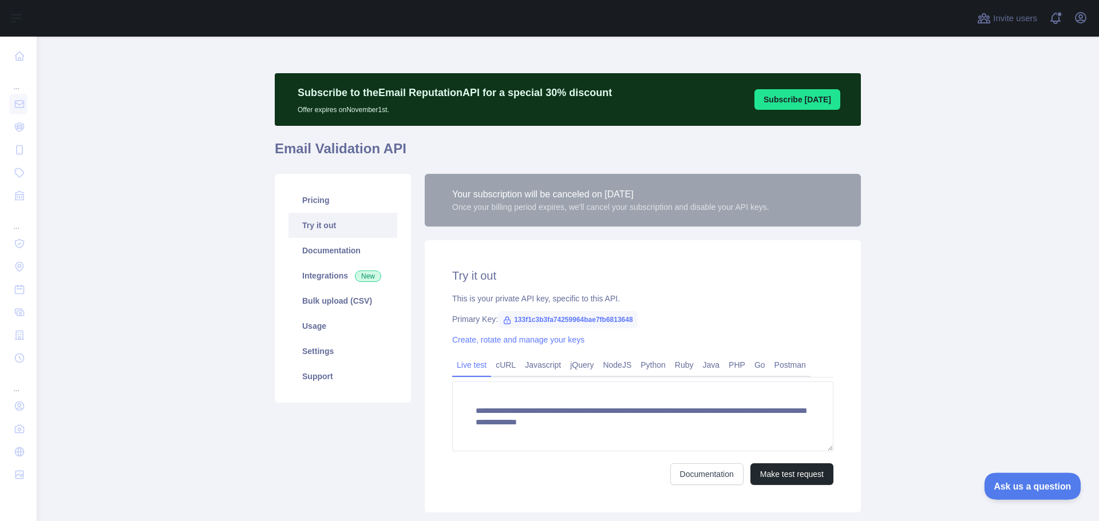
drag, startPoint x: 1032, startPoint y: 488, endPoint x: 2010, endPoint y: 933, distance: 1074.2
click at [1032, 488] on span "Ask us a question" at bounding box center [1027, 485] width 86 height 8
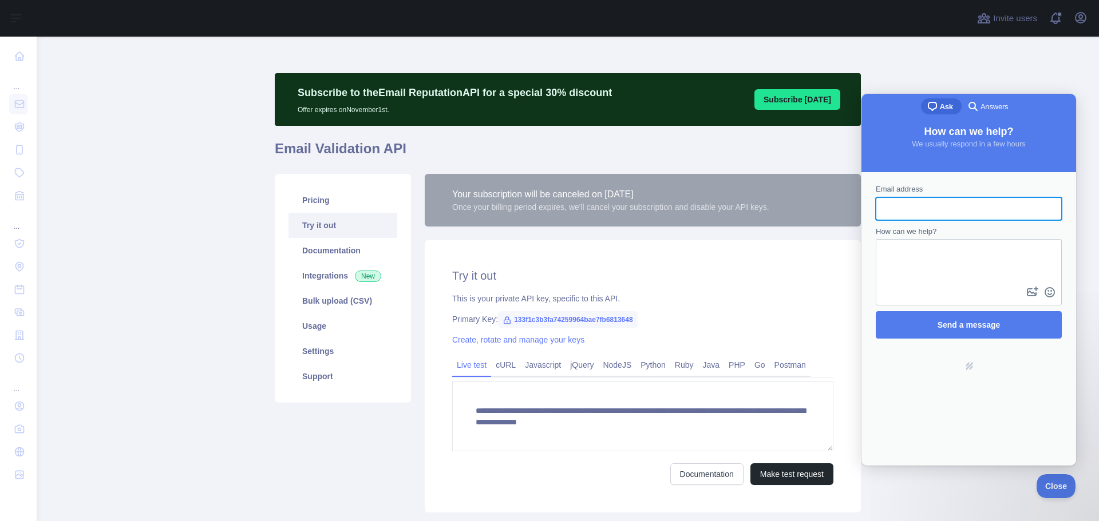
click at [920, 207] on input "Email address" at bounding box center [969, 209] width 168 height 21
type input "**********"
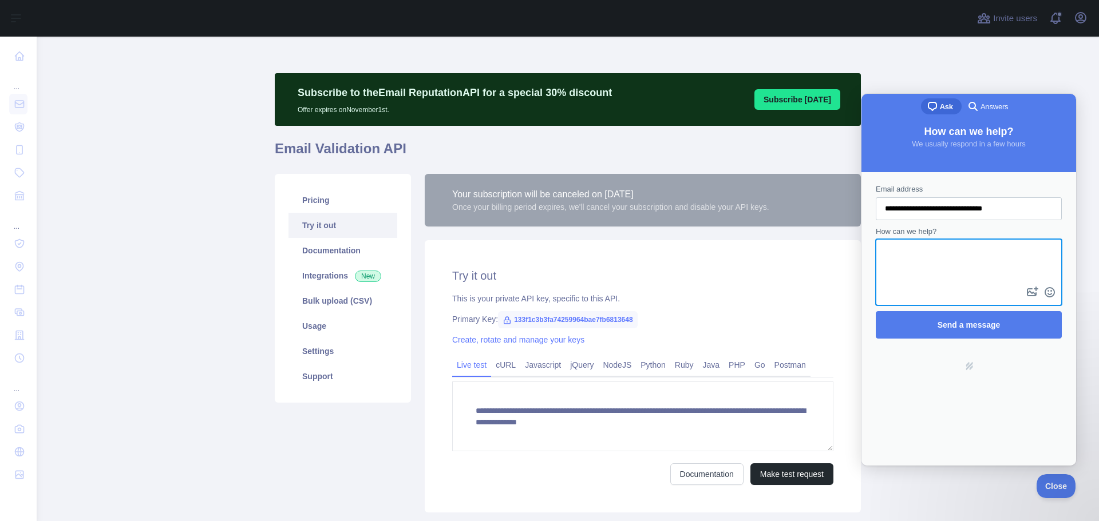
click at [966, 262] on textarea "How can we help?" at bounding box center [969, 262] width 184 height 44
type textarea "**********"
drag, startPoint x: 985, startPoint y: 270, endPoint x: 897, endPoint y: 268, distance: 88.7
click at [886, 250] on textarea "**********" at bounding box center [969, 262] width 184 height 44
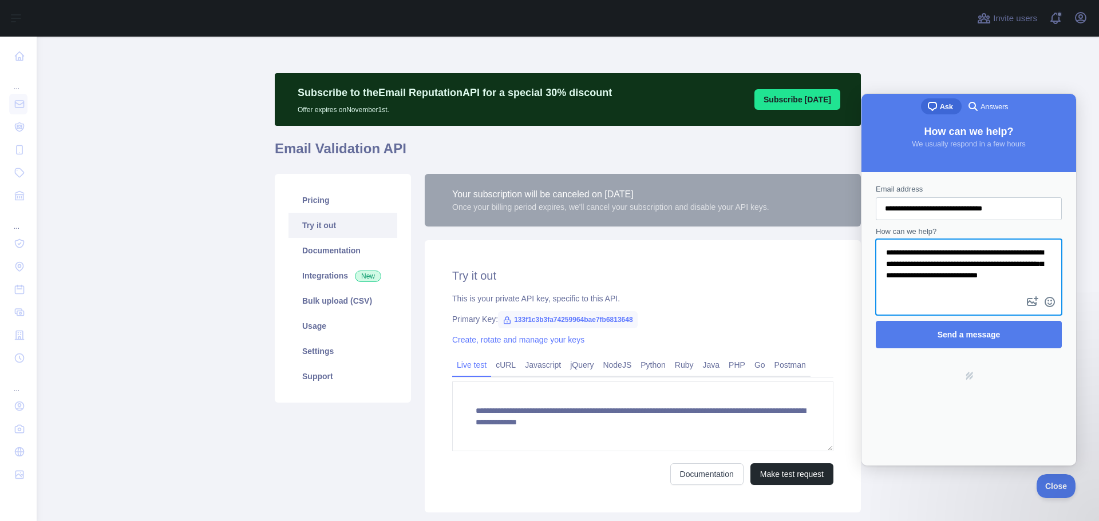
click at [983, 271] on textarea "**********" at bounding box center [969, 267] width 184 height 54
drag, startPoint x: 919, startPoint y: 289, endPoint x: 870, endPoint y: 247, distance: 64.6
click at [870, 247] on div "**********" at bounding box center [969, 266] width 208 height 176
click at [912, 280] on textarea "**********" at bounding box center [969, 267] width 184 height 54
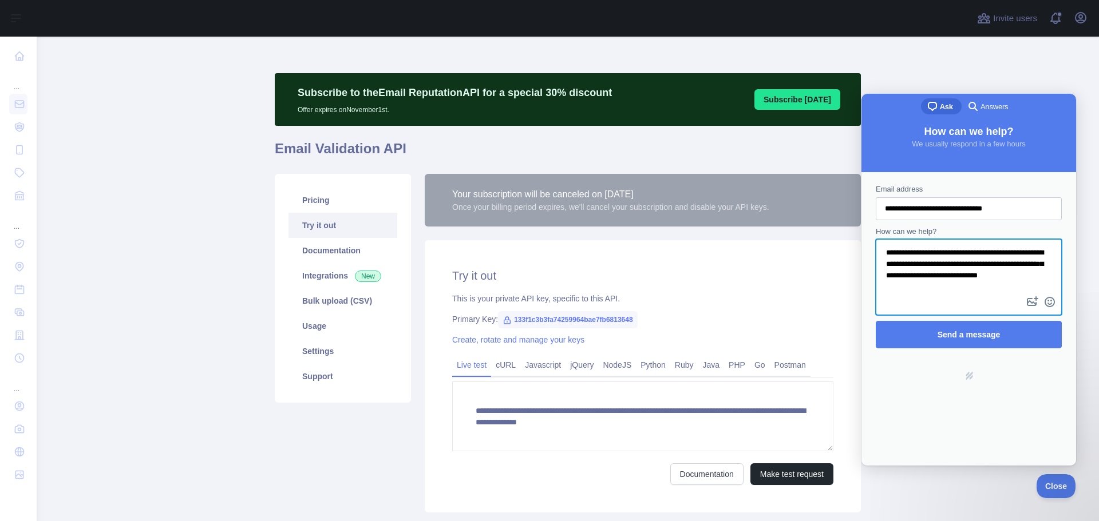
drag, startPoint x: 916, startPoint y: 290, endPoint x: 858, endPoint y: 241, distance: 75.9
click at [861, 241] on html "**********" at bounding box center [968, 280] width 215 height 372
paste textarea "**********"
type textarea "**********"
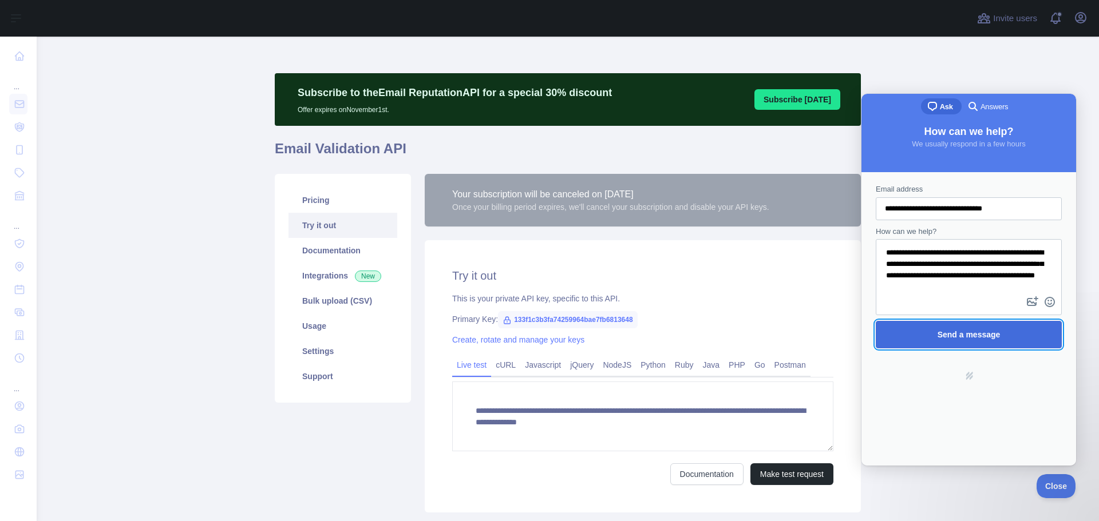
click at [964, 335] on span "Send a message" at bounding box center [968, 334] width 63 height 9
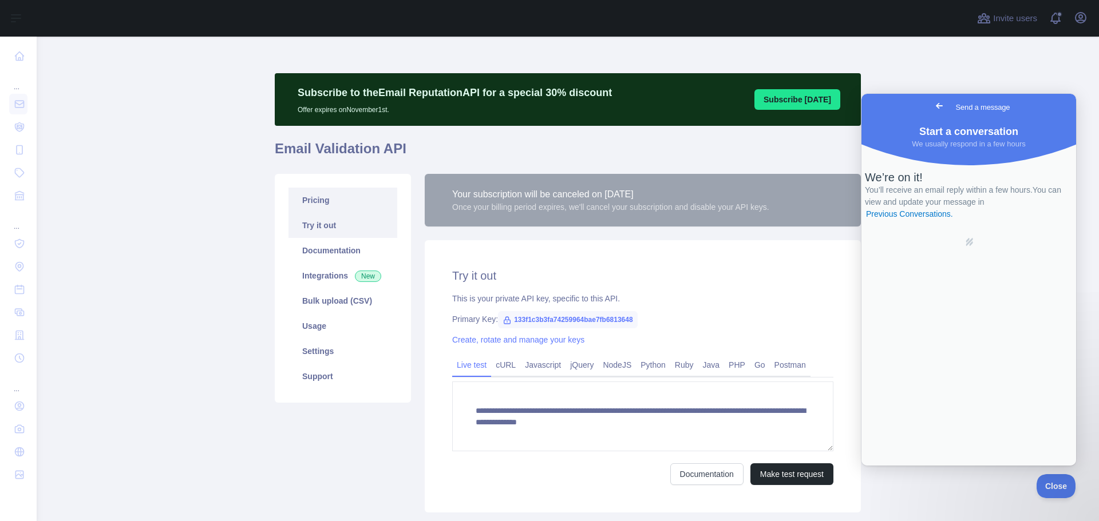
click at [298, 199] on link "Pricing" at bounding box center [342, 200] width 109 height 25
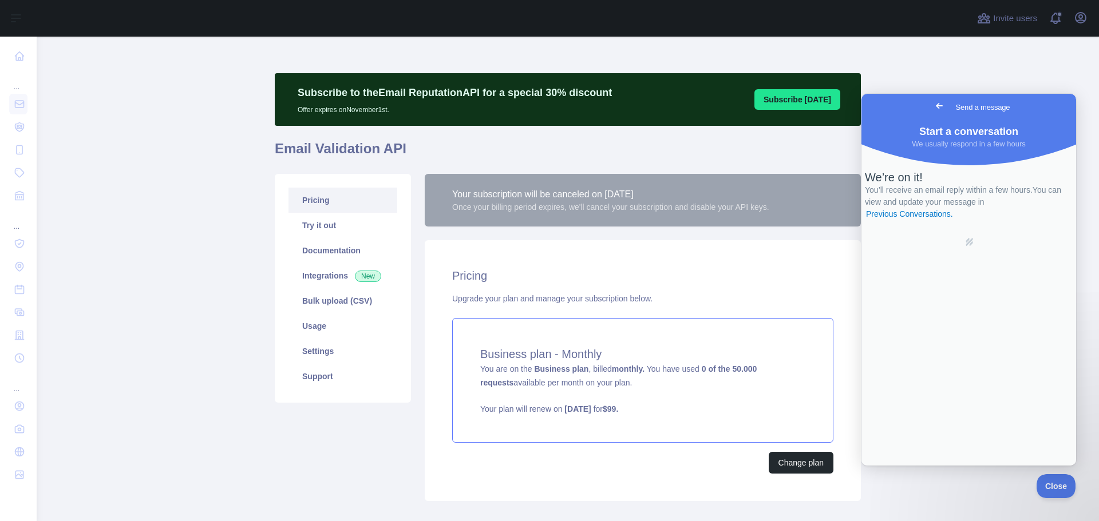
drag, startPoint x: 532, startPoint y: 373, endPoint x: 521, endPoint y: 367, distance: 12.3
click at [521, 367] on span "You are on the Business plan , billed monthly. You have used 0 of the 50.000 re…" at bounding box center [642, 390] width 325 height 50
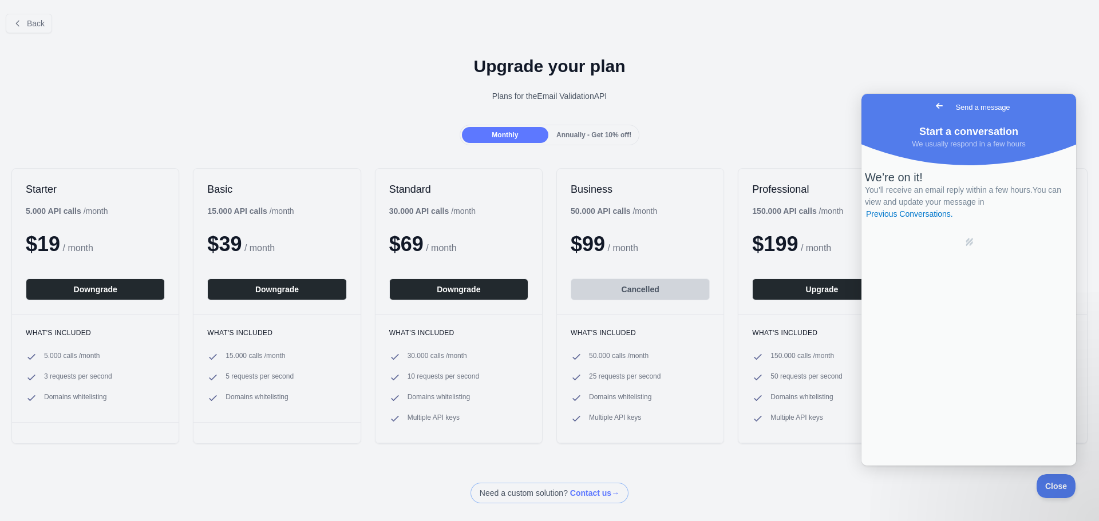
click at [932, 106] on span "Go back" at bounding box center [939, 106] width 14 height 14
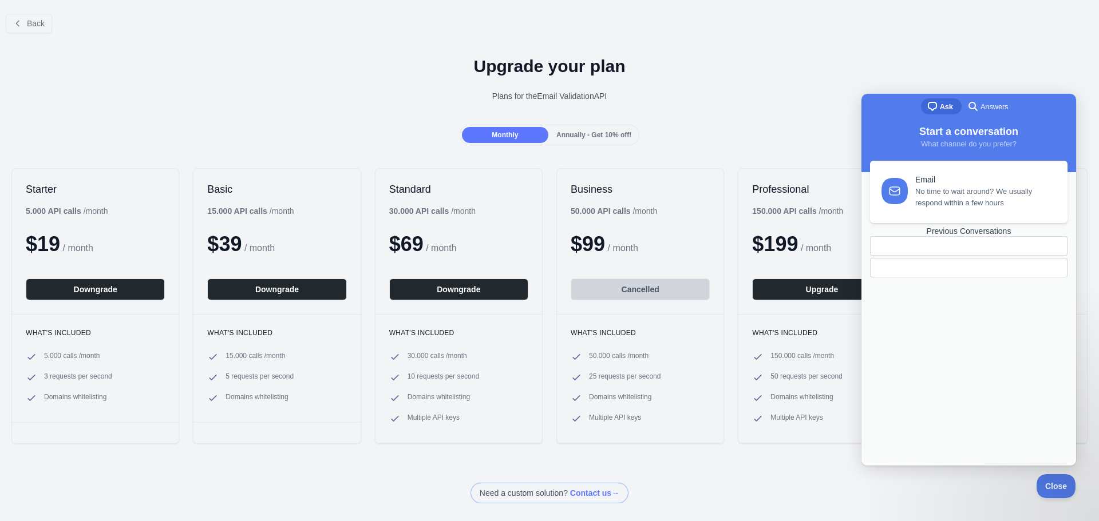
click at [990, 109] on span "Answers" at bounding box center [993, 106] width 27 height 11
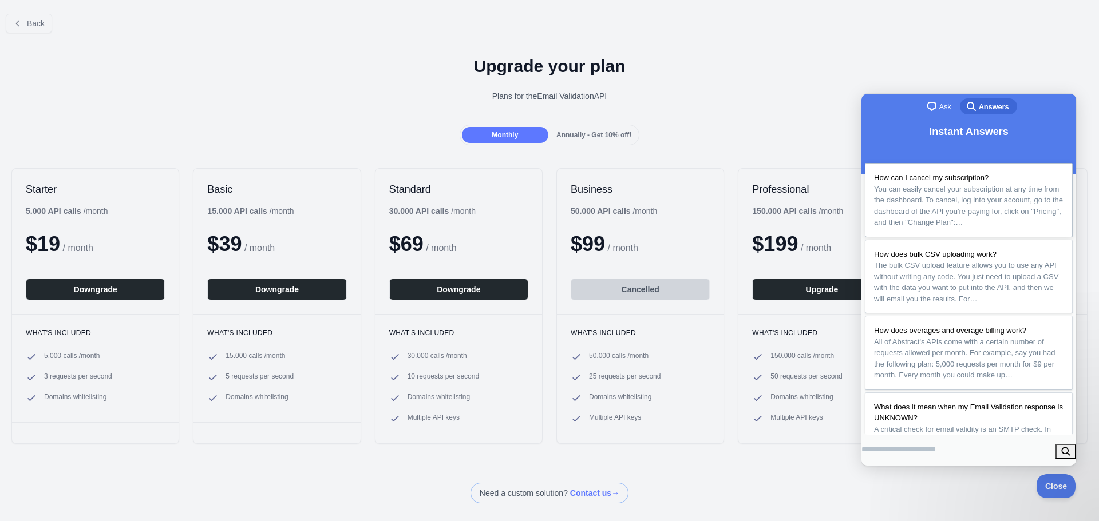
click at [924, 173] on span "How can I cancel my subscription?" at bounding box center [931, 177] width 114 height 9
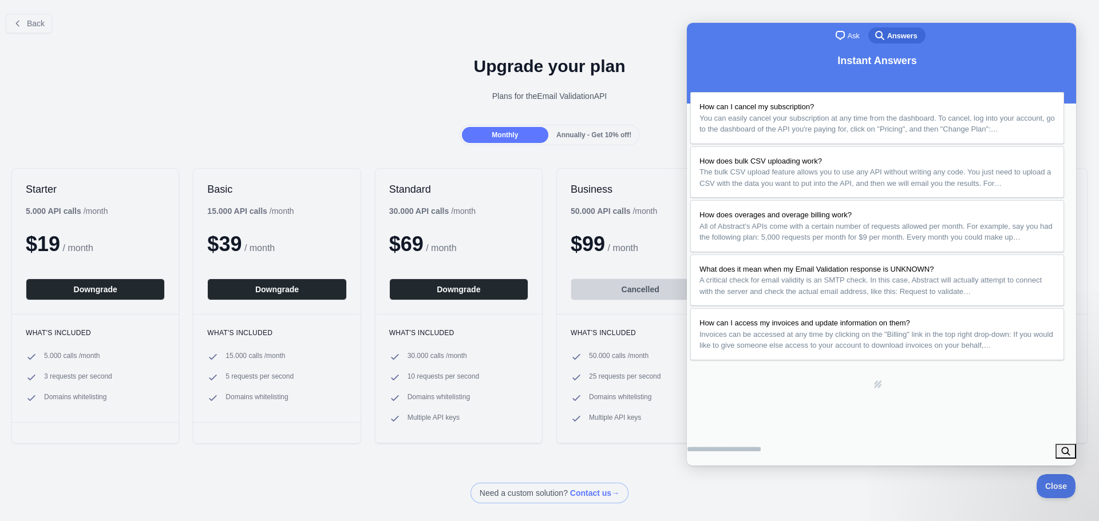
scroll to position [454, 0]
click at [710, 472] on button "Close" at bounding box center [700, 479] width 21 height 15
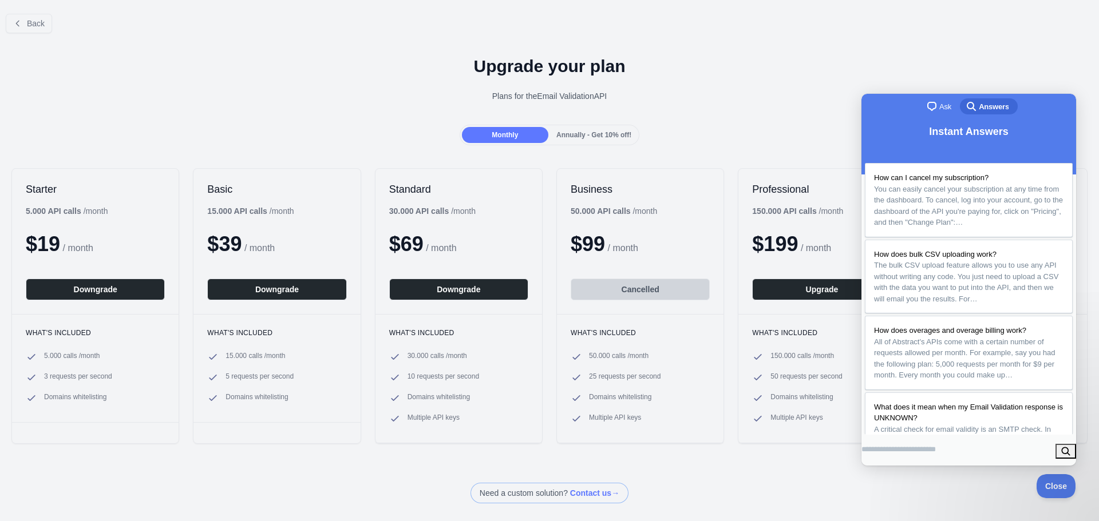
click at [783, 472] on div "Back Upgrade your plan Plans for the Email Validation API Monthly Annually - Ge…" at bounding box center [549, 254] width 1099 height 499
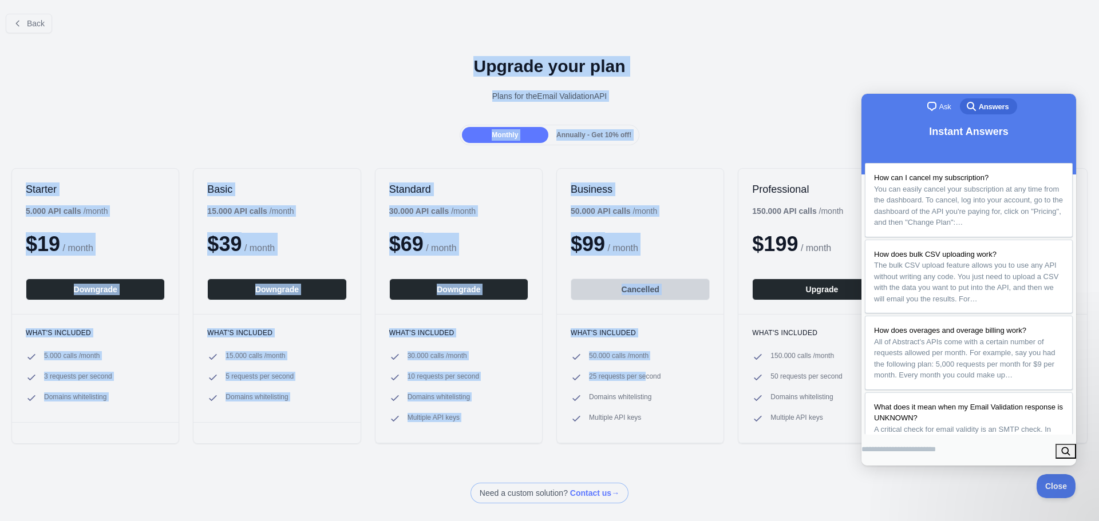
drag, startPoint x: 360, startPoint y: 38, endPoint x: 639, endPoint y: 373, distance: 436.0
click at [639, 373] on div "Back Upgrade your plan Plans for the Email Validation API Monthly Annually - Ge…" at bounding box center [549, 254] width 1099 height 499
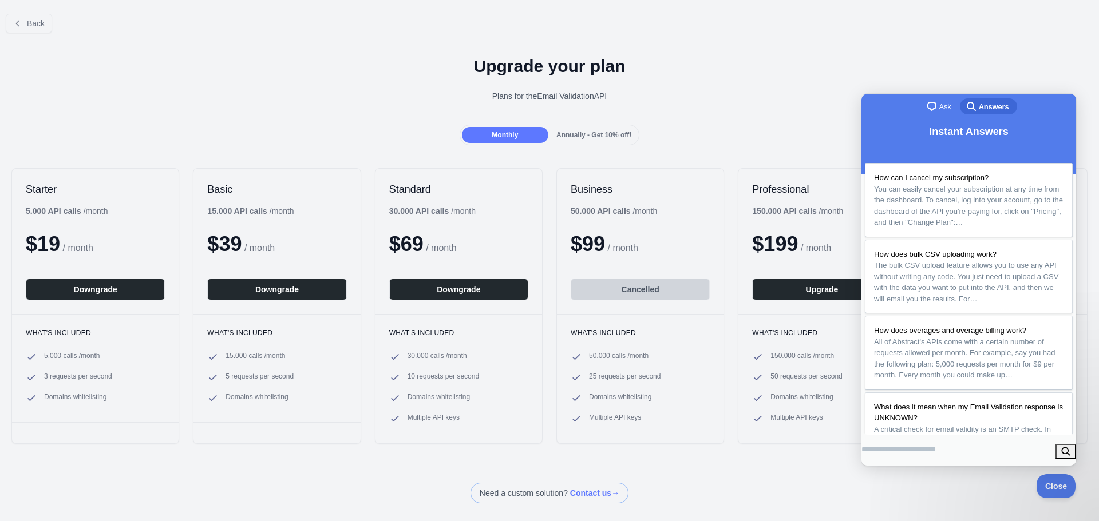
click at [670, 457] on div "Back Upgrade your plan Plans for the Email Validation API Monthly Annually - Ge…" at bounding box center [549, 254] width 1099 height 499
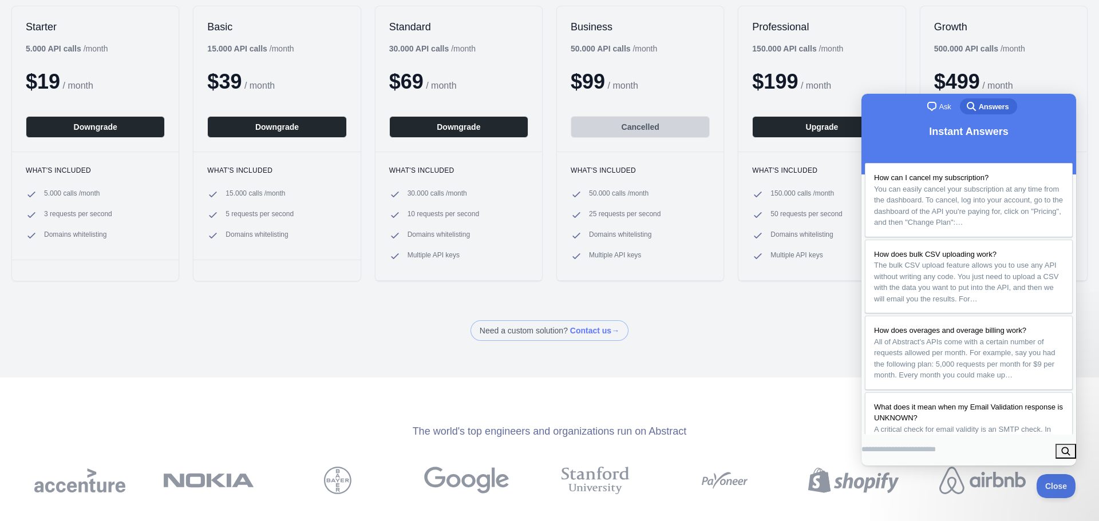
scroll to position [57, 0]
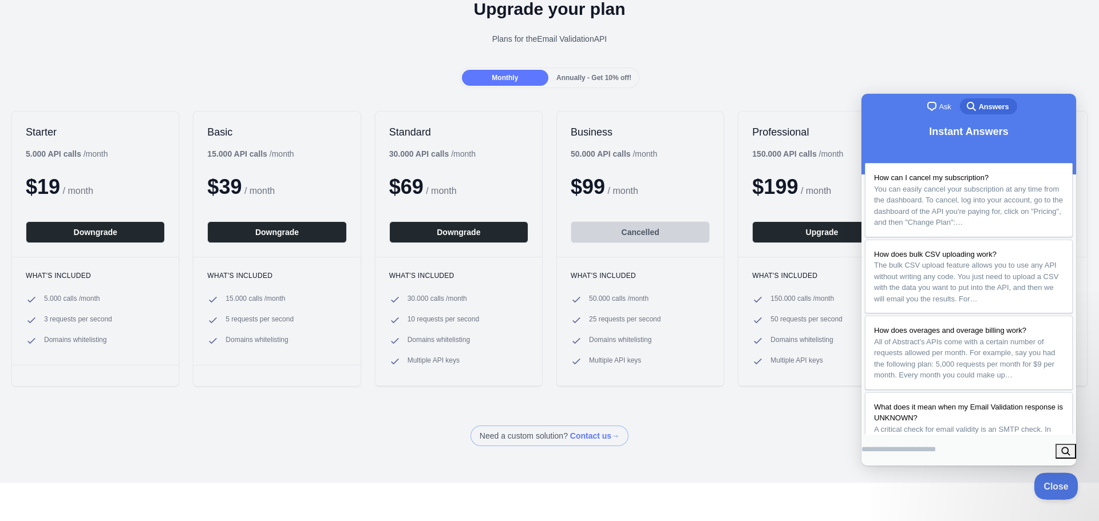
drag, startPoint x: 1044, startPoint y: 489, endPoint x: 1078, endPoint y: 484, distance: 34.8
click at [1044, 486] on button "Close" at bounding box center [1052, 485] width 39 height 24
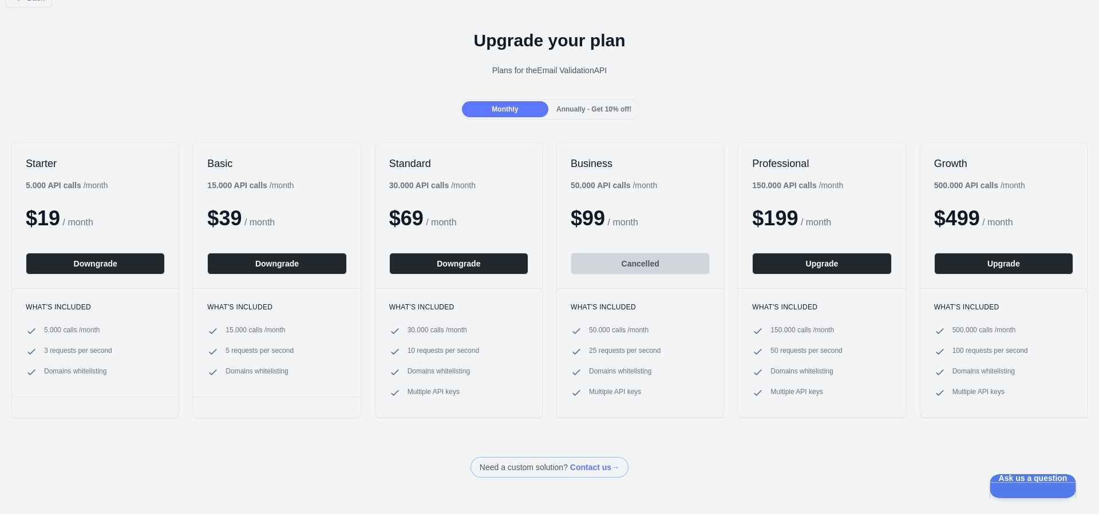
scroll to position [0, 0]
